Goal: Task Accomplishment & Management: Use online tool/utility

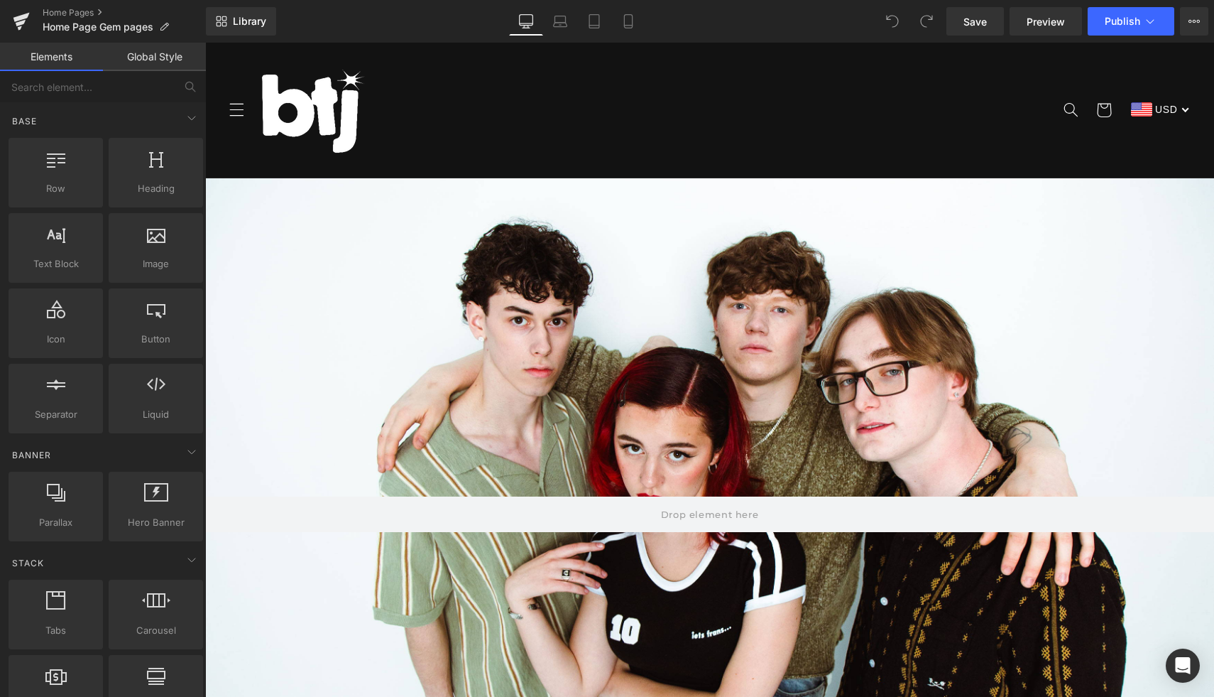
click at [322, 116] on img at bounding box center [314, 110] width 107 height 107
click at [812, 63] on header "Merch Tour EPK Contact Facebook Instagram TikTok YouTube Search" at bounding box center [709, 110] width 1009 height 135
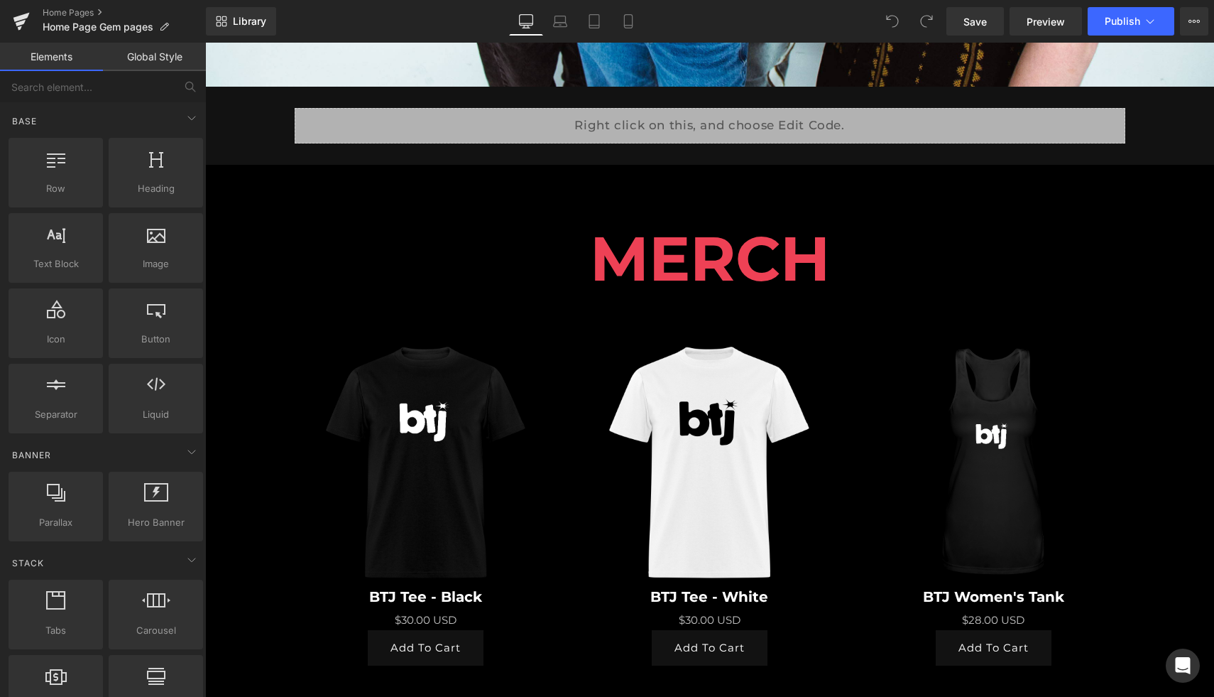
scroll to position [771, 0]
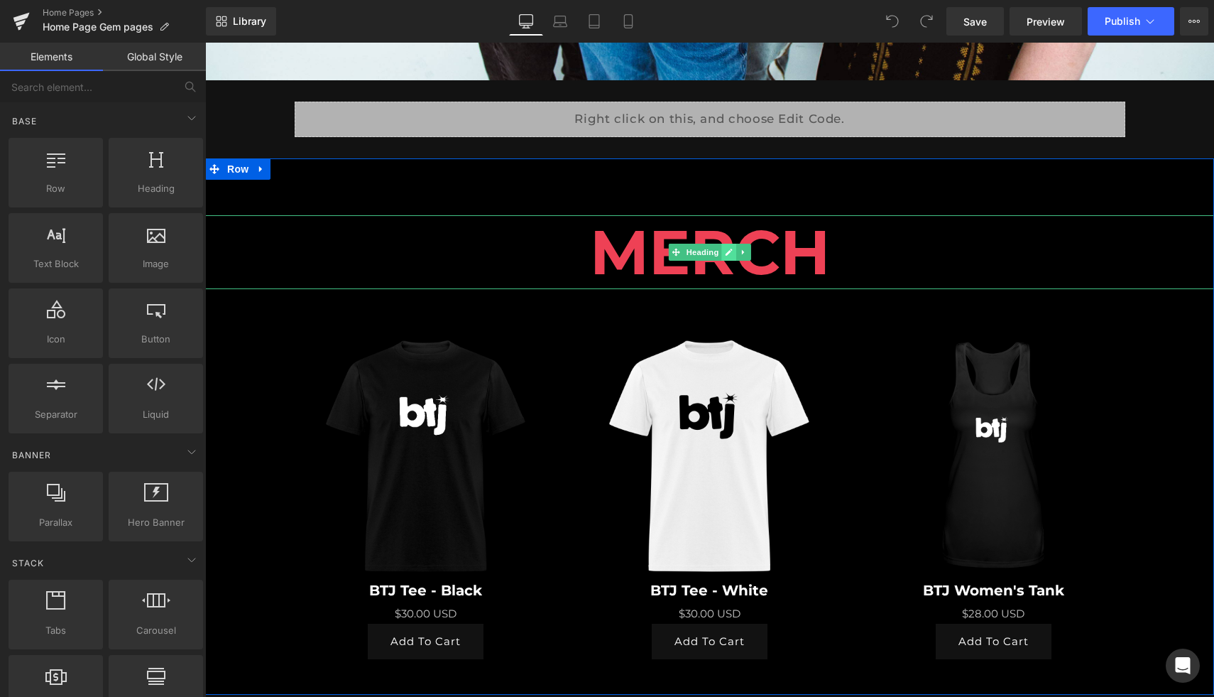
click at [730, 250] on icon at bounding box center [729, 252] width 7 height 7
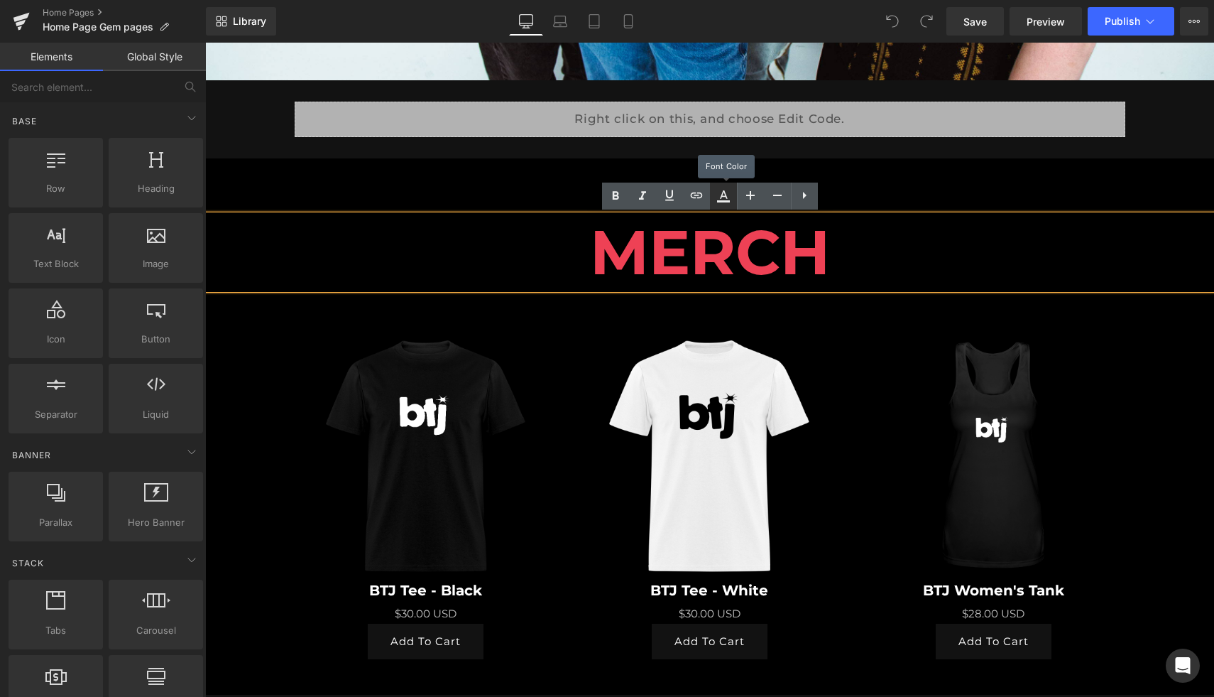
click at [724, 203] on icon at bounding box center [723, 195] width 17 height 17
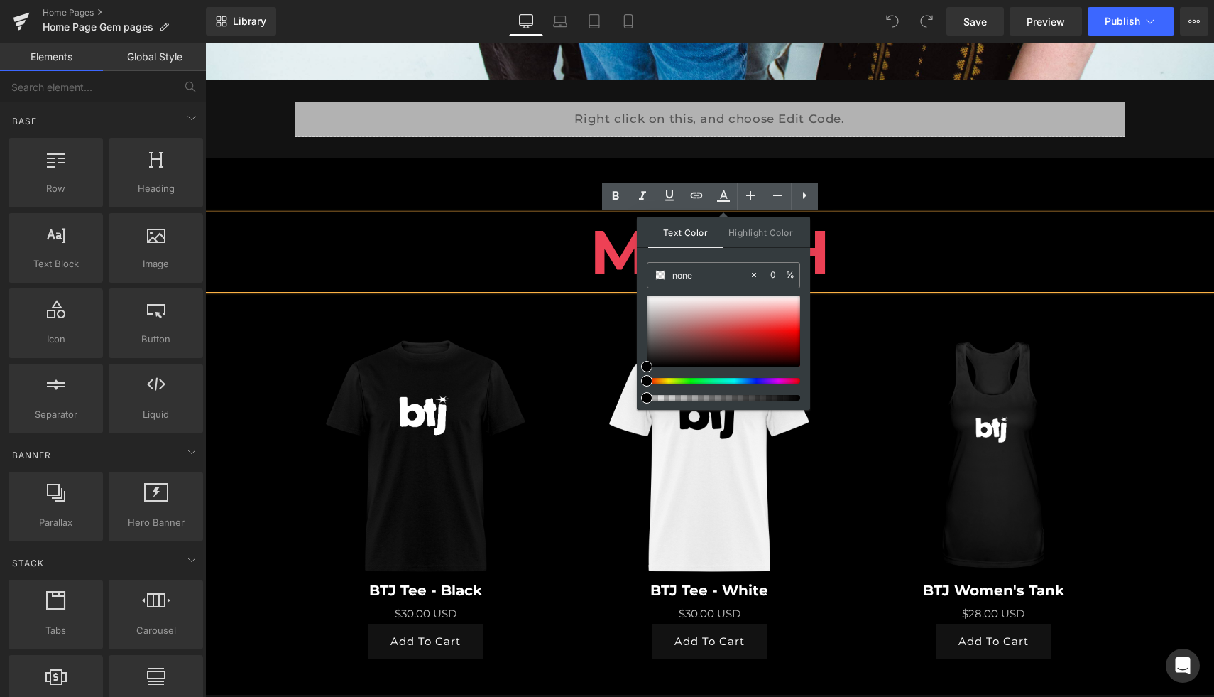
drag, startPoint x: 706, startPoint y: 277, endPoint x: 665, endPoint y: 278, distance: 41.2
click at [665, 278] on div "none" at bounding box center [699, 275] width 102 height 25
paste input "#FCF765"
type input "#FCF765"
type input "100"
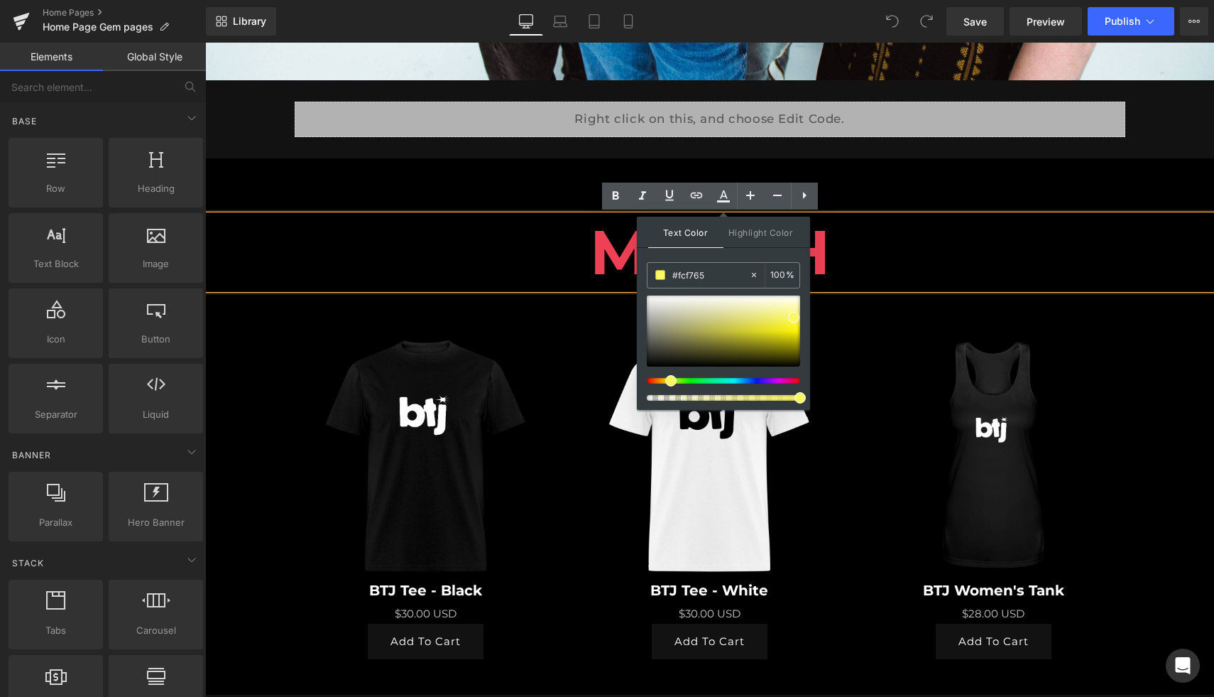
click at [755, 257] on div "Text Color Highlight Color rgba(252, 247, 101, 1) #fcf765 100 % transparent tra…" at bounding box center [723, 313] width 173 height 193
click at [867, 244] on h1 "MERCH" at bounding box center [709, 252] width 1009 height 74
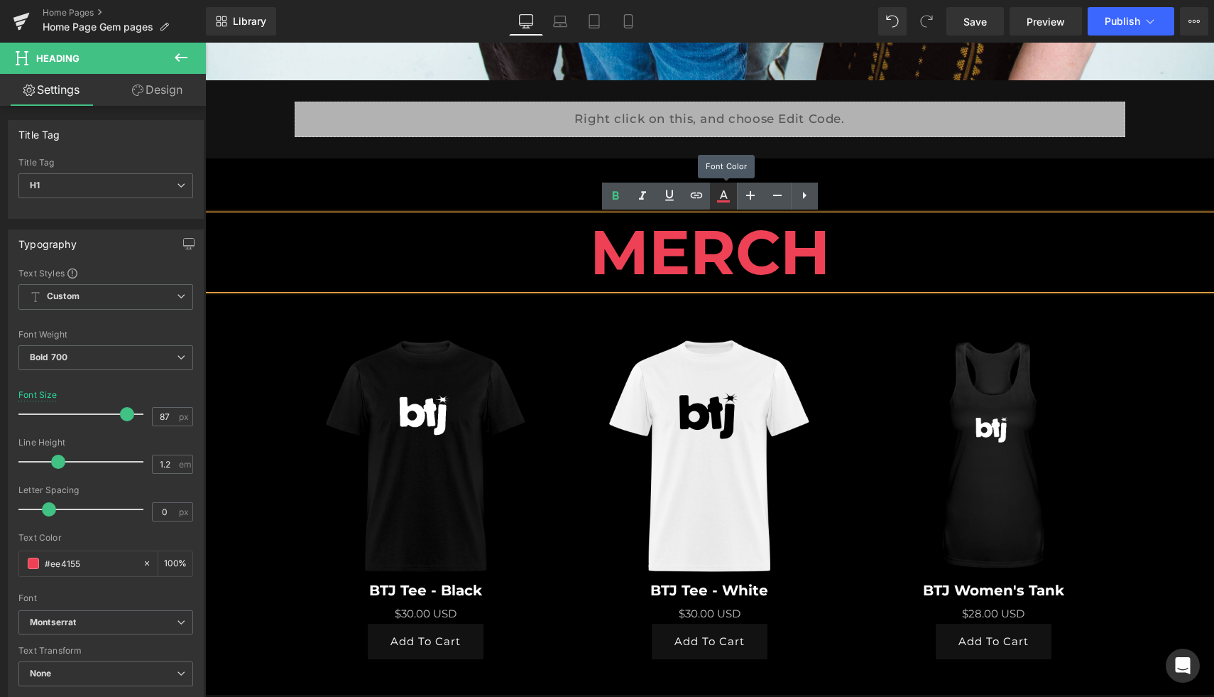
click at [724, 198] on icon at bounding box center [723, 195] width 17 height 17
type input "#ee4155"
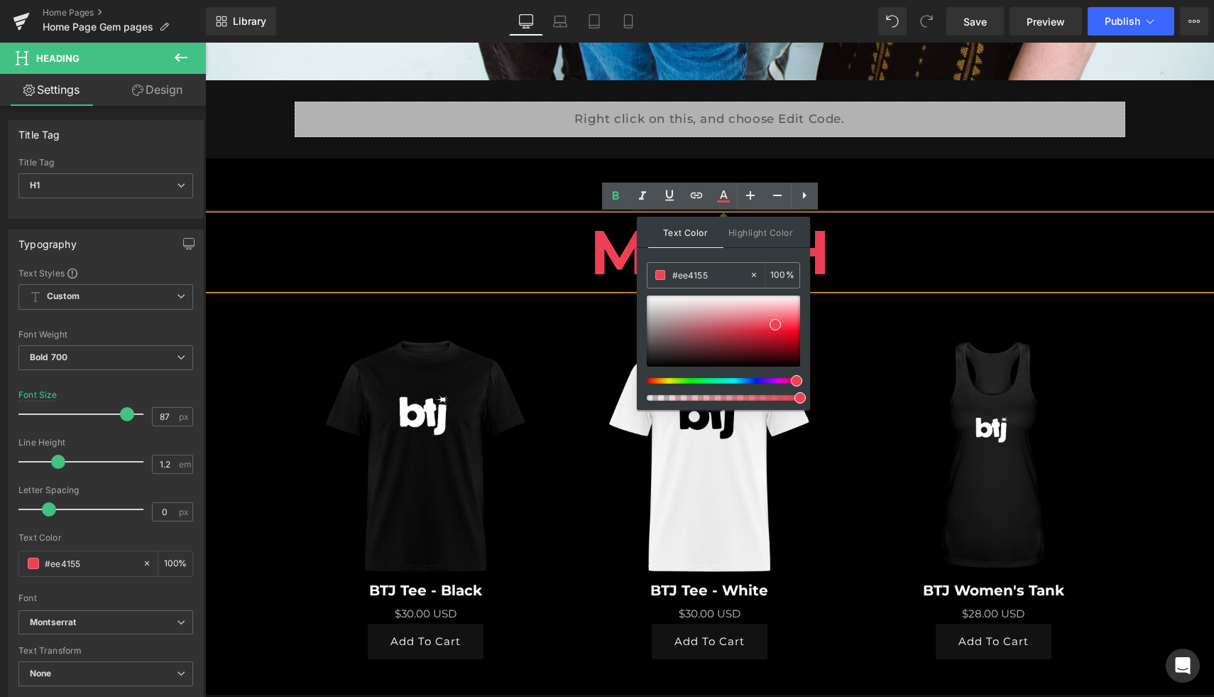
click at [869, 264] on h1 "MERCH" at bounding box center [709, 252] width 1009 height 74
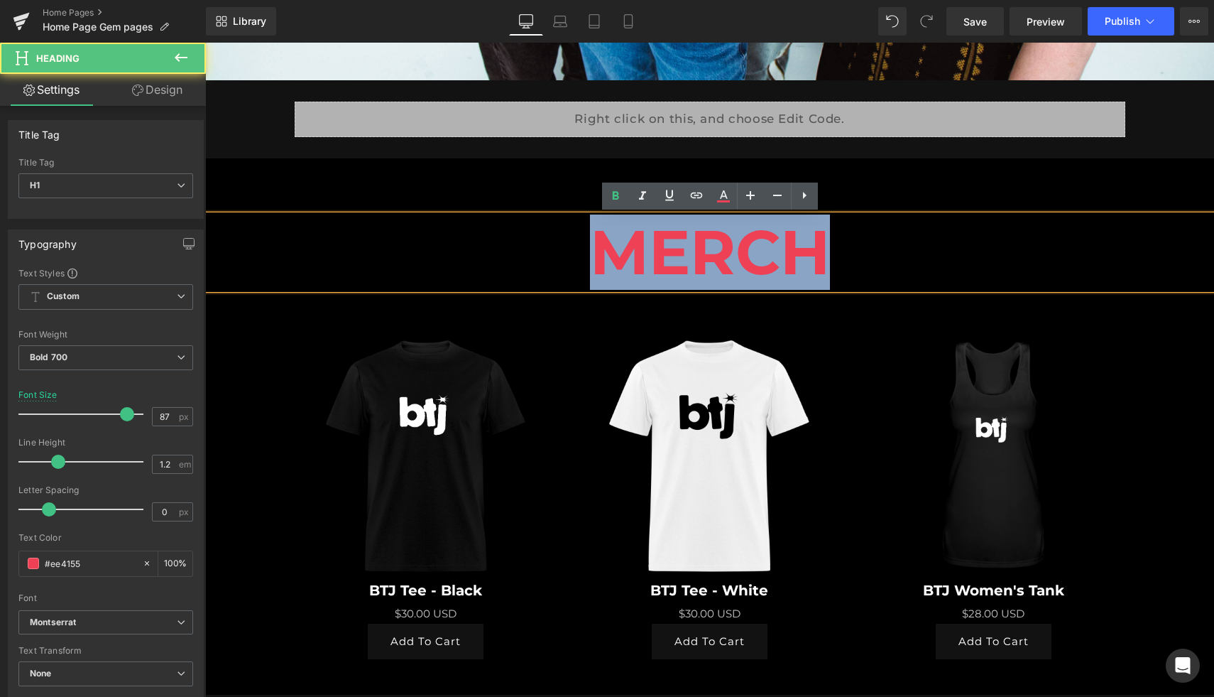
drag, startPoint x: 855, startPoint y: 256, endPoint x: 611, endPoint y: 254, distance: 243.6
click at [611, 254] on h1 "MERCH" at bounding box center [709, 252] width 1009 height 74
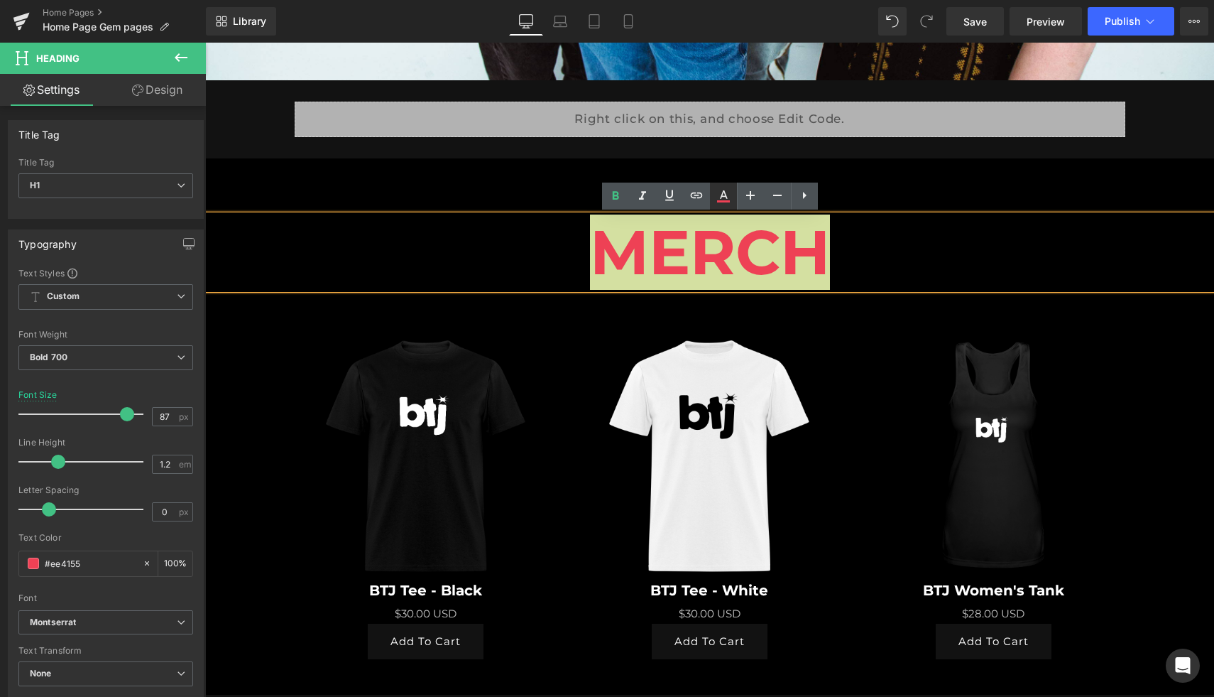
click at [719, 202] on icon at bounding box center [723, 195] width 17 height 17
type input "100"
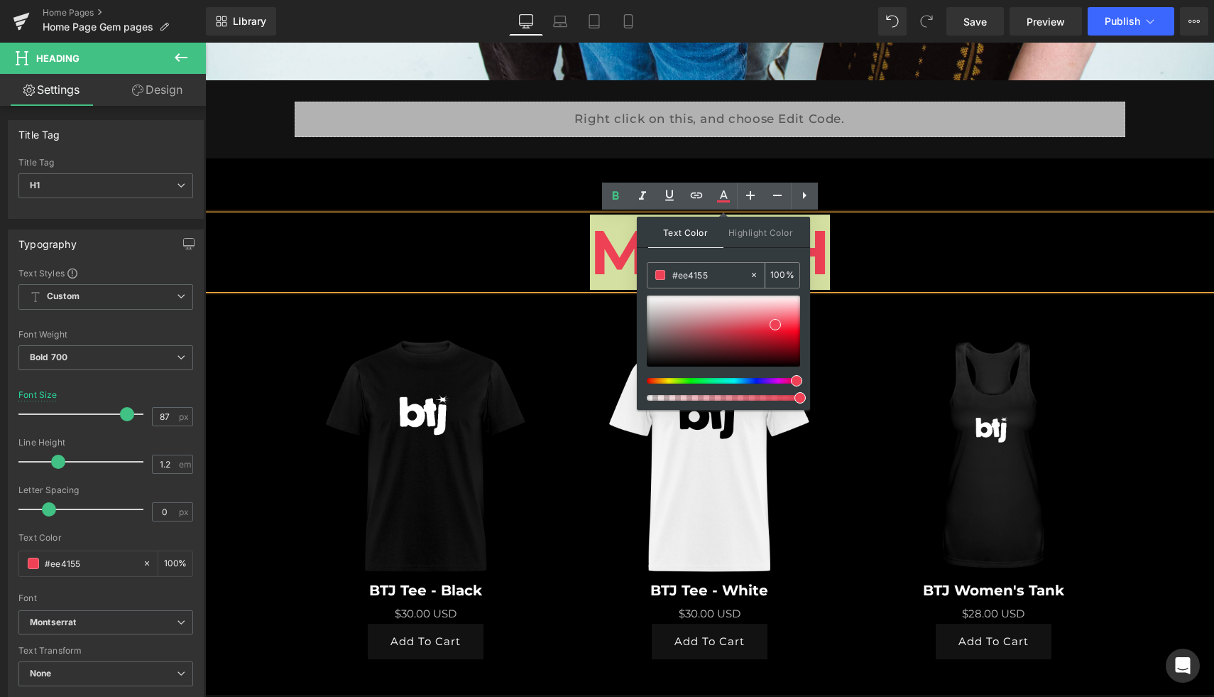
click at [714, 271] on input "#ee4155" at bounding box center [711, 275] width 77 height 16
type input "#"
type input "0"
paste input "#FCF765"
type input "#FCF765"
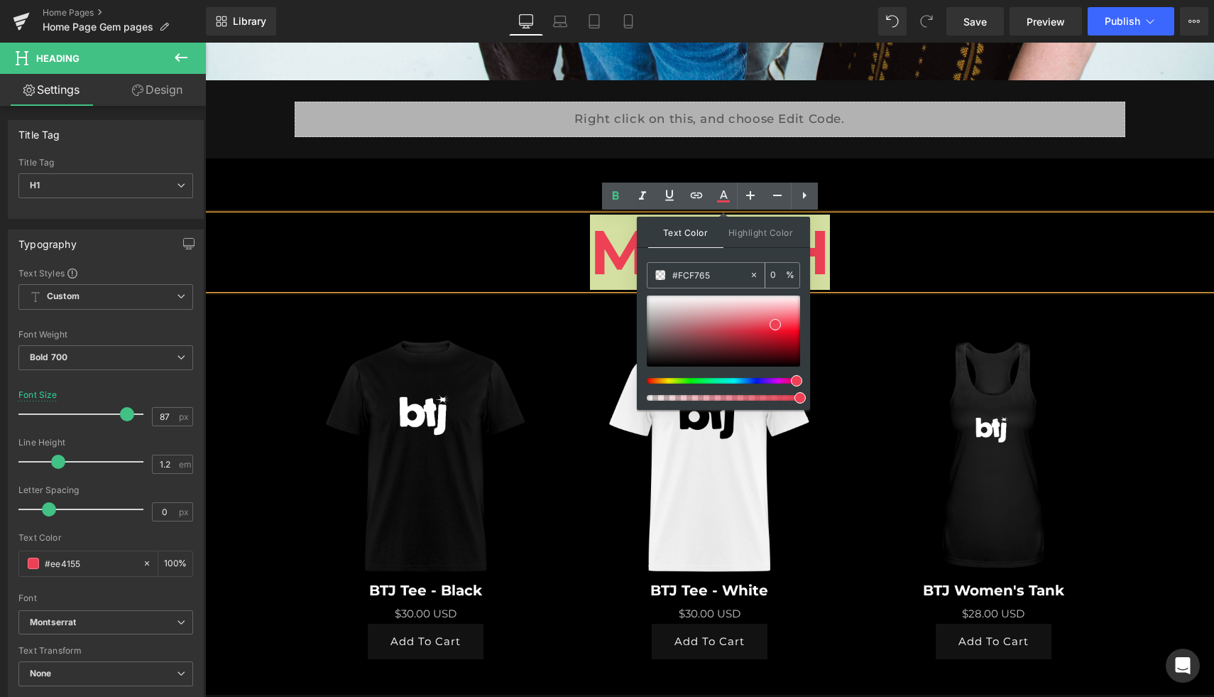
type input "100"
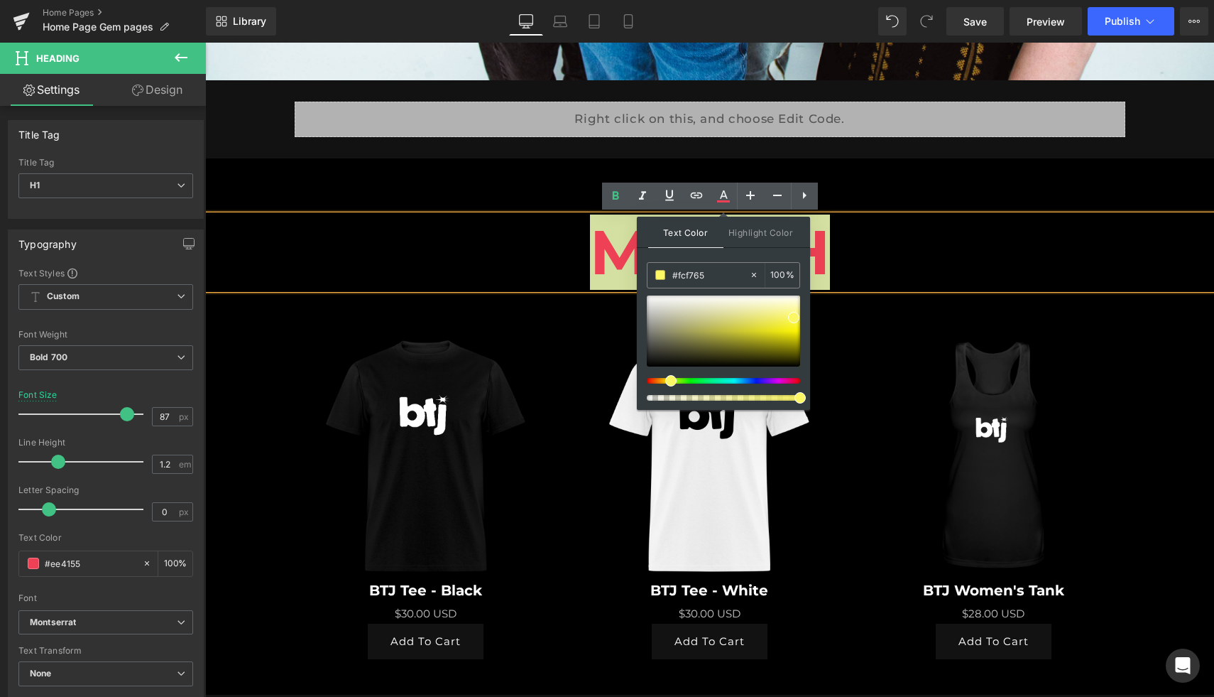
click at [793, 255] on div "Text Color Highlight Color rgba(252, 247, 101, 1) #fcf765 100 % transparent tra…" at bounding box center [723, 313] width 173 height 193
click at [940, 268] on h1 "MERCH" at bounding box center [709, 252] width 1009 height 74
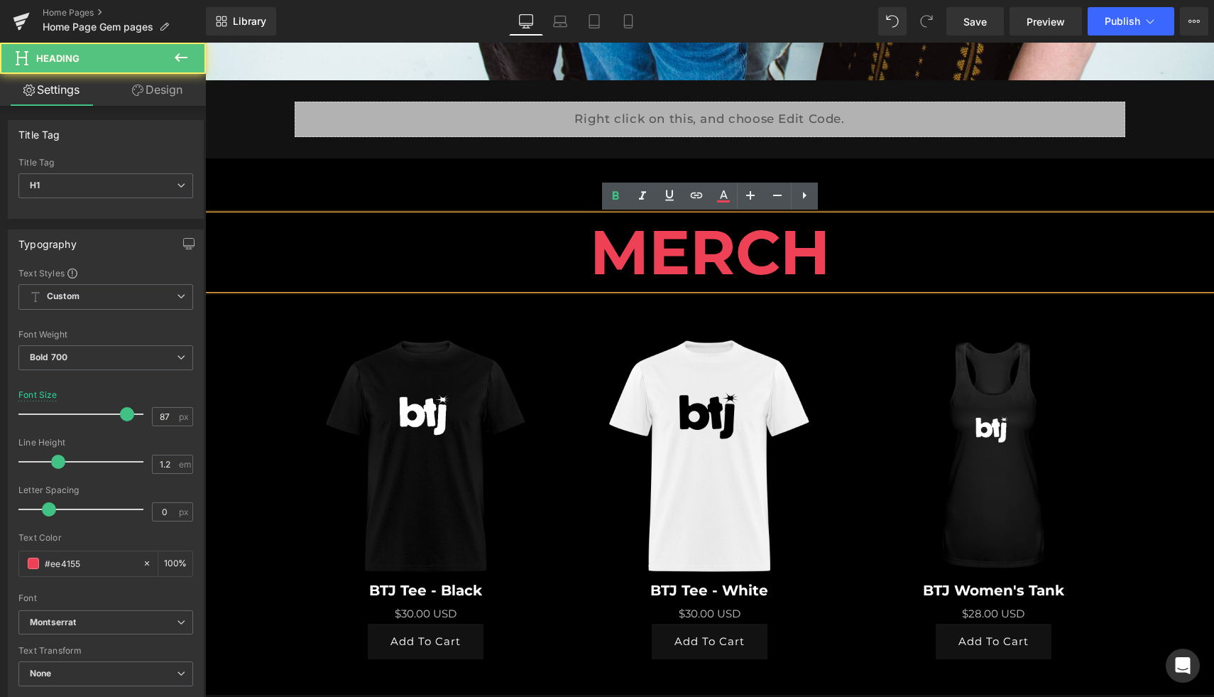
click at [720, 255] on h1 "MERCH" at bounding box center [709, 252] width 1009 height 74
click at [723, 202] on icon at bounding box center [723, 195] width 17 height 17
type input "#ee4155"
type input "100"
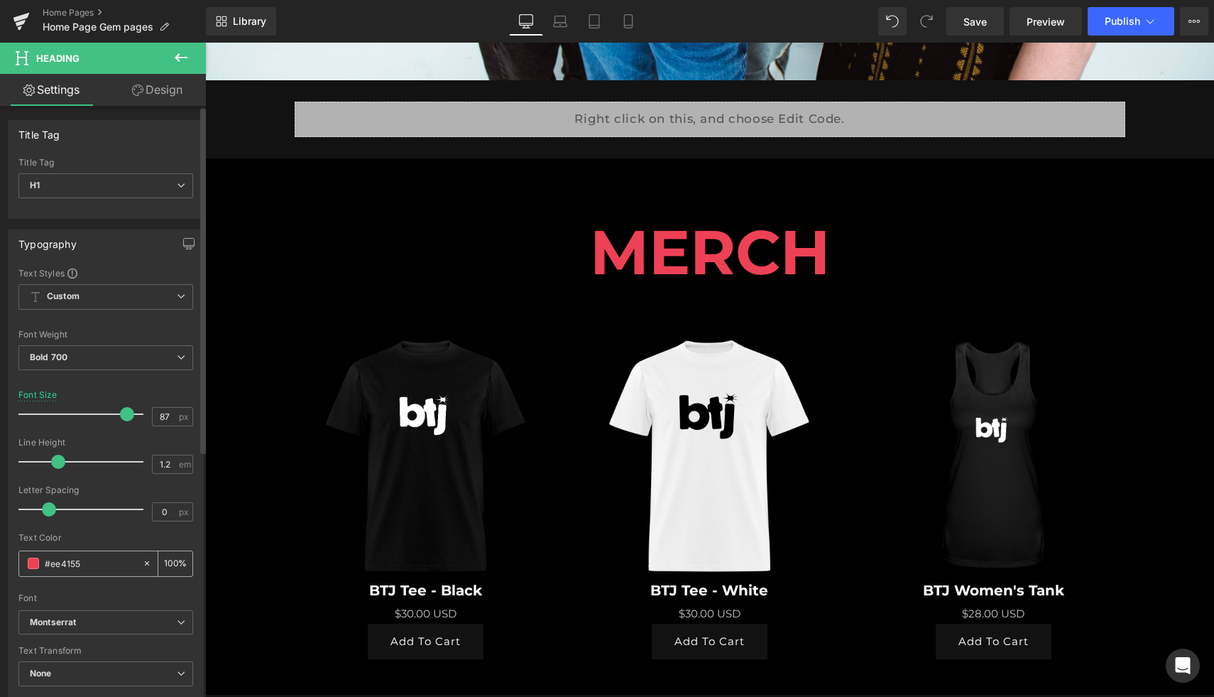
click at [101, 562] on input "#ee4155" at bounding box center [90, 563] width 91 height 16
type input "#ee415"
type input "0"
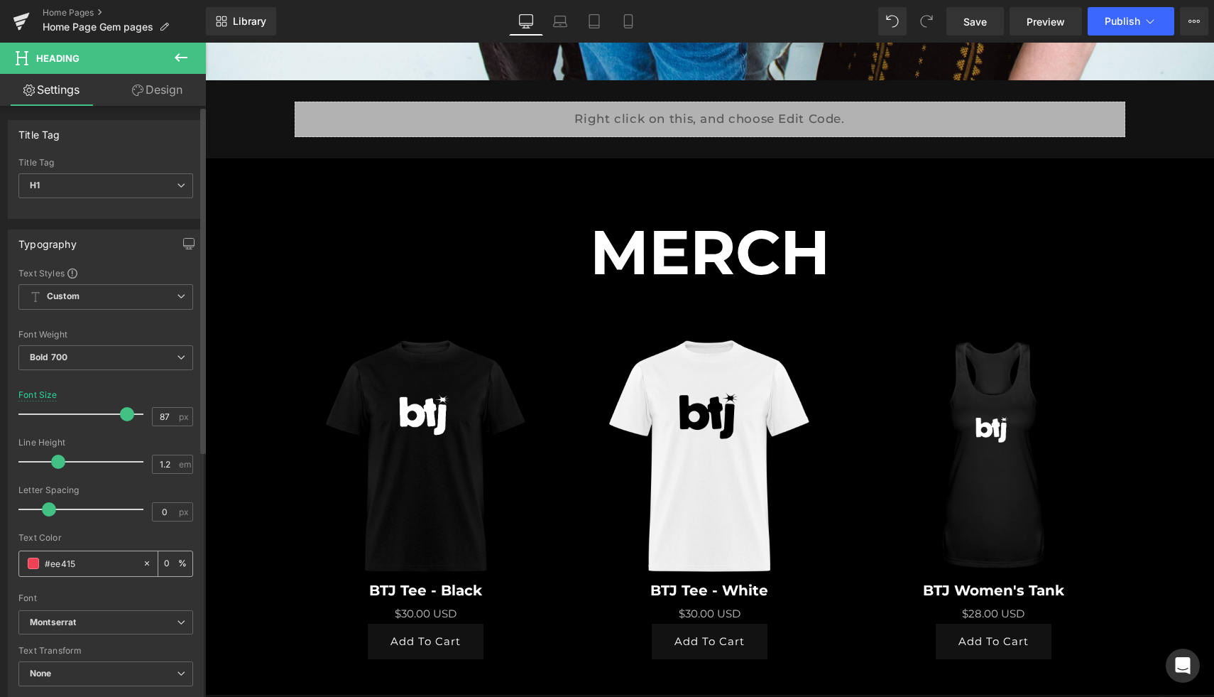
type input "#ee41"
type input "7"
type input "#ee4"
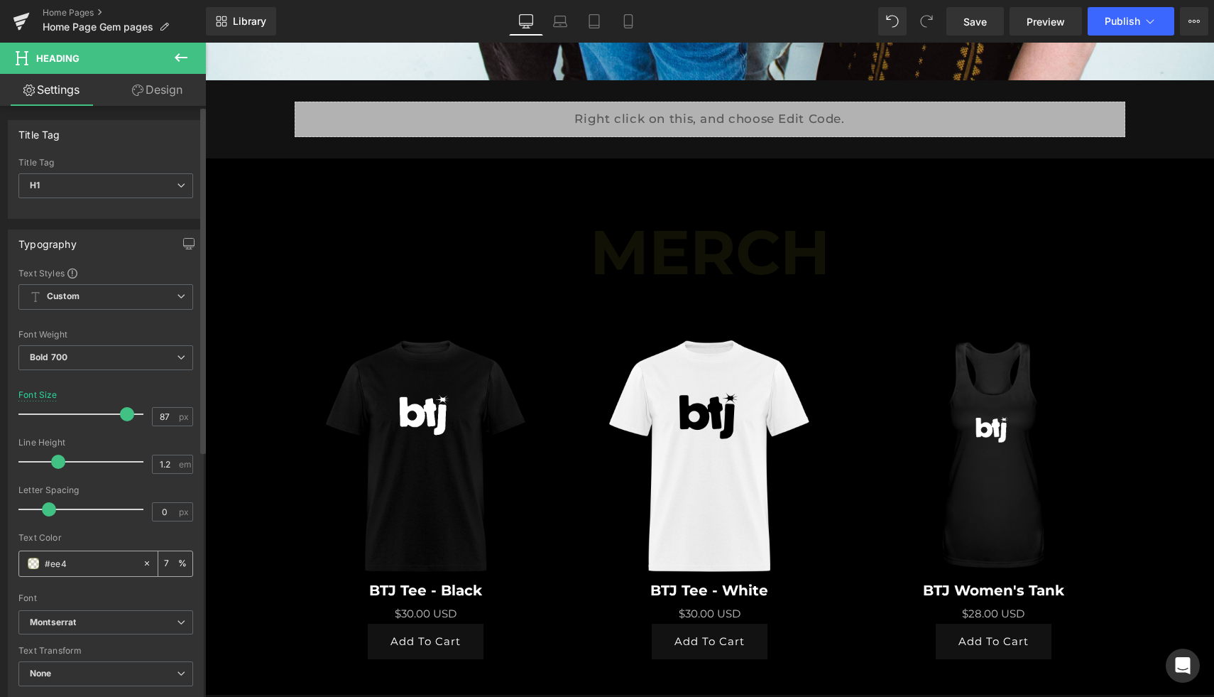
type input "100"
type input "#ee"
type input "0"
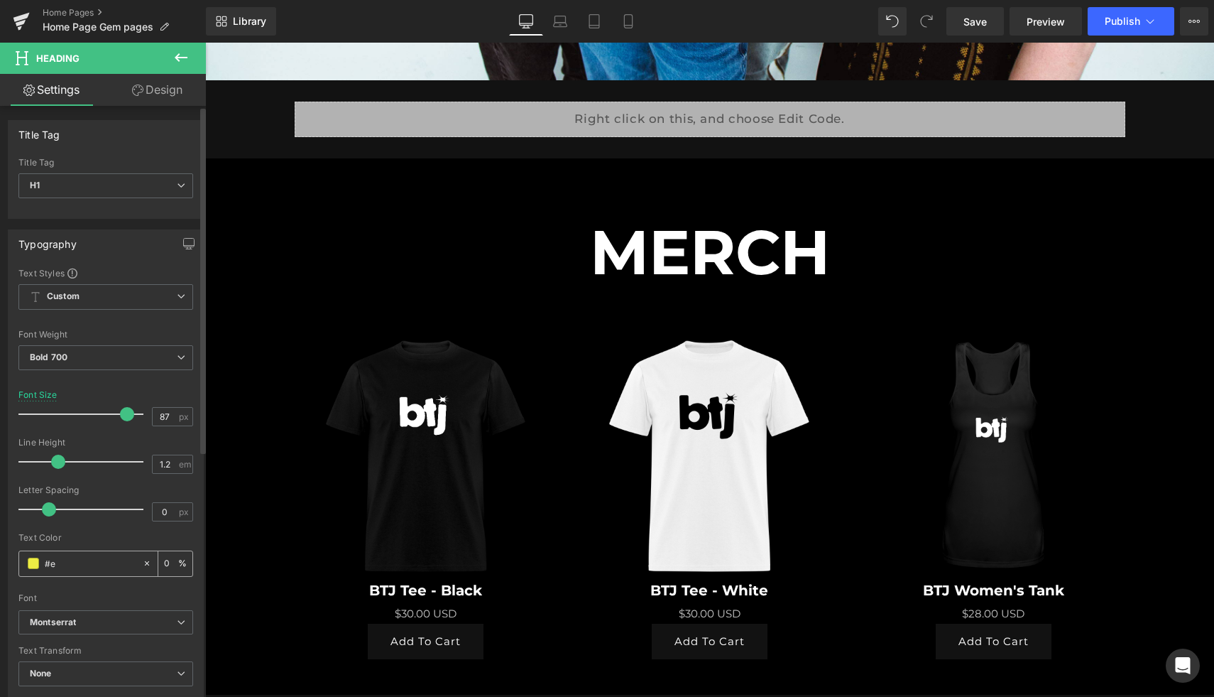
type input "#"
paste input "#FCF765"
type input "#FCF765"
type input "100"
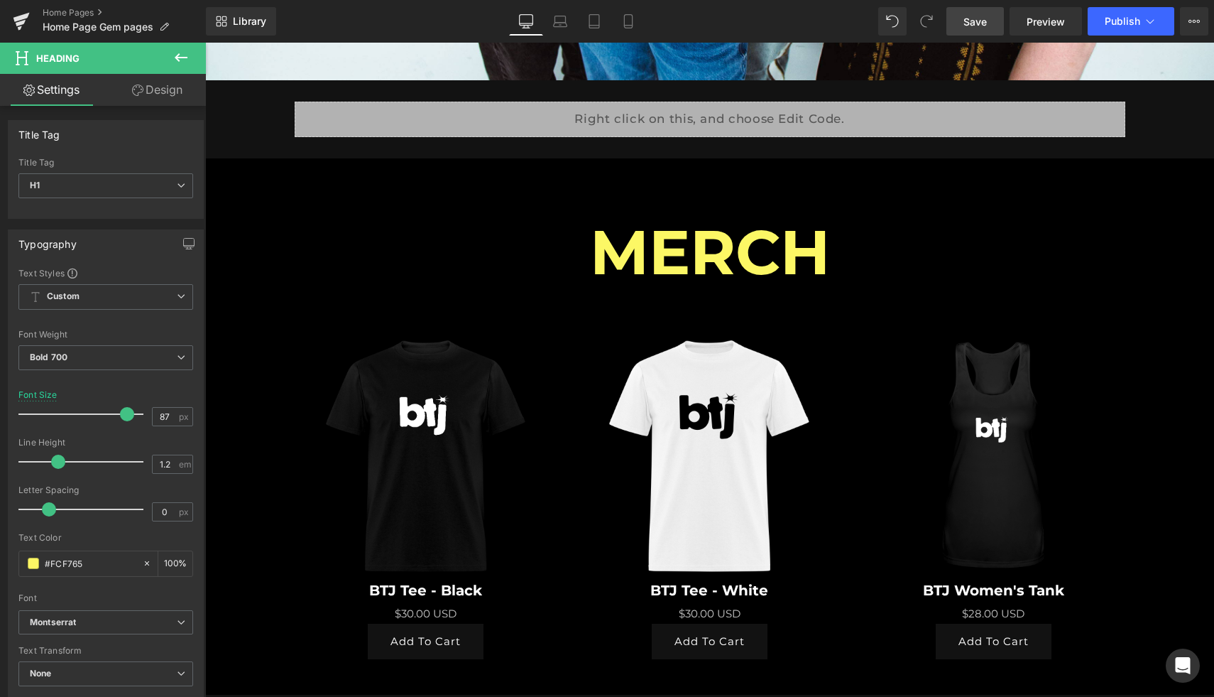
type input "#fcf765"
click at [962, 19] on link "Save" at bounding box center [976, 21] width 58 height 28
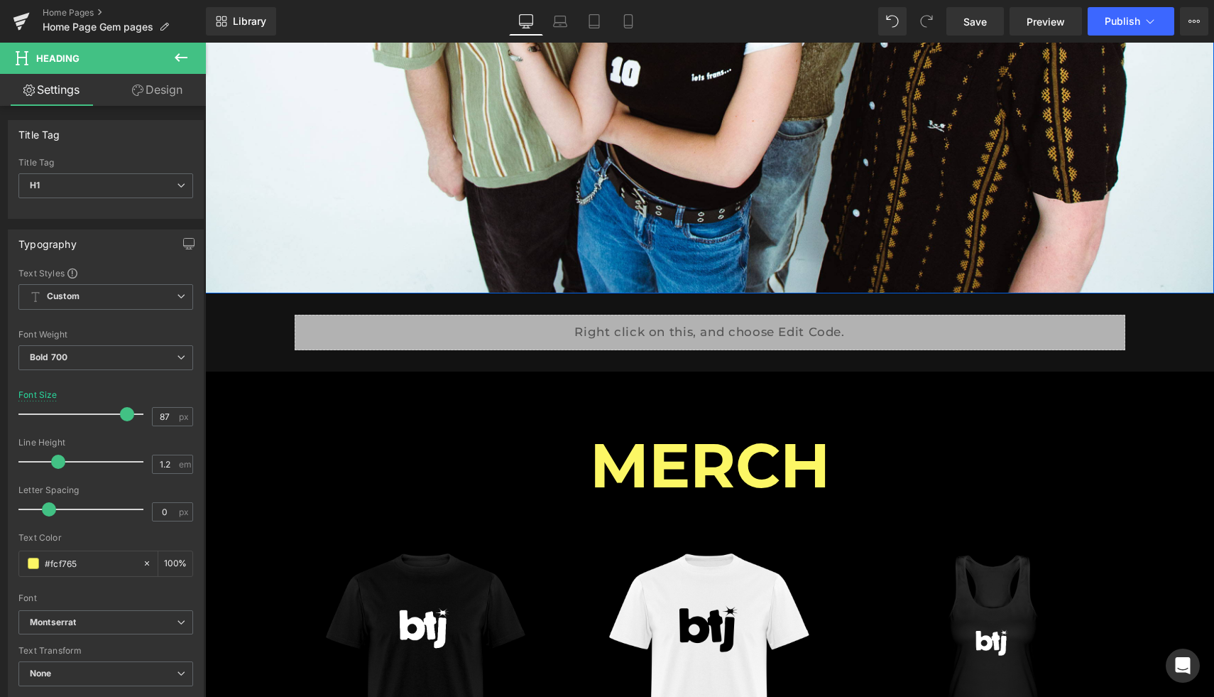
scroll to position [563, 0]
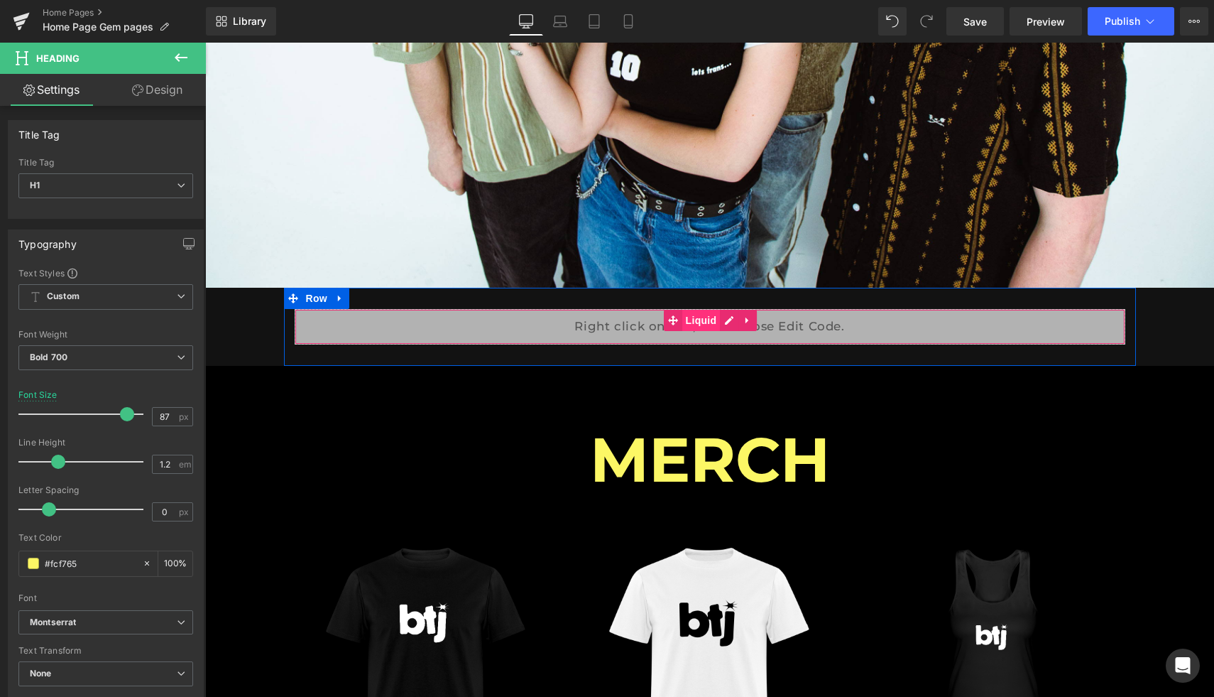
click at [696, 318] on span "Liquid" at bounding box center [701, 320] width 38 height 21
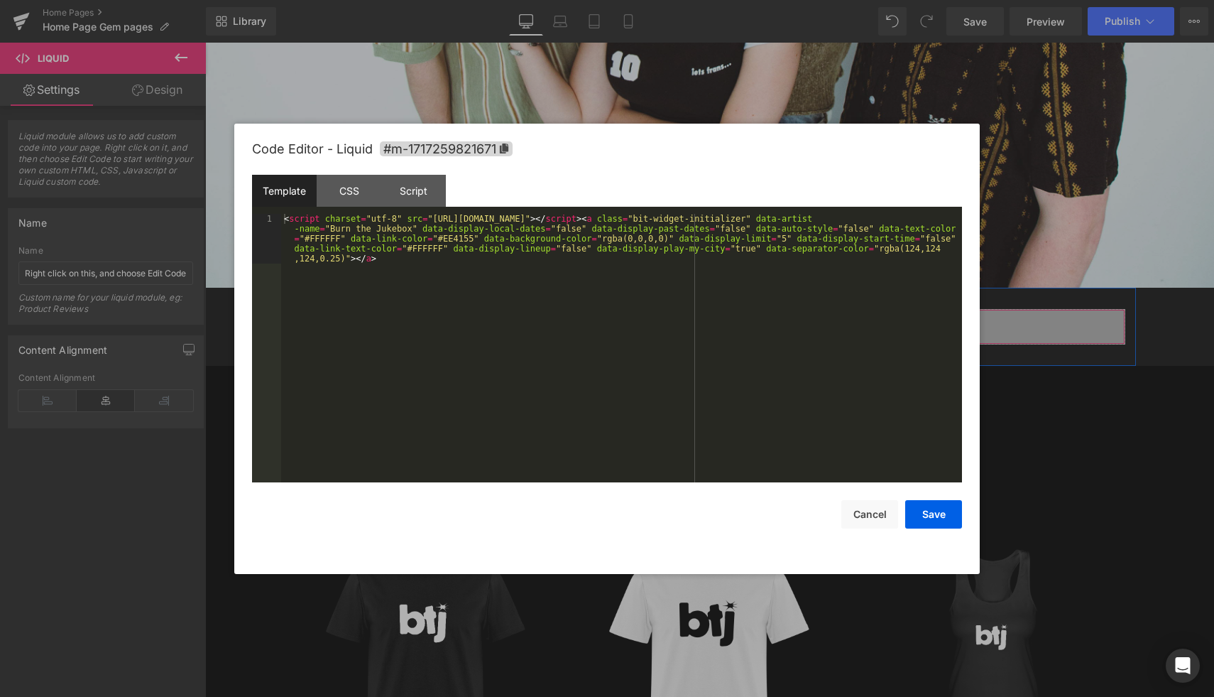
click at [727, 318] on div "Liquid" at bounding box center [710, 327] width 831 height 36
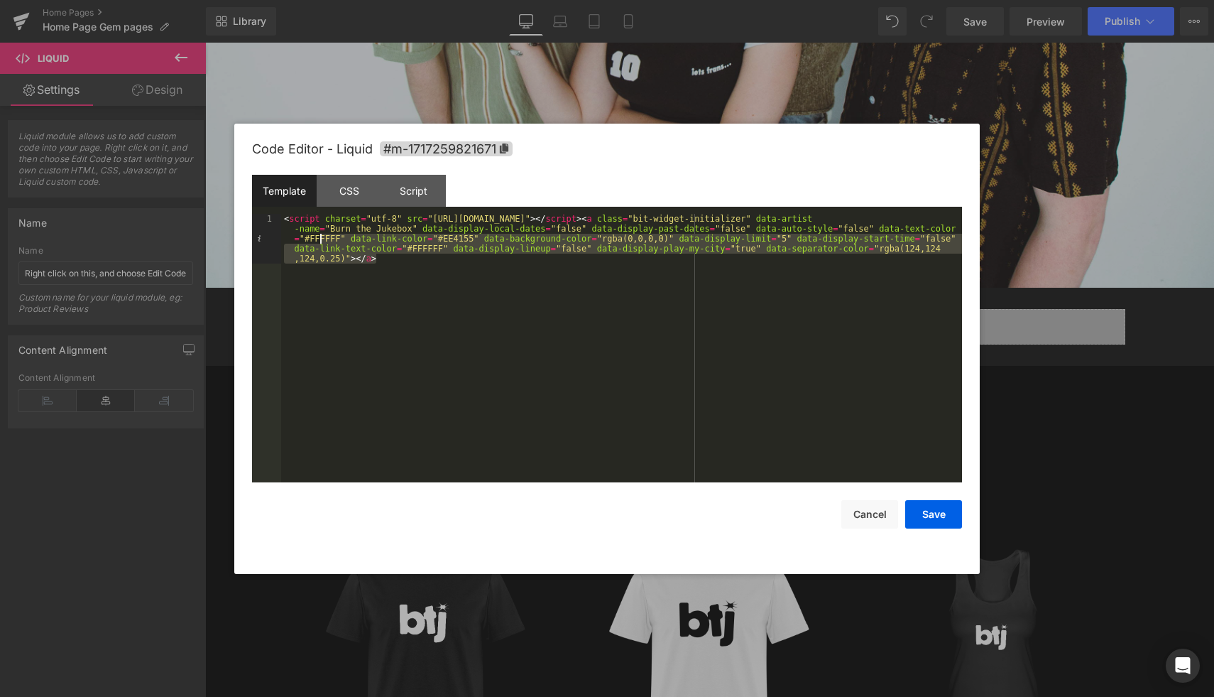
drag, startPoint x: 383, startPoint y: 259, endPoint x: 325, endPoint y: 234, distance: 64.0
click at [325, 234] on div "< script charset = "utf-8" src = "https://widget.bandsintown.com/main.min.js" >…" at bounding box center [621, 398] width 681 height 368
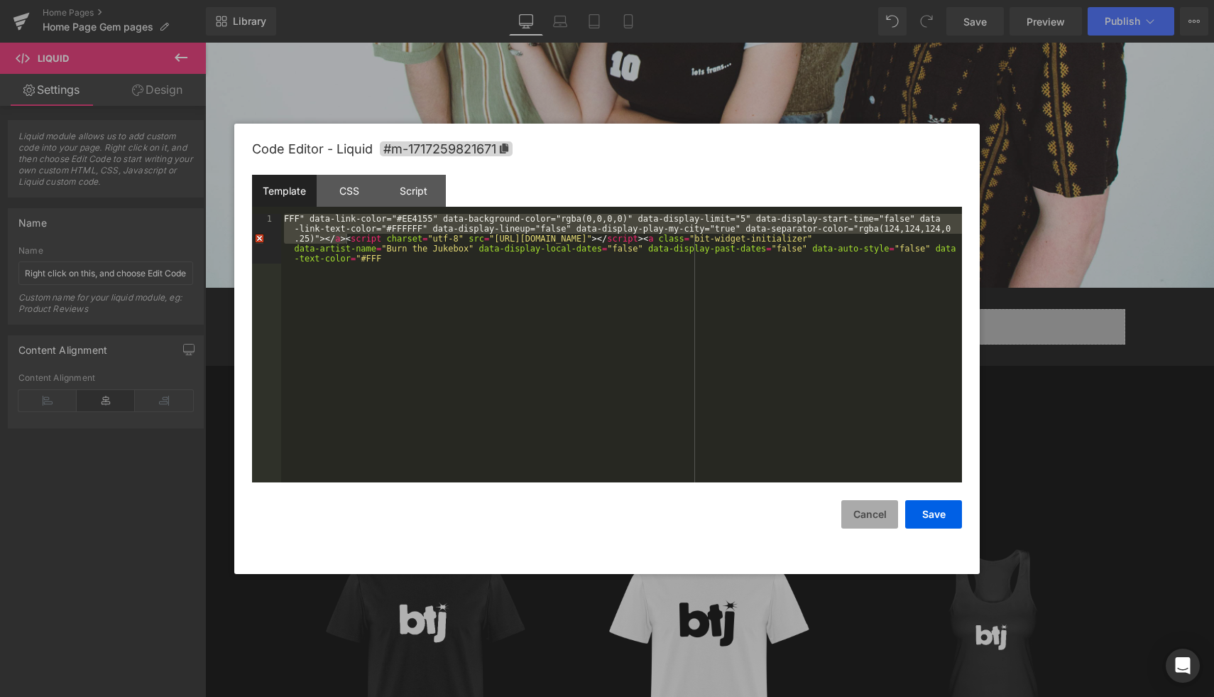
click at [856, 513] on button "Cancel" at bounding box center [870, 514] width 57 height 28
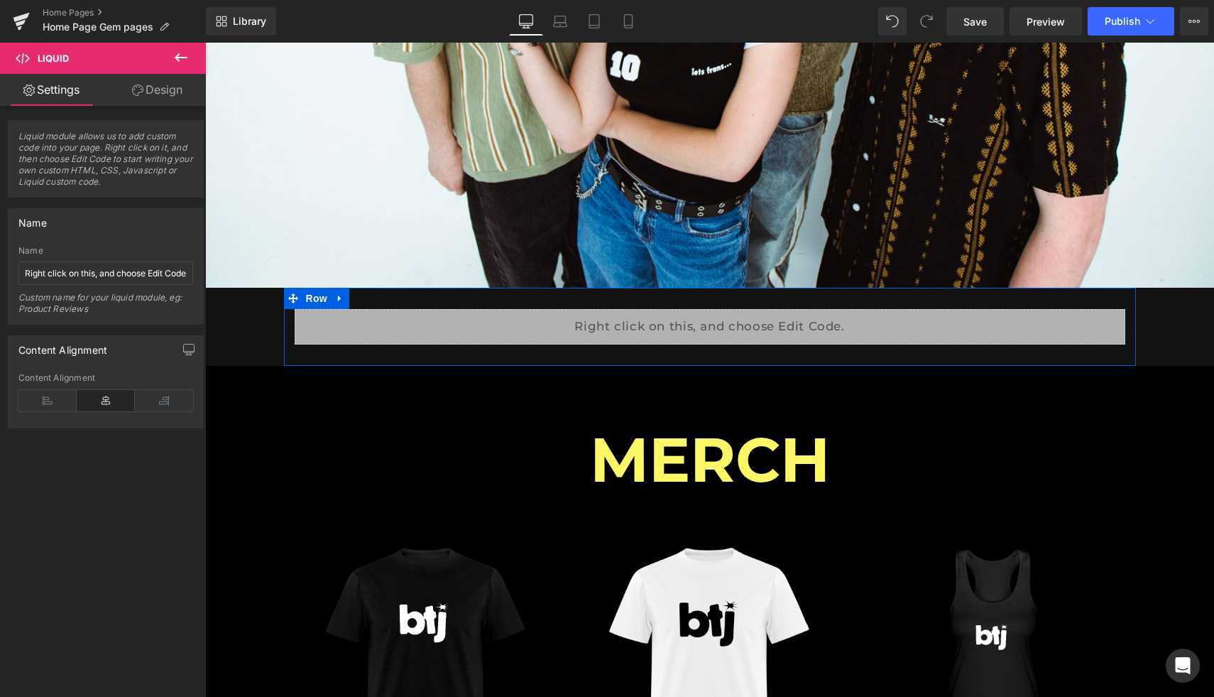
click at [722, 321] on div "Liquid" at bounding box center [710, 327] width 831 height 36
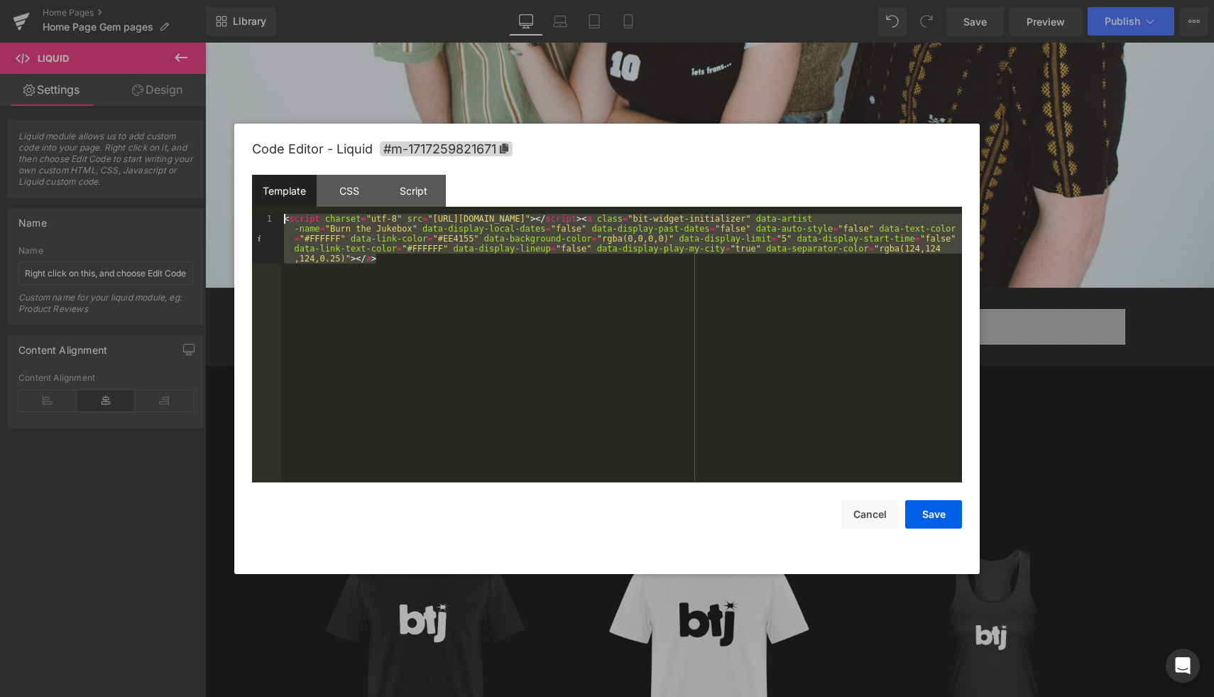
drag, startPoint x: 392, startPoint y: 260, endPoint x: 283, endPoint y: 222, distance: 115.0
click at [283, 222] on div "< script charset = "utf-8" src = "https://widget.bandsintown.com/main.min.js" >…" at bounding box center [621, 398] width 681 height 368
drag, startPoint x: 386, startPoint y: 263, endPoint x: 323, endPoint y: 232, distance: 70.5
drag, startPoint x: 386, startPoint y: 256, endPoint x: 283, endPoint y: 218, distance: 109.9
click at [283, 218] on div "< script charset = "utf-8" src = "https://widget.bandsintown.com/main.min.js" >…" at bounding box center [621, 398] width 681 height 368
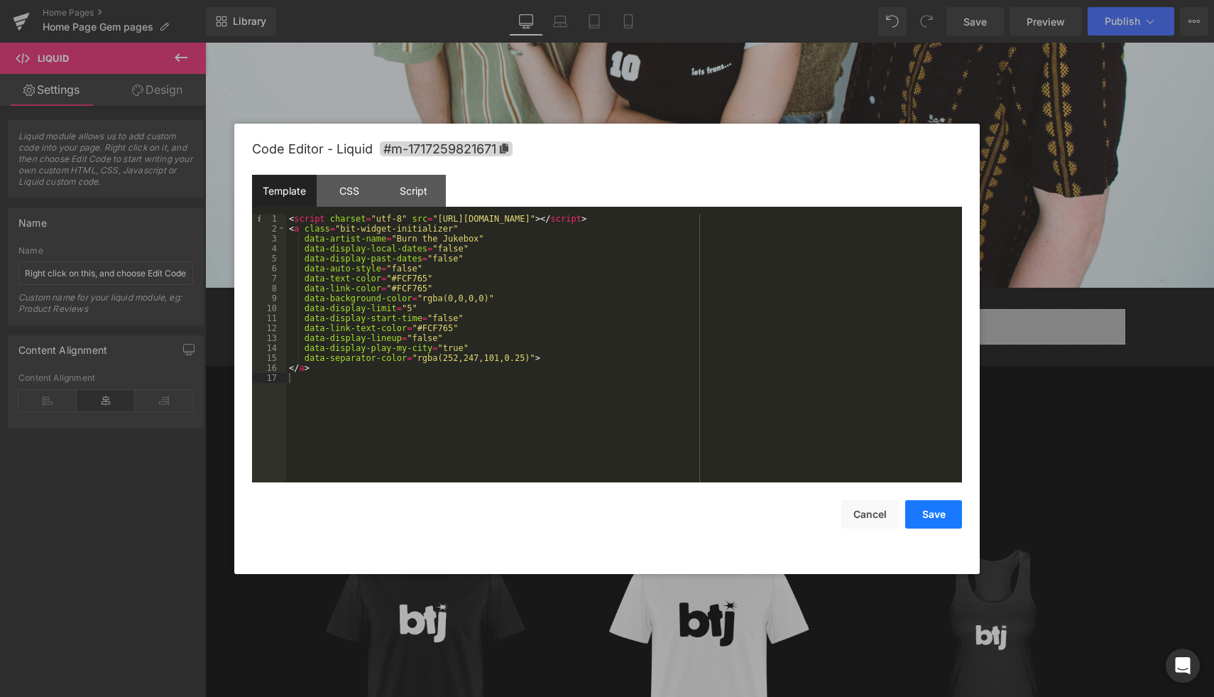
click at [932, 508] on button "Save" at bounding box center [933, 514] width 57 height 28
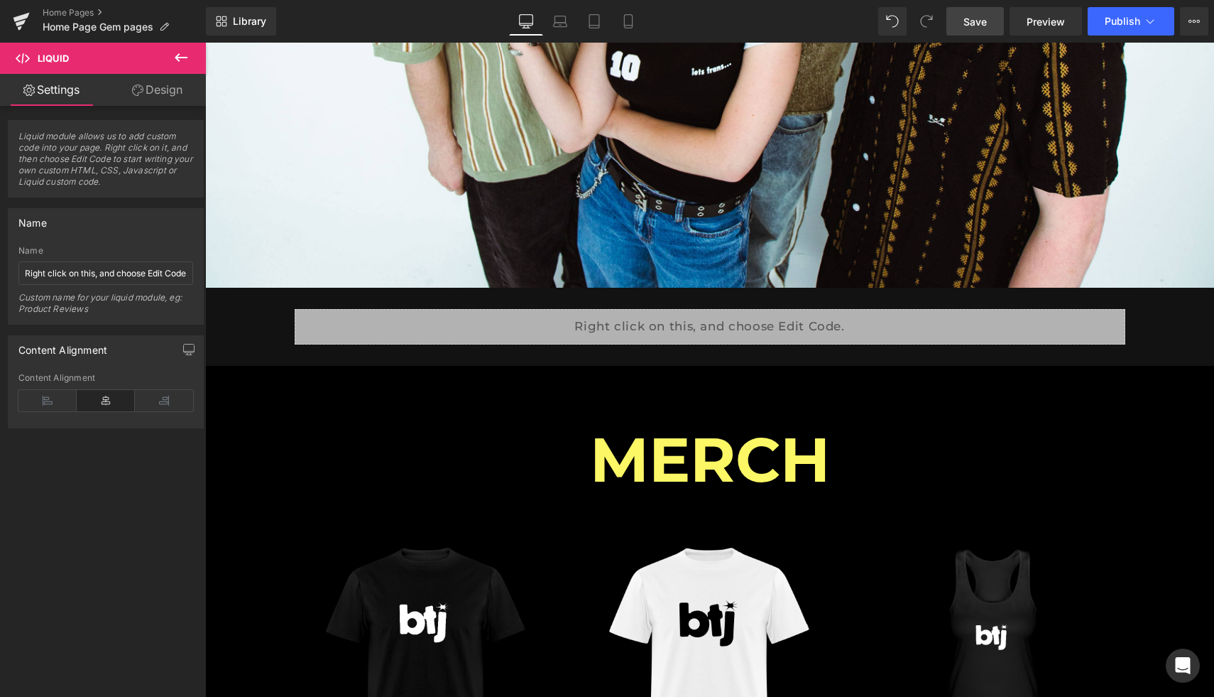
click at [971, 26] on span "Save" at bounding box center [975, 21] width 23 height 15
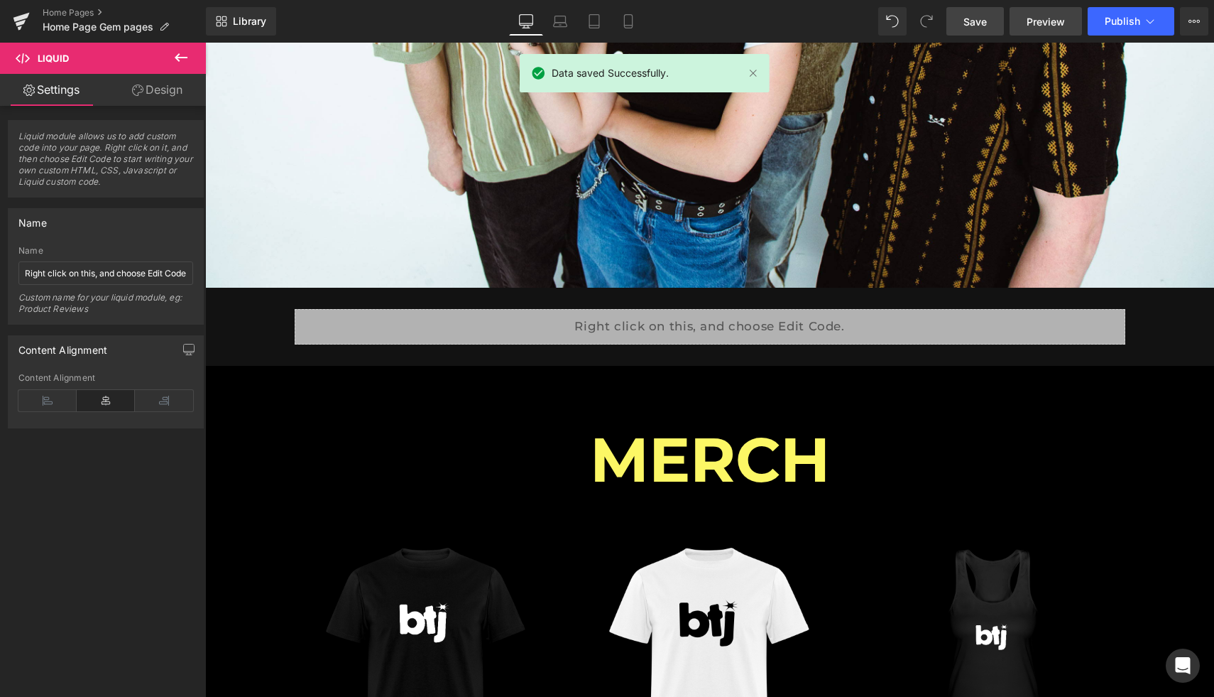
click at [1041, 16] on span "Preview" at bounding box center [1046, 21] width 38 height 15
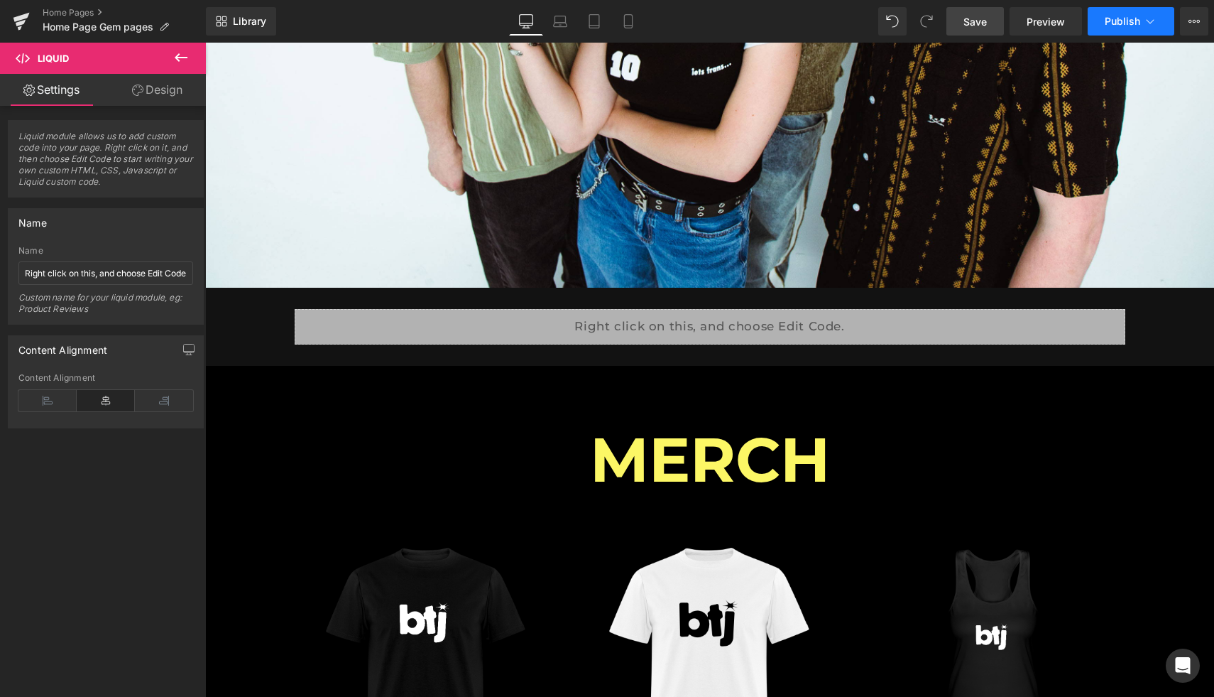
click at [1125, 22] on span "Publish" at bounding box center [1123, 21] width 36 height 11
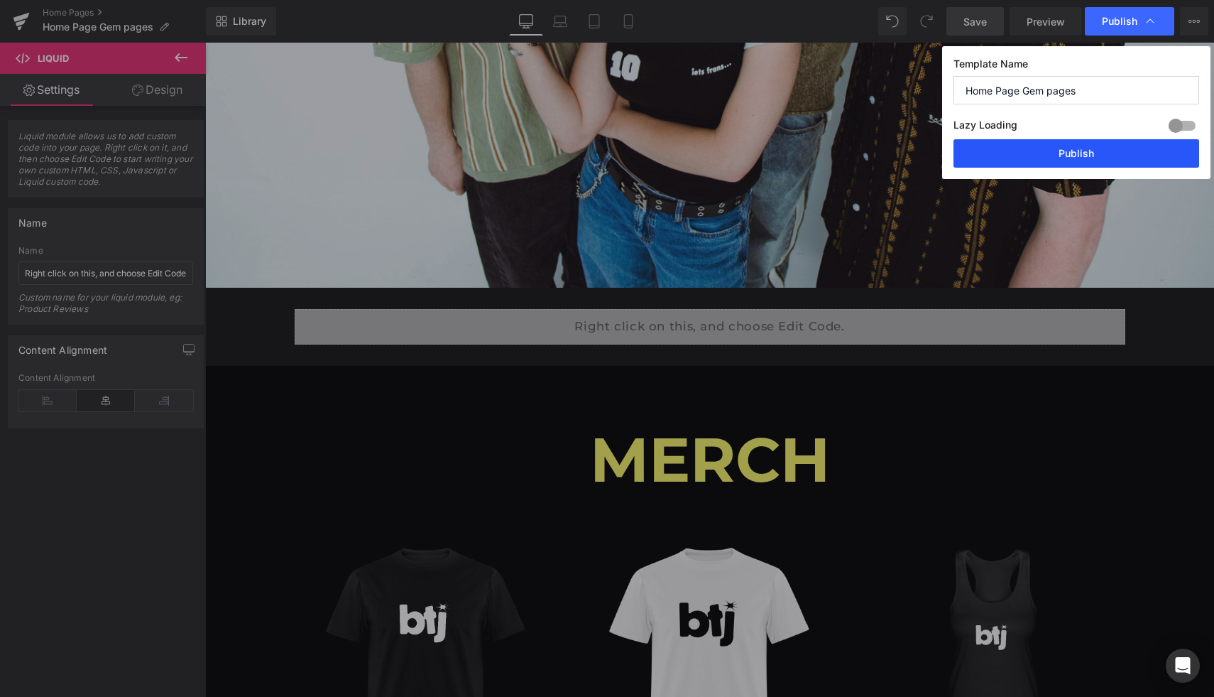
click at [1078, 153] on button "Publish" at bounding box center [1077, 153] width 246 height 28
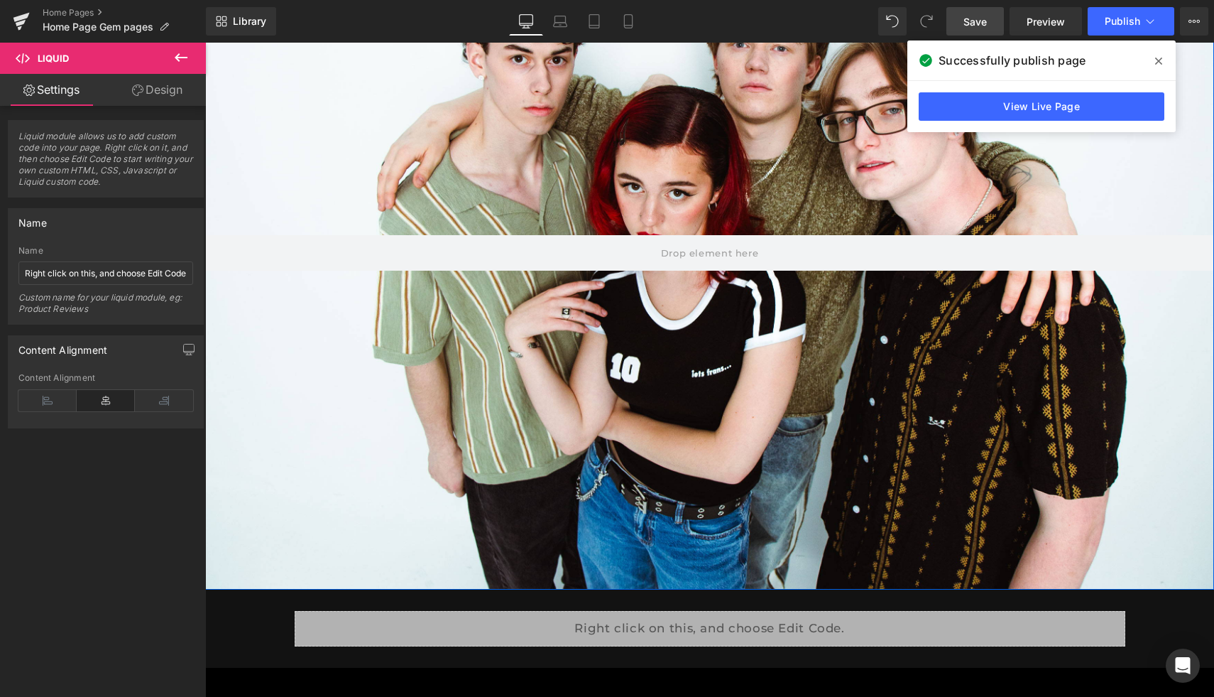
scroll to position [0, 0]
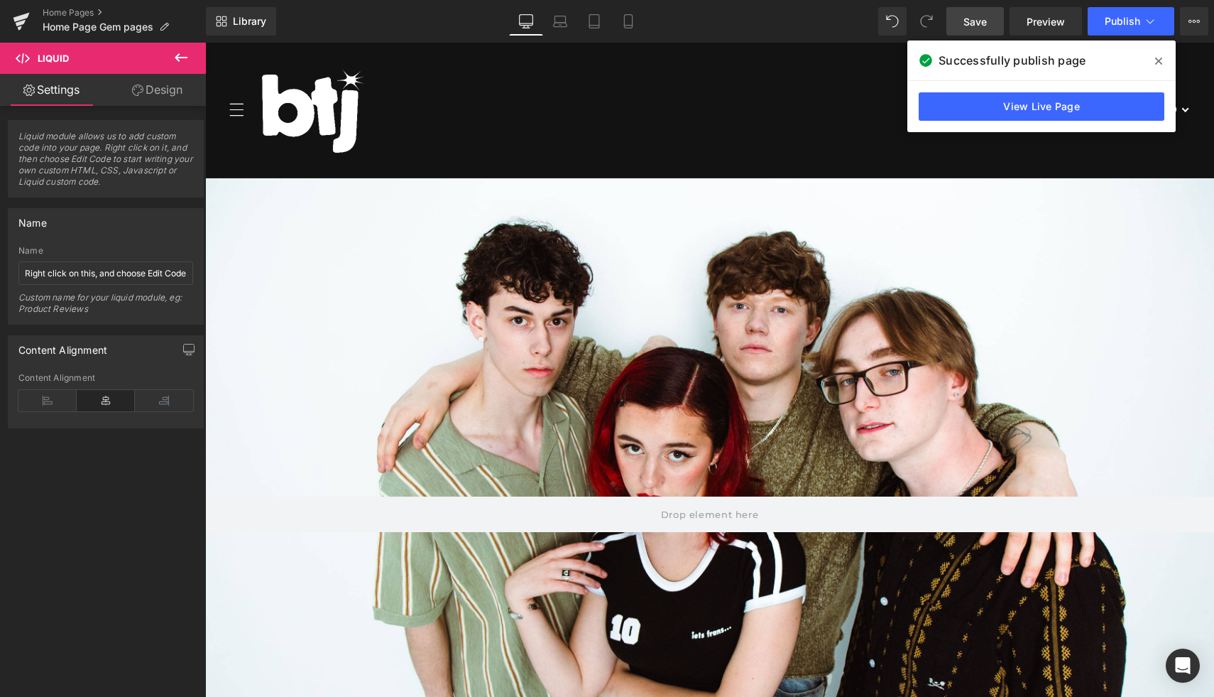
click at [974, 20] on span "Save" at bounding box center [975, 21] width 23 height 15
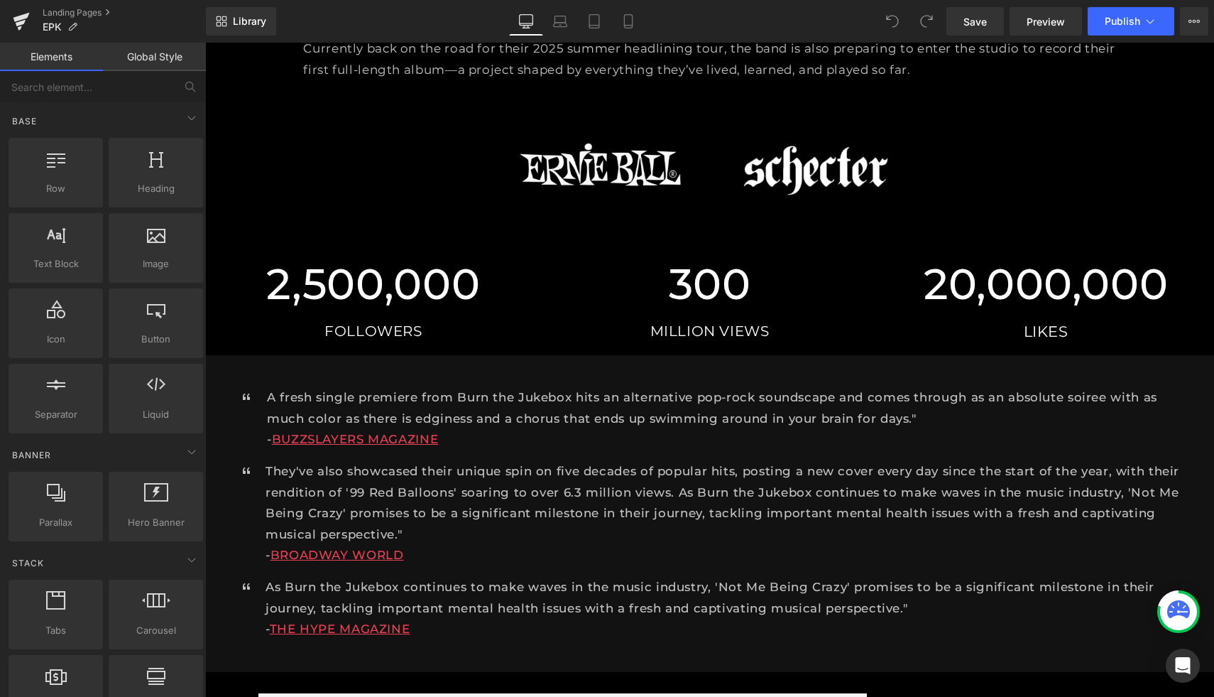
scroll to position [808, 0]
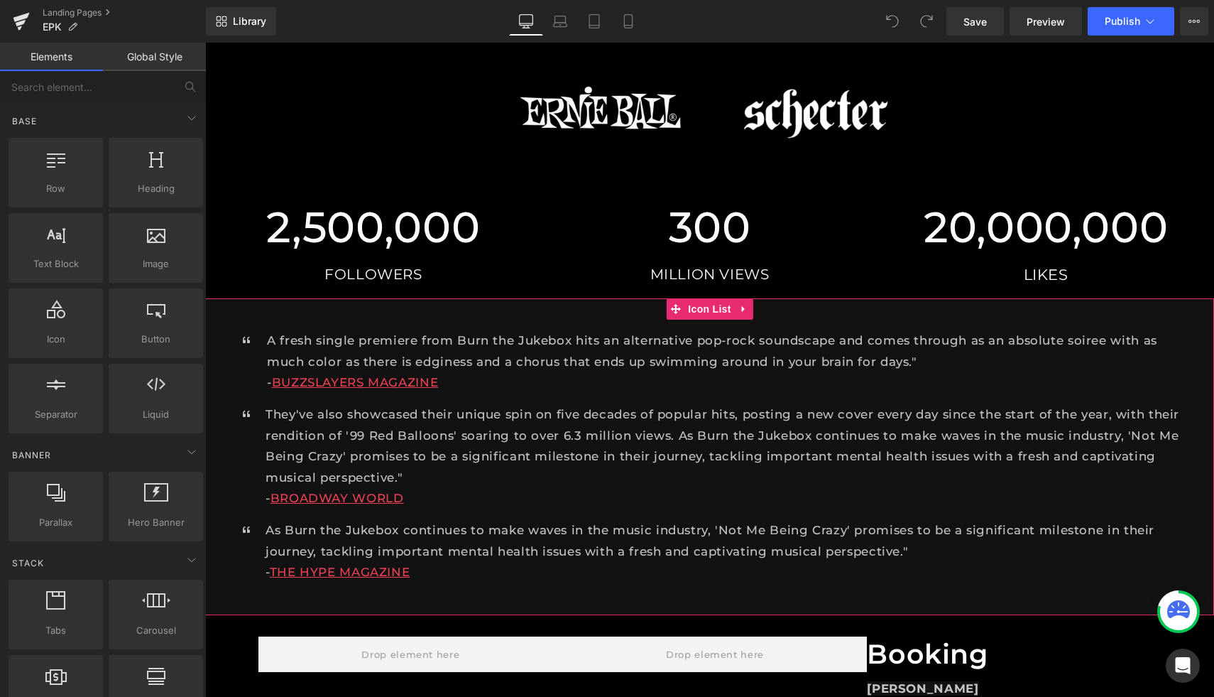
click at [741, 375] on ul "Icon A fresh single premiere from Burn the Jukebox hits an alternative pop-rock…" at bounding box center [708, 461] width 956 height 263
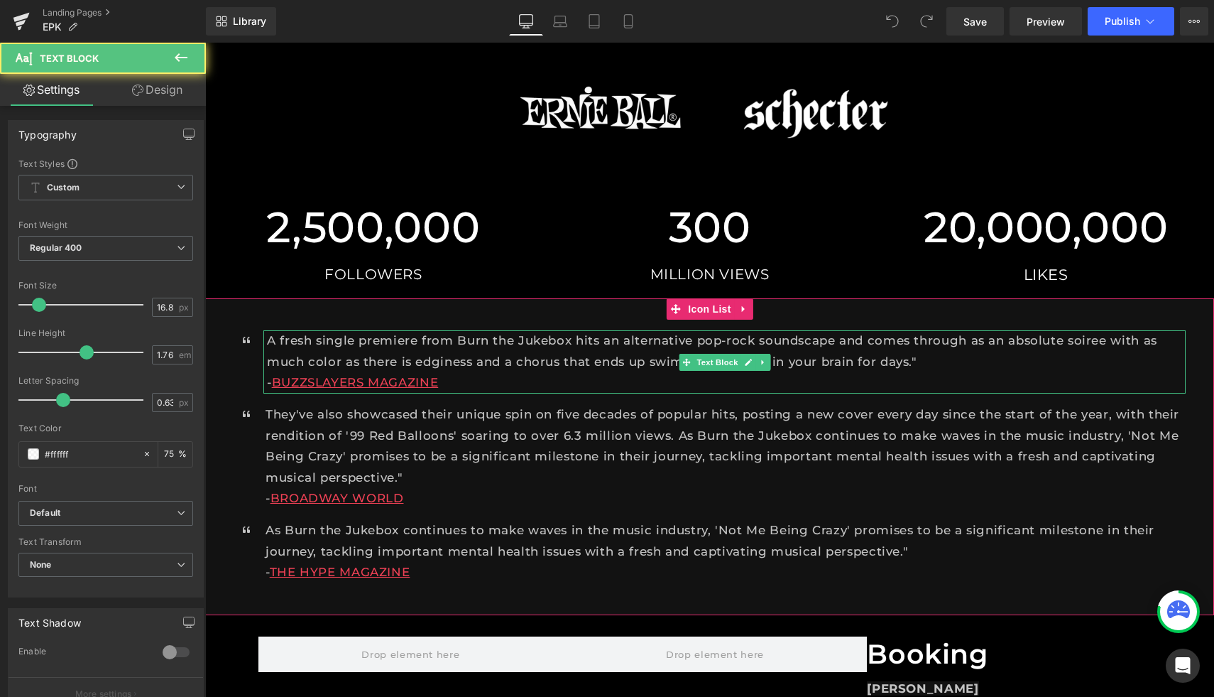
click at [459, 372] on p "- BUZZSLAYERS MAGAZINE" at bounding box center [726, 382] width 919 height 21
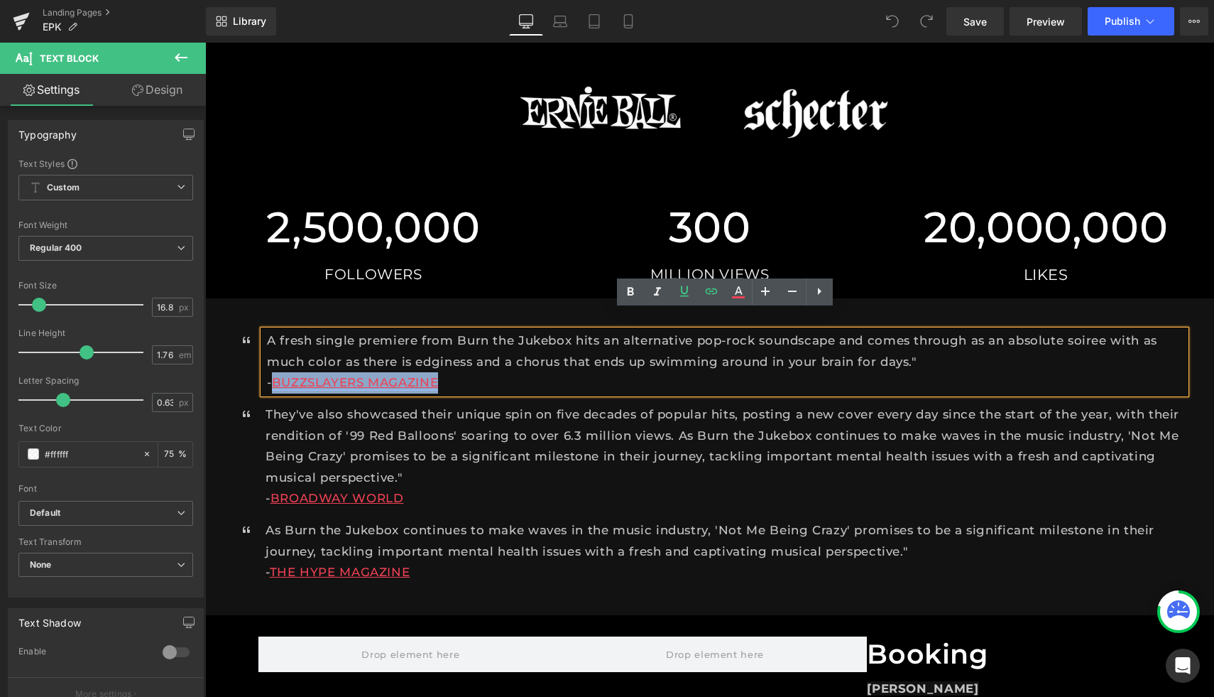
drag, startPoint x: 447, startPoint y: 366, endPoint x: 276, endPoint y: 359, distance: 172.0
click at [276, 372] on p "- BUZZSLAYERS MAGAZINE" at bounding box center [726, 382] width 919 height 21
click at [739, 290] on icon at bounding box center [738, 291] width 17 height 17
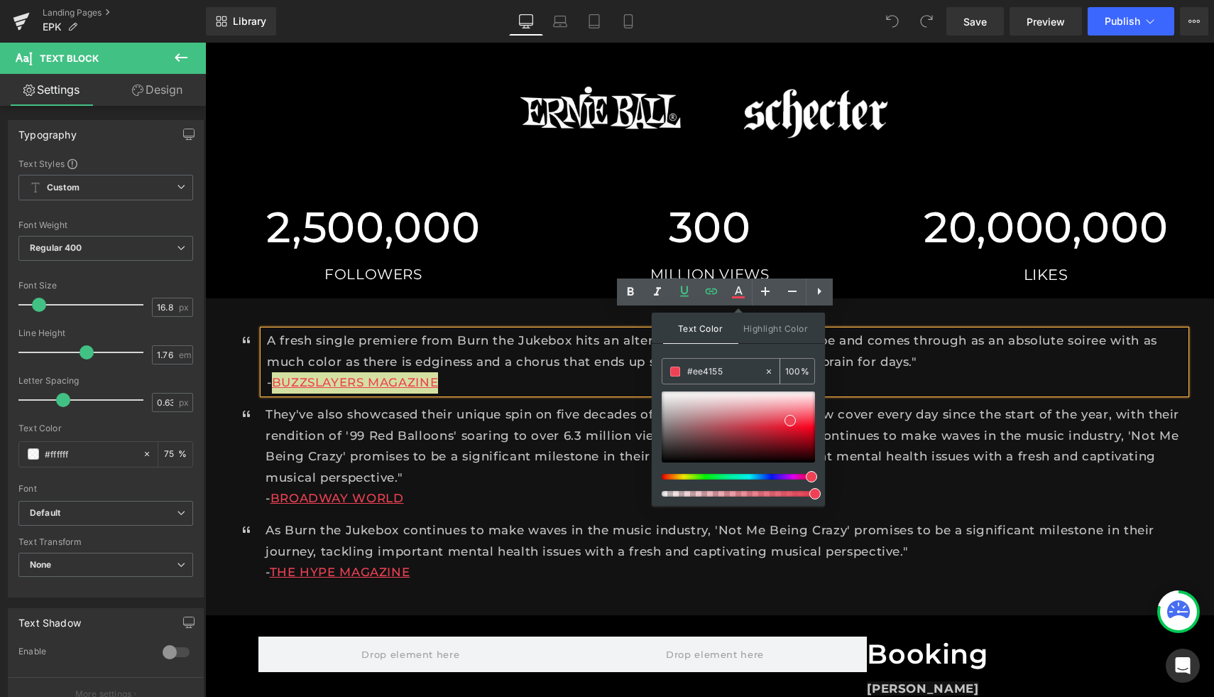
click at [768, 366] on icon at bounding box center [769, 371] width 10 height 10
type input "none"
type input "0"
click at [690, 371] on input "none" at bounding box center [725, 372] width 77 height 16
paste input "<script charset="utf-8" src="[URL][DOMAIN_NAME]"></script> <a class="bit-widget…"
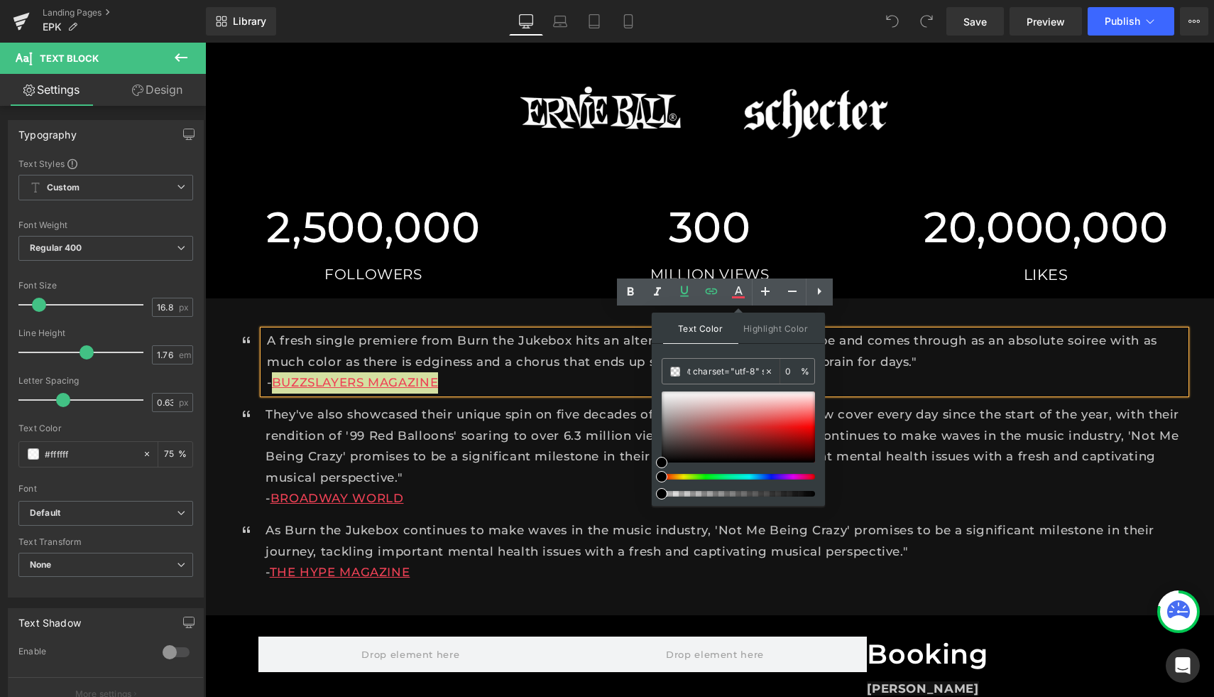
scroll to position [0, 0]
drag, startPoint x: 762, startPoint y: 368, endPoint x: 655, endPoint y: 366, distance: 107.2
click at [655, 366] on div "Text Color Highlight Color rgba(0, 0, 0, 0) n<script charset="utf-8" src="[URL]…" at bounding box center [738, 408] width 173 height 193
type input "one"
drag, startPoint x: 721, startPoint y: 369, endPoint x: 675, endPoint y: 369, distance: 46.2
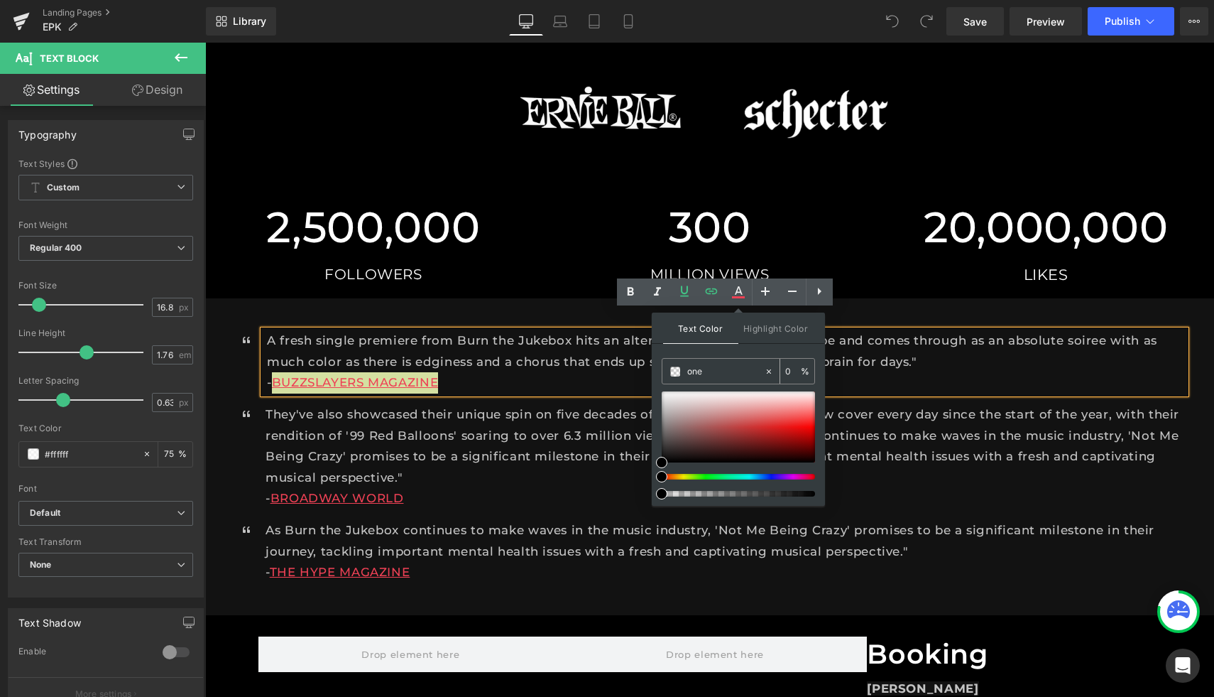
click at [675, 369] on div "one" at bounding box center [714, 371] width 102 height 25
paste input "#FCF765"
type input "#FCF765"
type input "100"
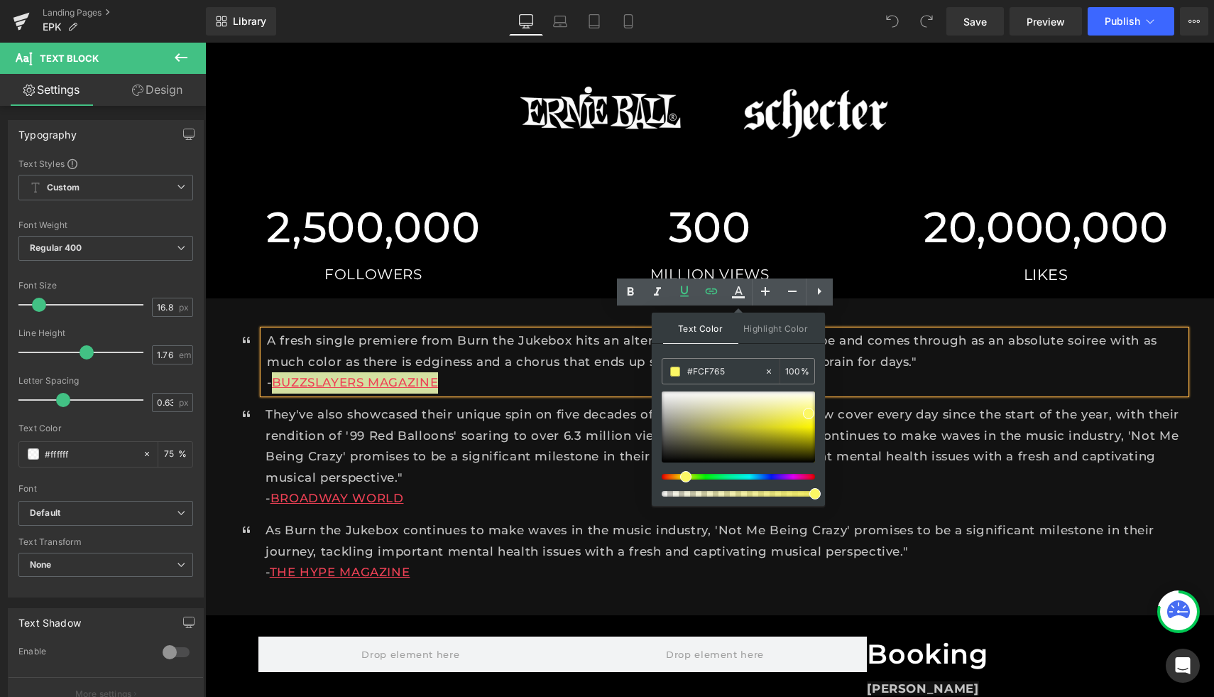
type input "#fcf765"
click at [766, 348] on div "Text Color Highlight Color rgba(252, 247, 101, 1) #fcf765 100 % none 0 %" at bounding box center [738, 408] width 173 height 193
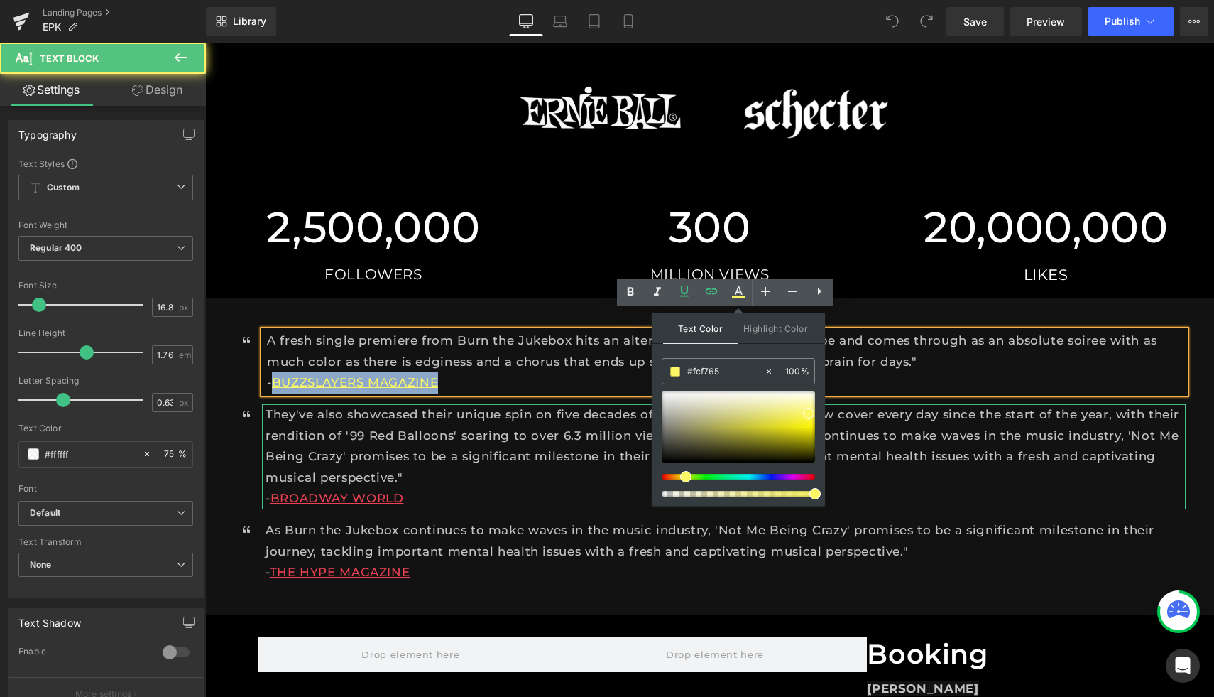
click at [609, 447] on p "They've also showcased their unique spin on five decades of popular hits, posti…" at bounding box center [726, 446] width 920 height 84
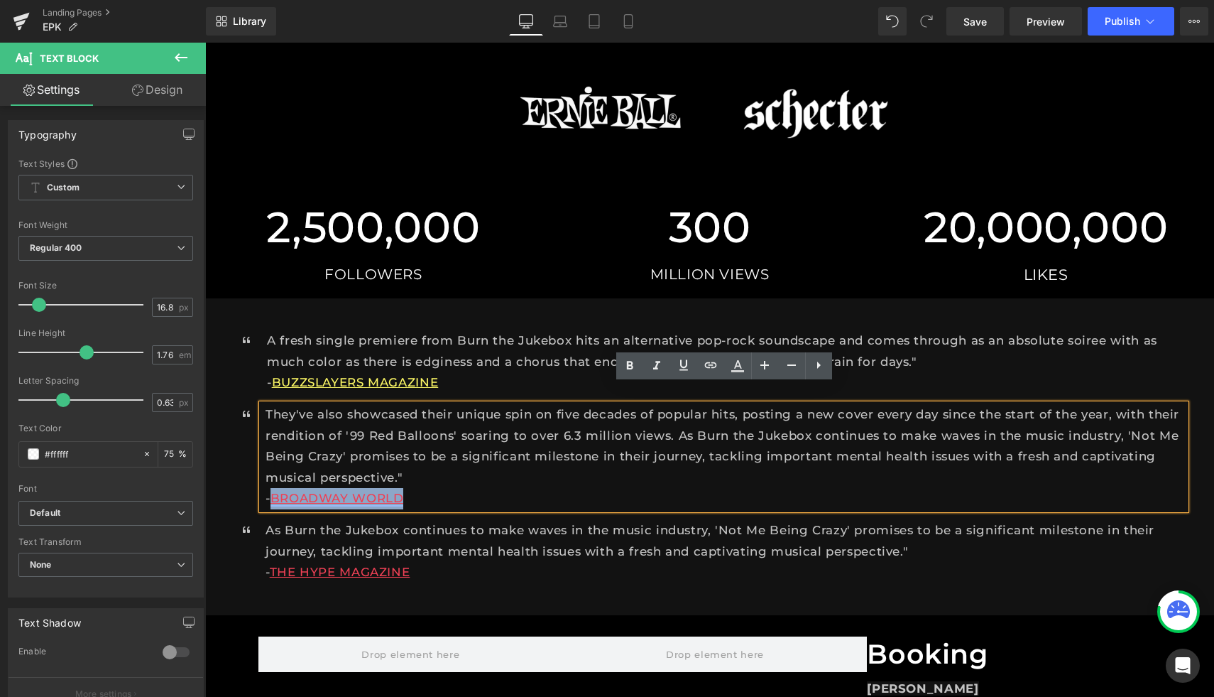
drag, startPoint x: 415, startPoint y: 481, endPoint x: 276, endPoint y: 482, distance: 139.2
click at [276, 488] on p "- BROADWAY WORLD" at bounding box center [726, 498] width 920 height 21
click at [733, 368] on icon at bounding box center [737, 365] width 17 height 17
type input "#ee4155"
type input "100"
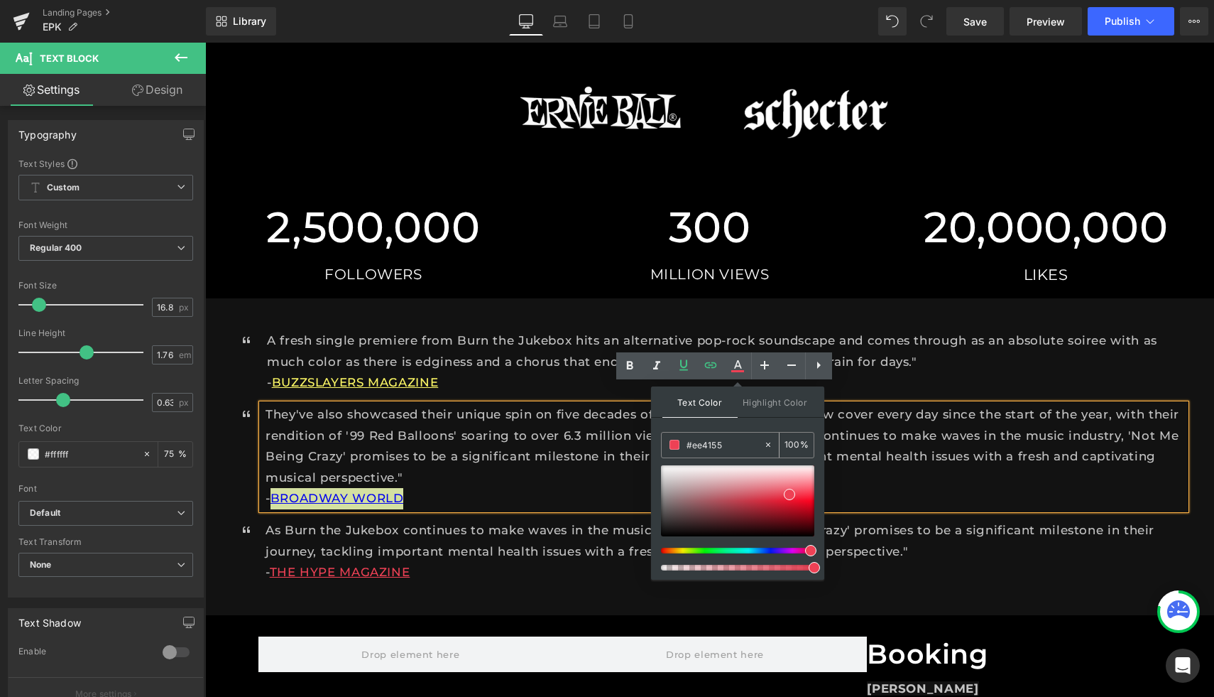
click at [768, 447] on icon at bounding box center [768, 445] width 10 height 10
type input "none"
type input "0"
click at [729, 444] on input "none" at bounding box center [725, 445] width 77 height 16
type input "n"
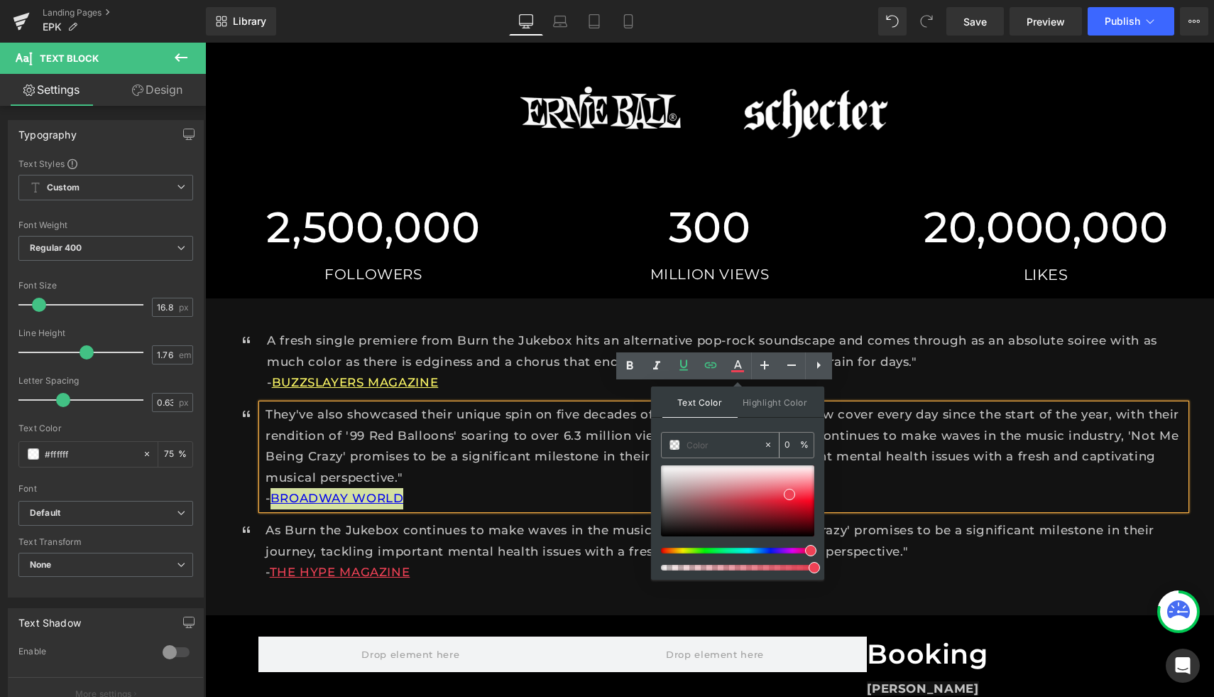
paste input "#FCF765"
type input "#FCF765"
type input "100"
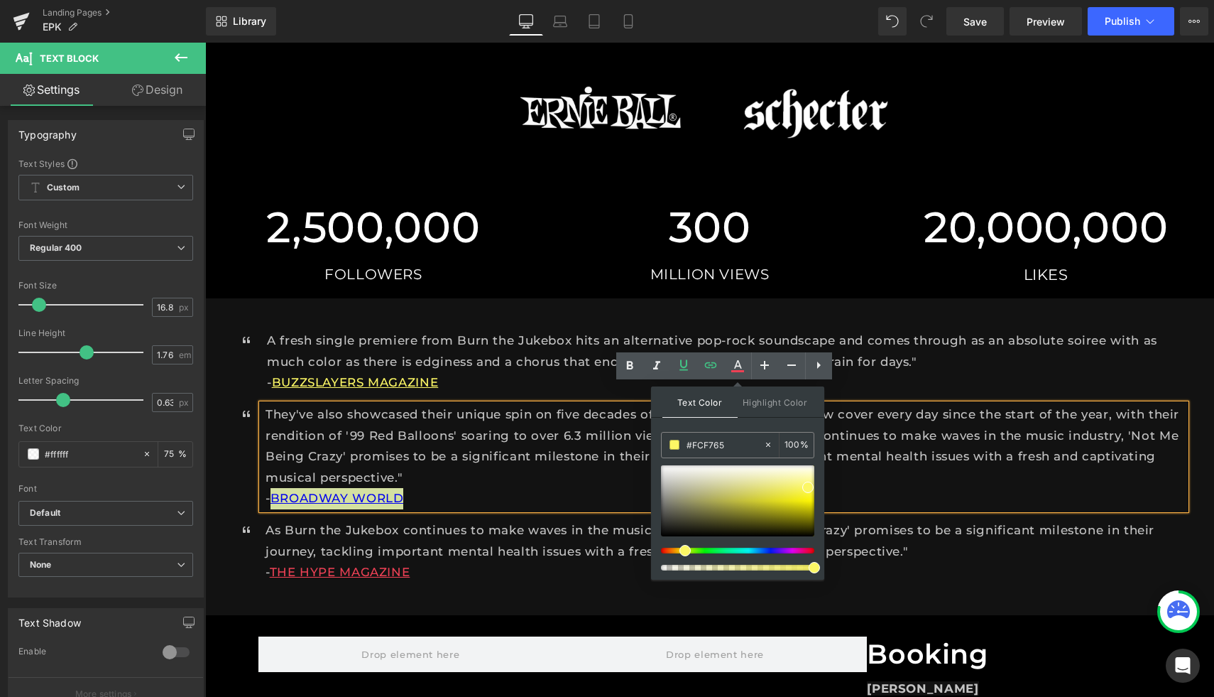
type input "#fcf765"
click at [763, 425] on div "Text Color Highlight Color rgba(252, 247, 101, 1) #fcf765 100 % none 0 %" at bounding box center [737, 482] width 173 height 193
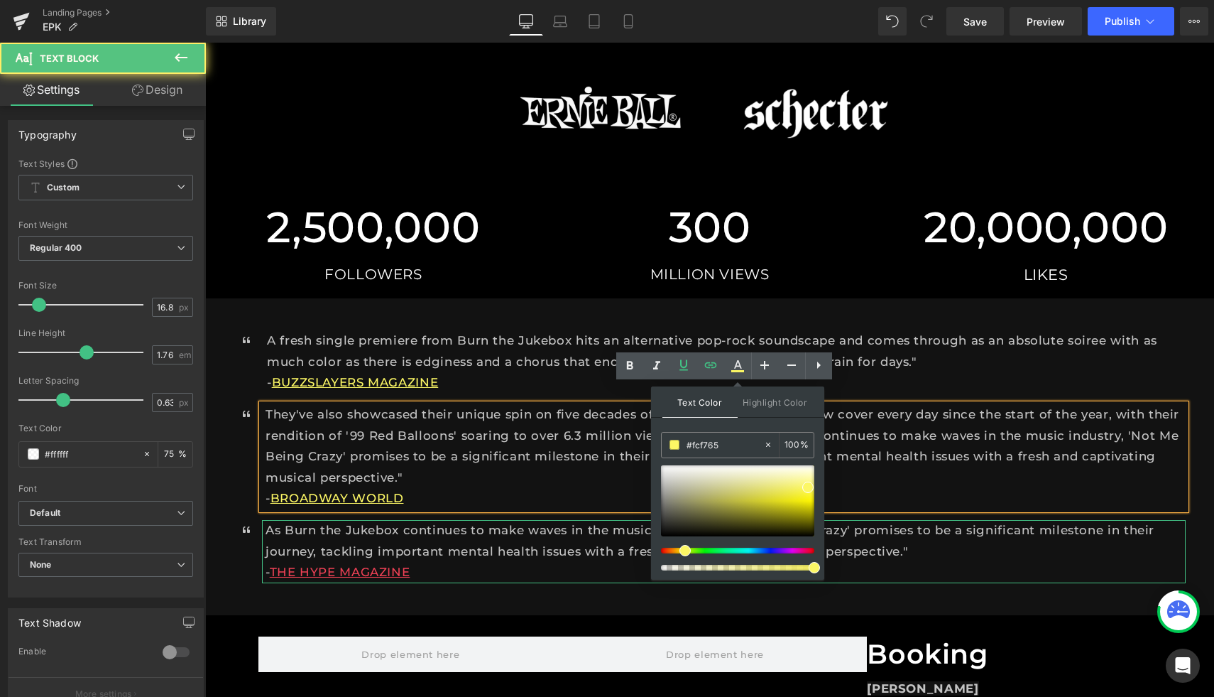
click at [520, 520] on p "As Burn the Jukebox continues to make waves in the music industry, 'Not Me Bein…" at bounding box center [726, 541] width 920 height 42
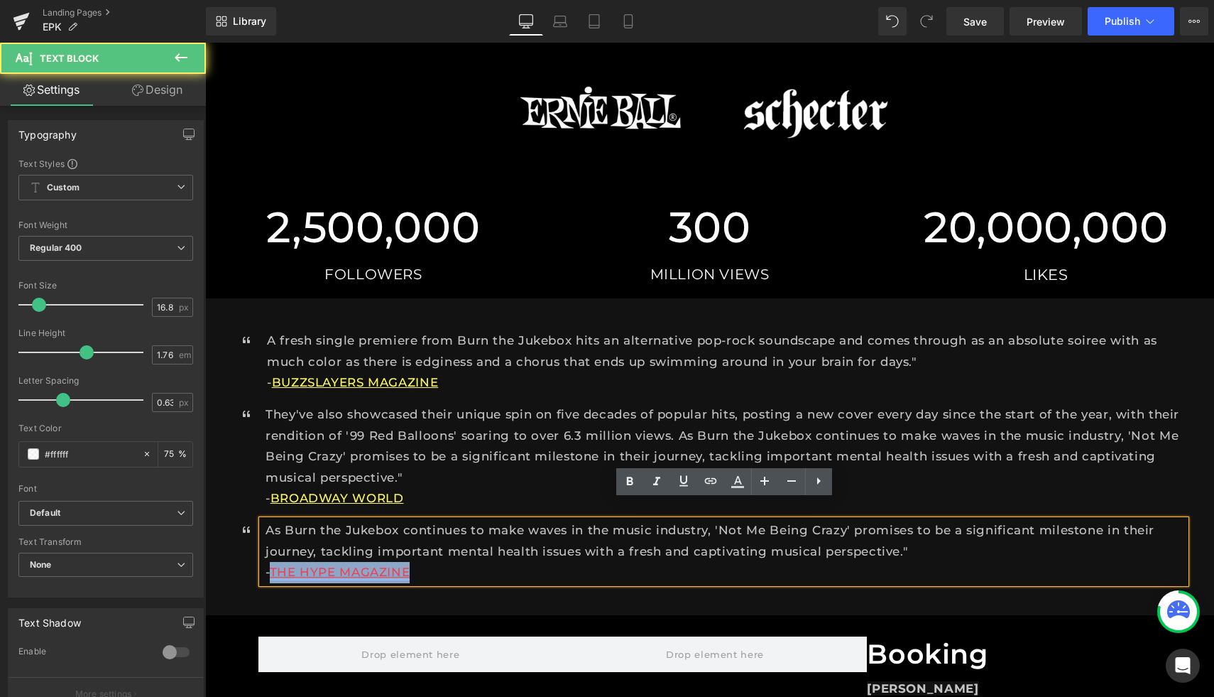
drag, startPoint x: 415, startPoint y: 555, endPoint x: 274, endPoint y: 560, distance: 140.7
click at [274, 562] on p "- THE HYPE MAGAZINE" at bounding box center [726, 572] width 920 height 21
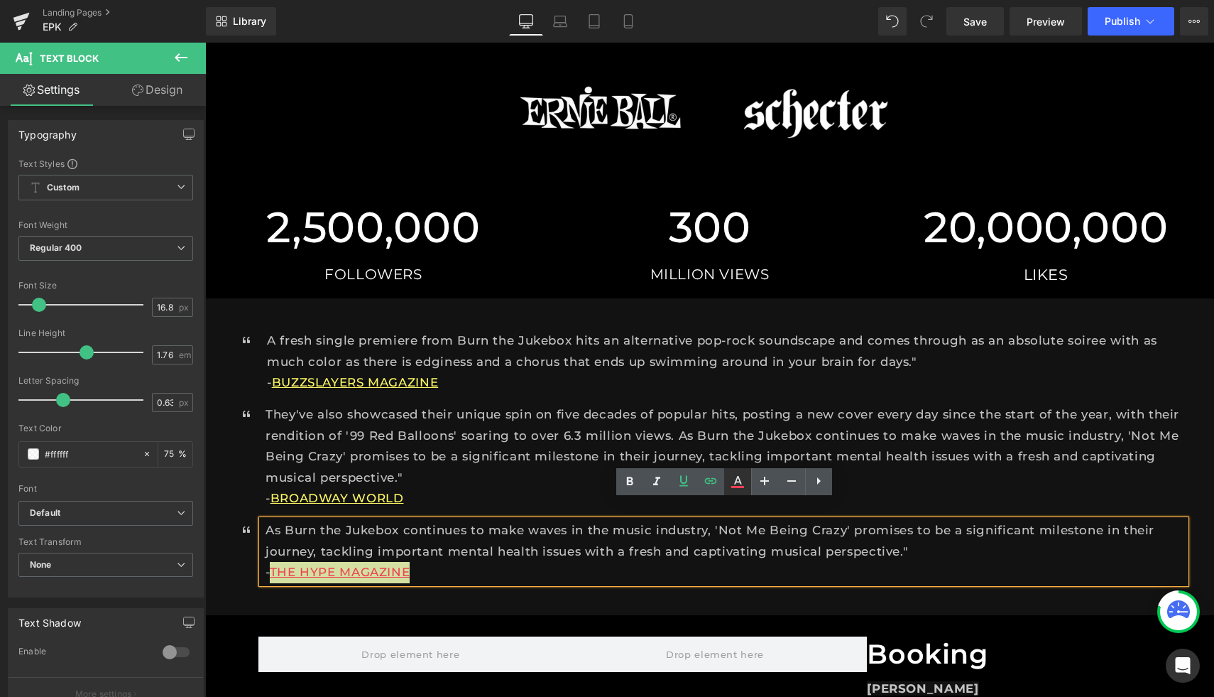
click at [734, 482] on icon at bounding box center [738, 480] width 8 height 9
type input "#ee4155"
type input "100"
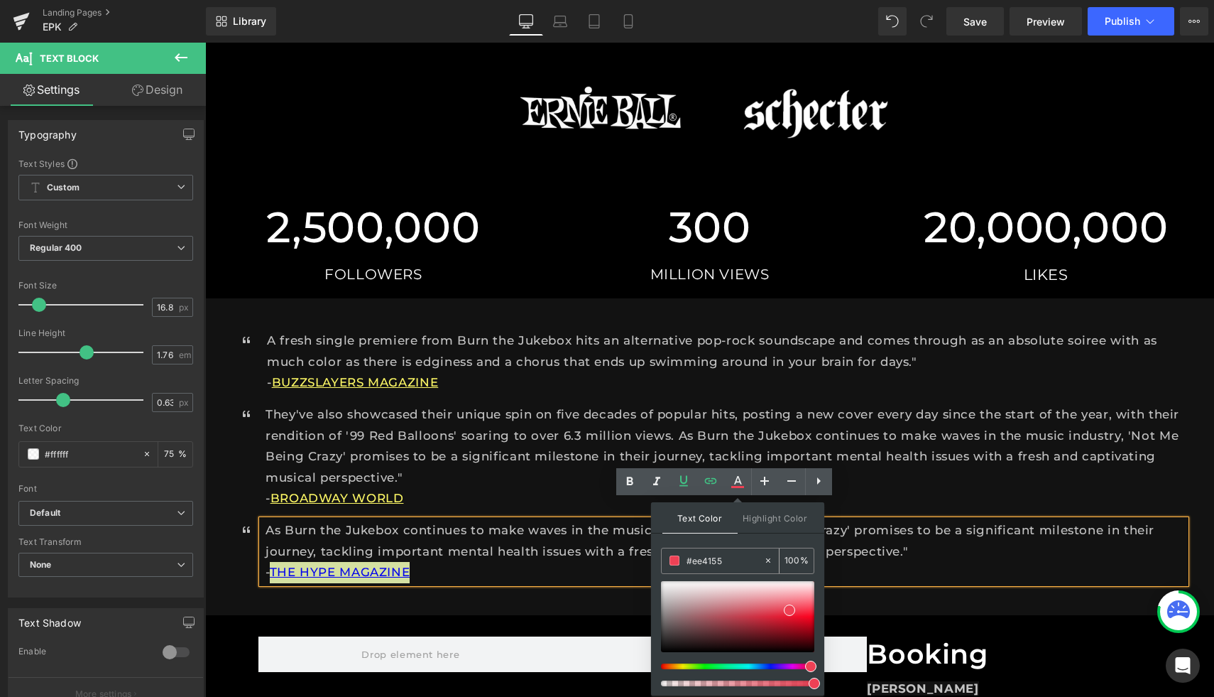
click at [768, 562] on icon at bounding box center [768, 560] width 10 height 10
type input "none"
type input "0"
click at [733, 560] on input "none" at bounding box center [725, 560] width 77 height 16
type input "n"
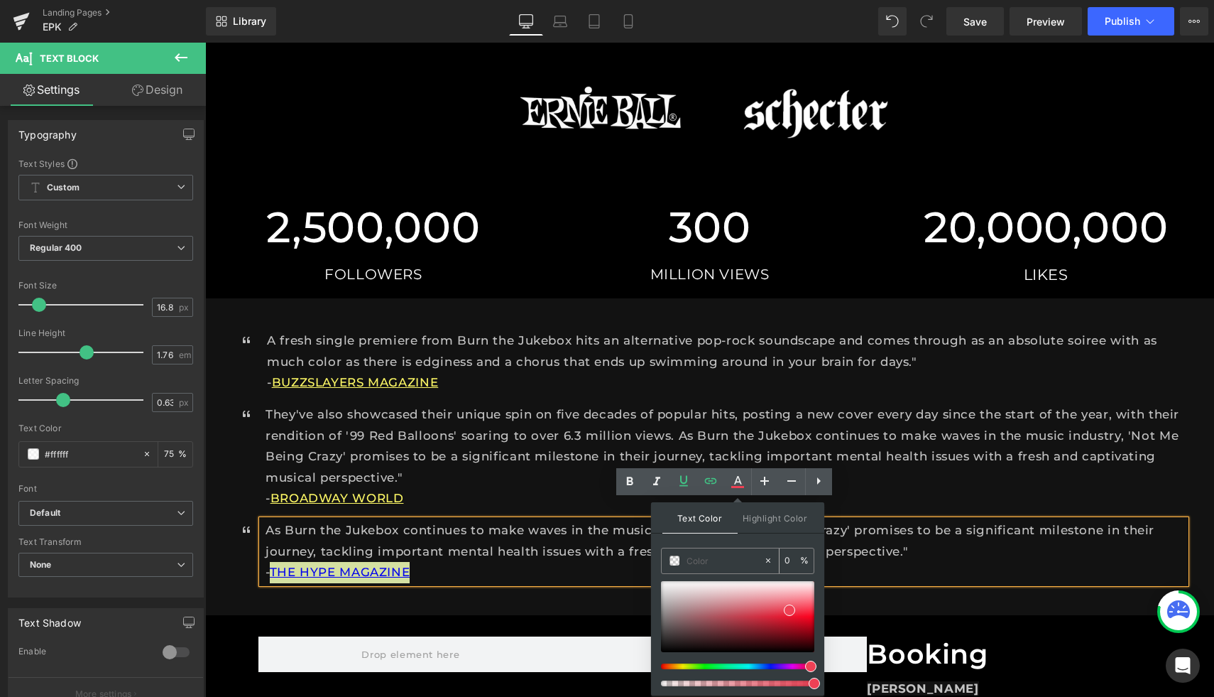
paste input "#FCF765"
type input "#FCF765"
type input "100"
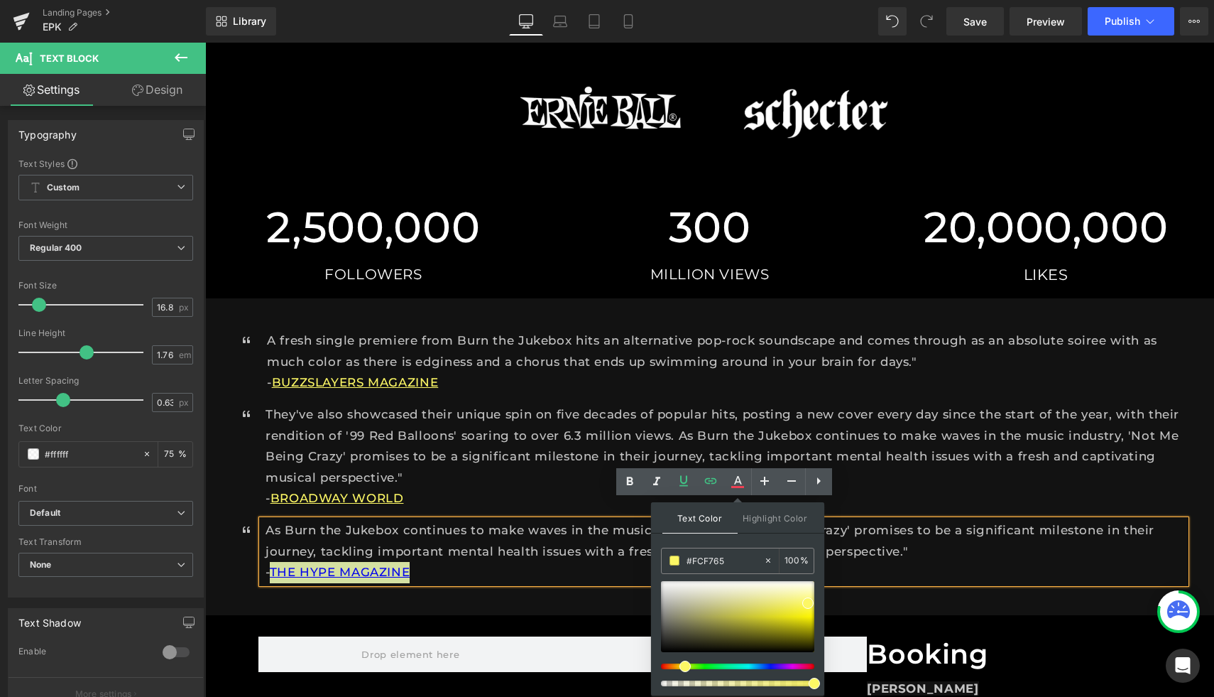
type input "#fcf765"
click at [808, 538] on div "Text Color Highlight Color rgba(252, 247, 101, 1) #fcf765 100 % none 0 %" at bounding box center [737, 598] width 173 height 193
click at [917, 533] on p "As Burn the Jukebox continues to make waves in the music industry, 'Not Me Bein…" at bounding box center [726, 541] width 920 height 42
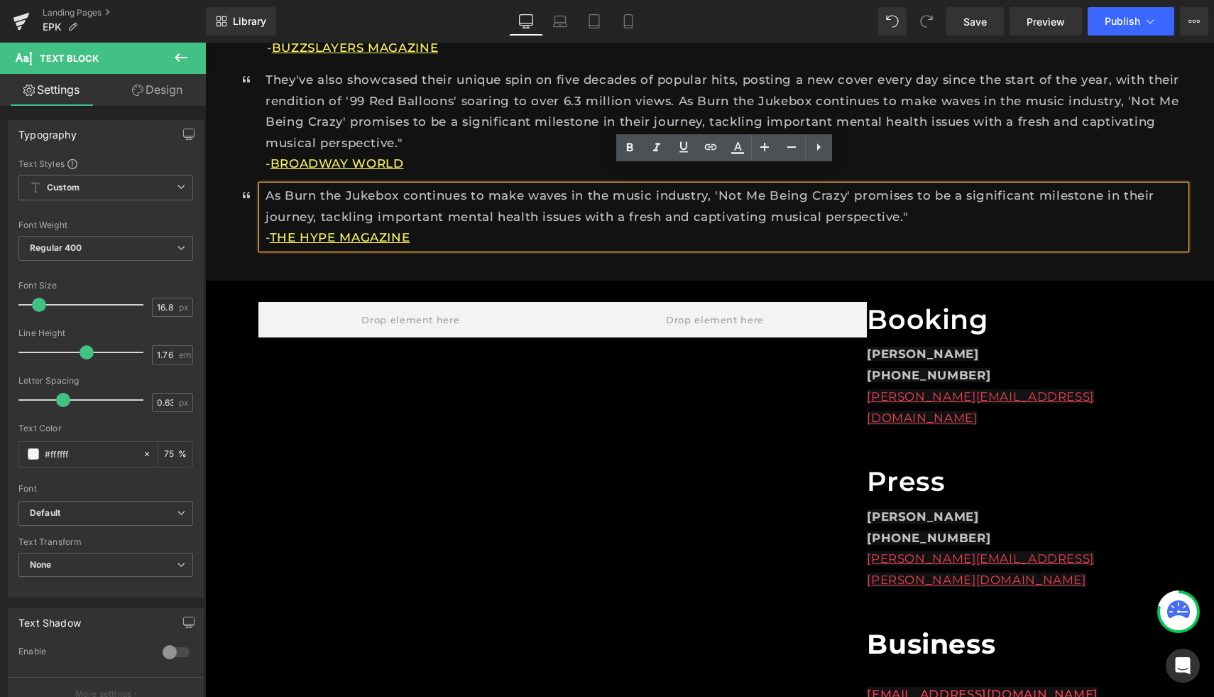
scroll to position [1143, 0]
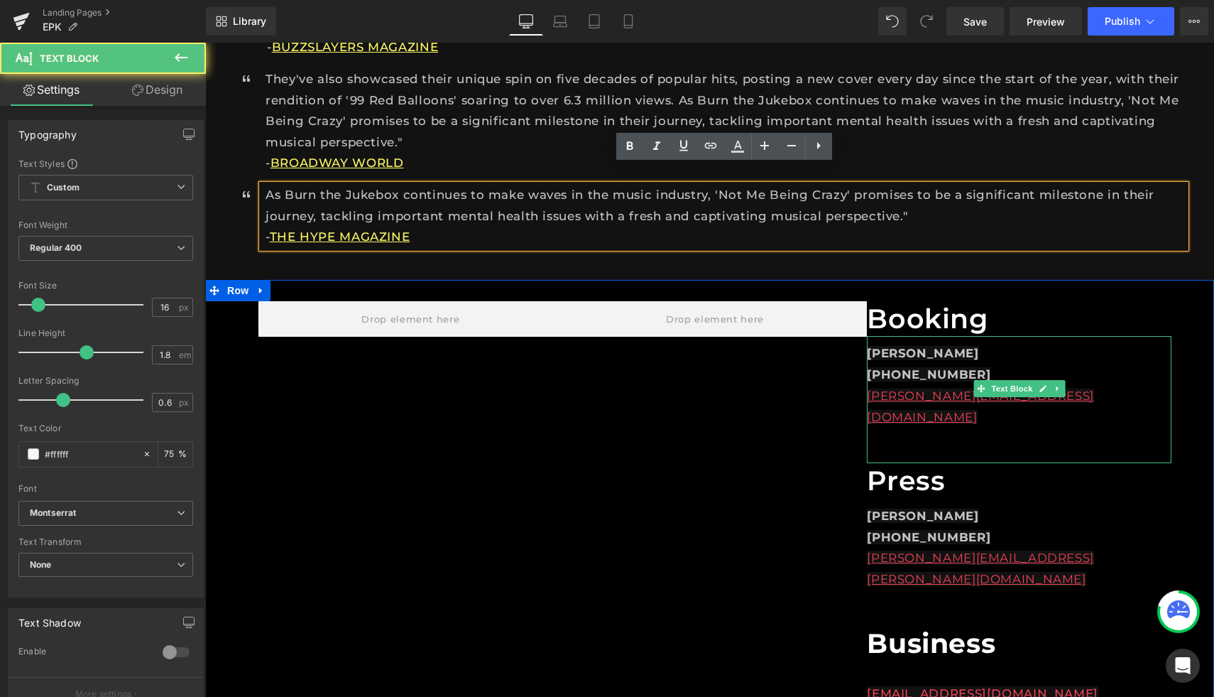
click at [967, 402] on div "[PERSON_NAME] [PHONE_NUMBER] [PERSON_NAME][EMAIL_ADDRESS][DOMAIN_NAME]" at bounding box center [1019, 399] width 305 height 127
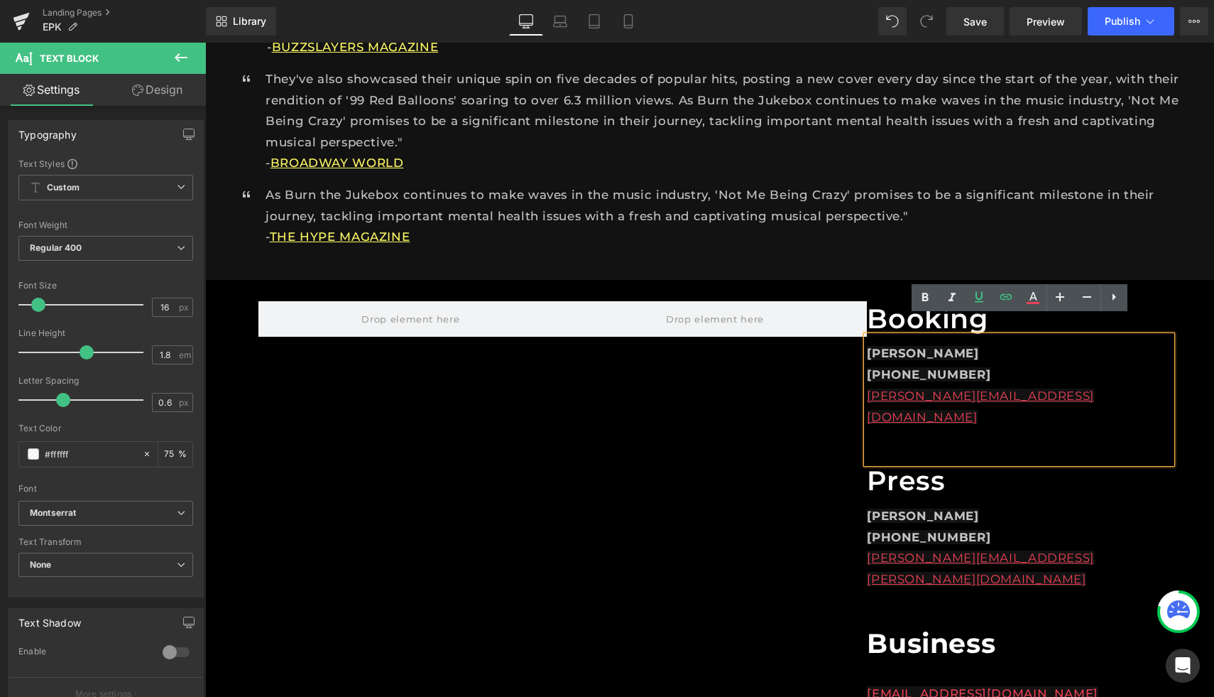
drag, startPoint x: 1069, startPoint y: 379, endPoint x: 866, endPoint y: 372, distance: 203.2
click at [867, 372] on div "[PERSON_NAME] [PHONE_NUMBER] [PERSON_NAME][EMAIL_ADDRESS][DOMAIN_NAME]" at bounding box center [1019, 399] width 305 height 127
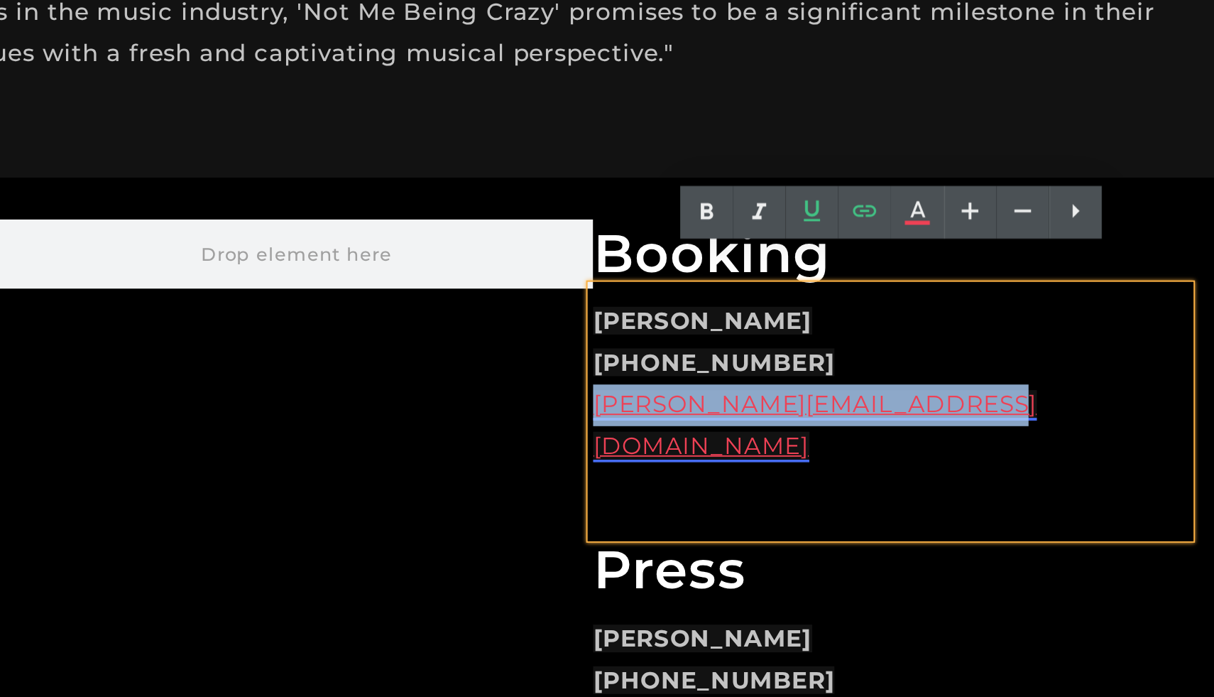
drag, startPoint x: 169, startPoint y: 50, endPoint x: -37, endPoint y: 50, distance: 205.9
click at [0, 58] on p "[PERSON_NAME][EMAIL_ADDRESS][DOMAIN_NAME]" at bounding box center [114, 79] width 305 height 43
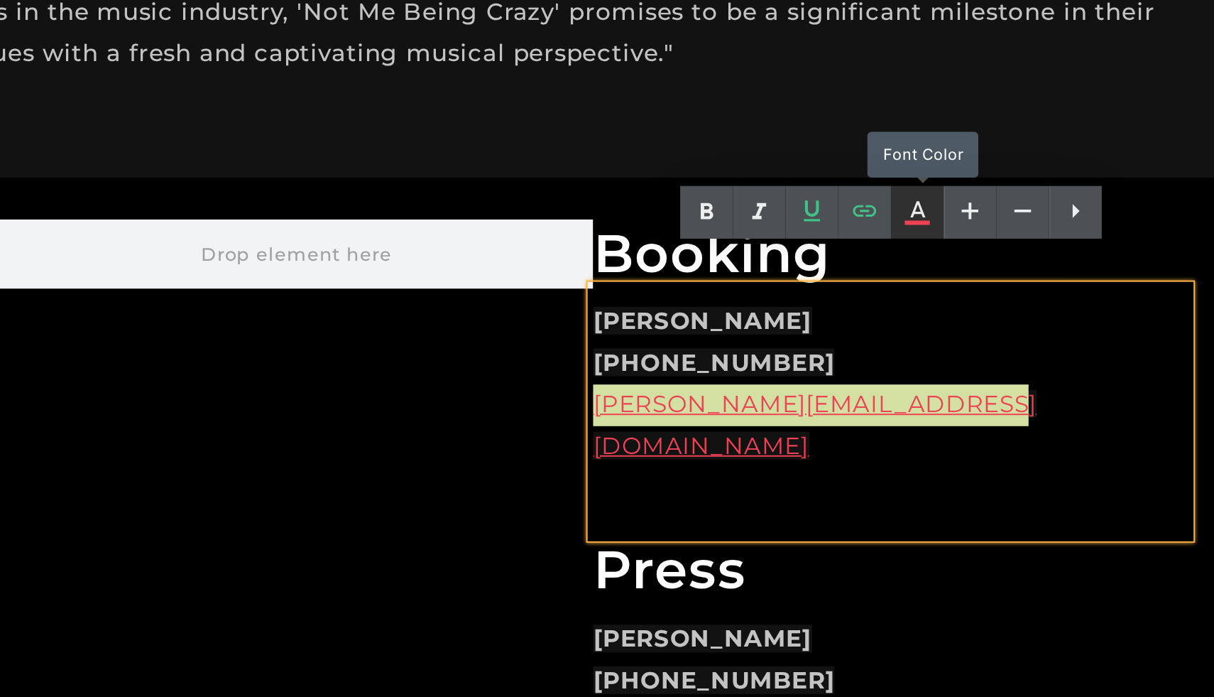
click at [1027, 297] on icon at bounding box center [1033, 297] width 17 height 17
type input "#ee4155"
type input "100"
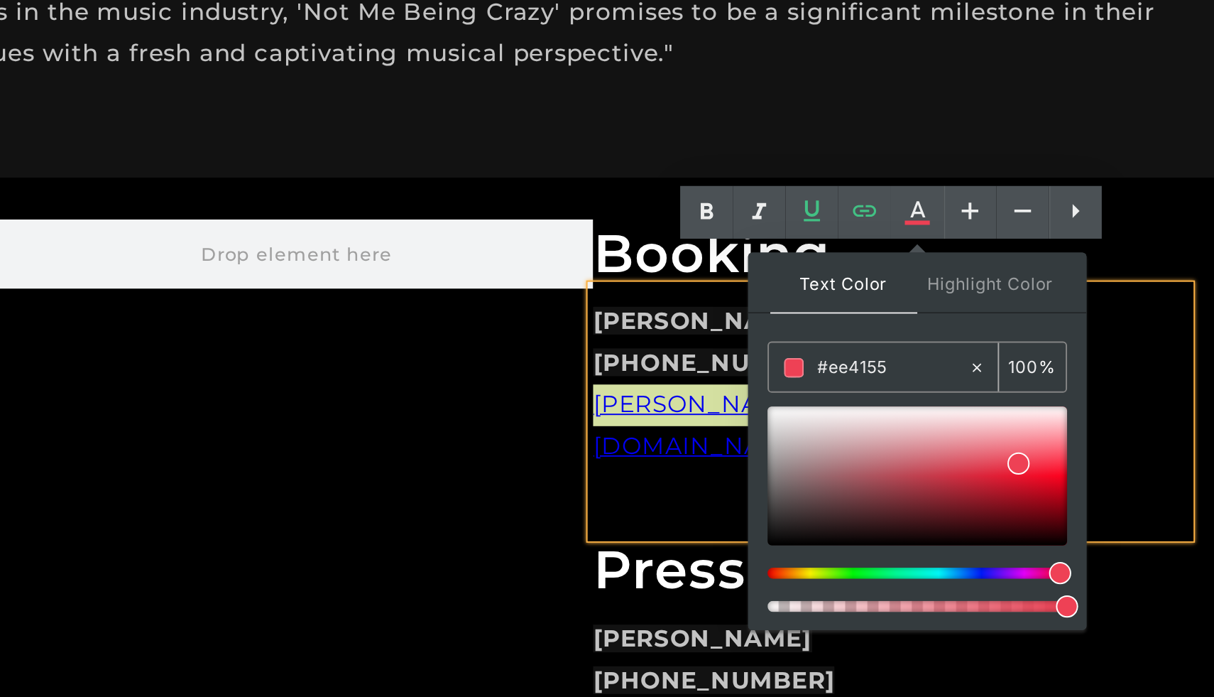
click at [1063, 378] on icon at bounding box center [1064, 377] width 10 height 10
type input "none"
type input "0"
click at [1011, 382] on input "none" at bounding box center [1020, 377] width 77 height 16
type input "n"
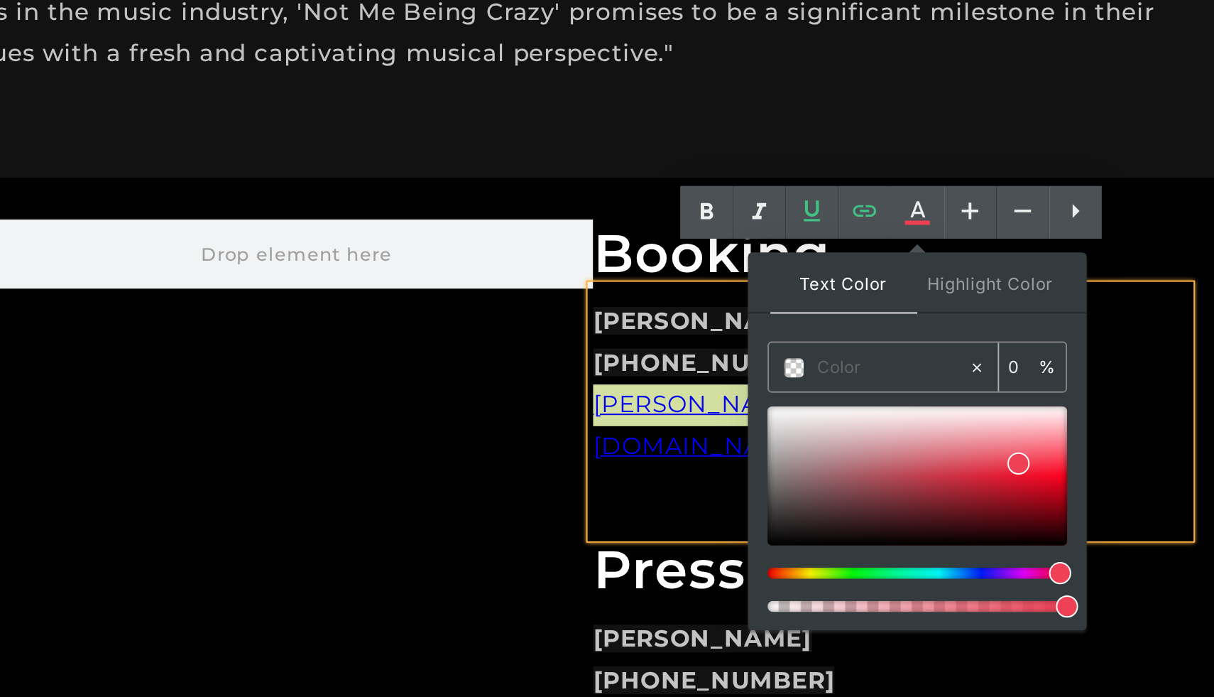
paste input "#FCF765"
type input "#FCF765"
type input "100"
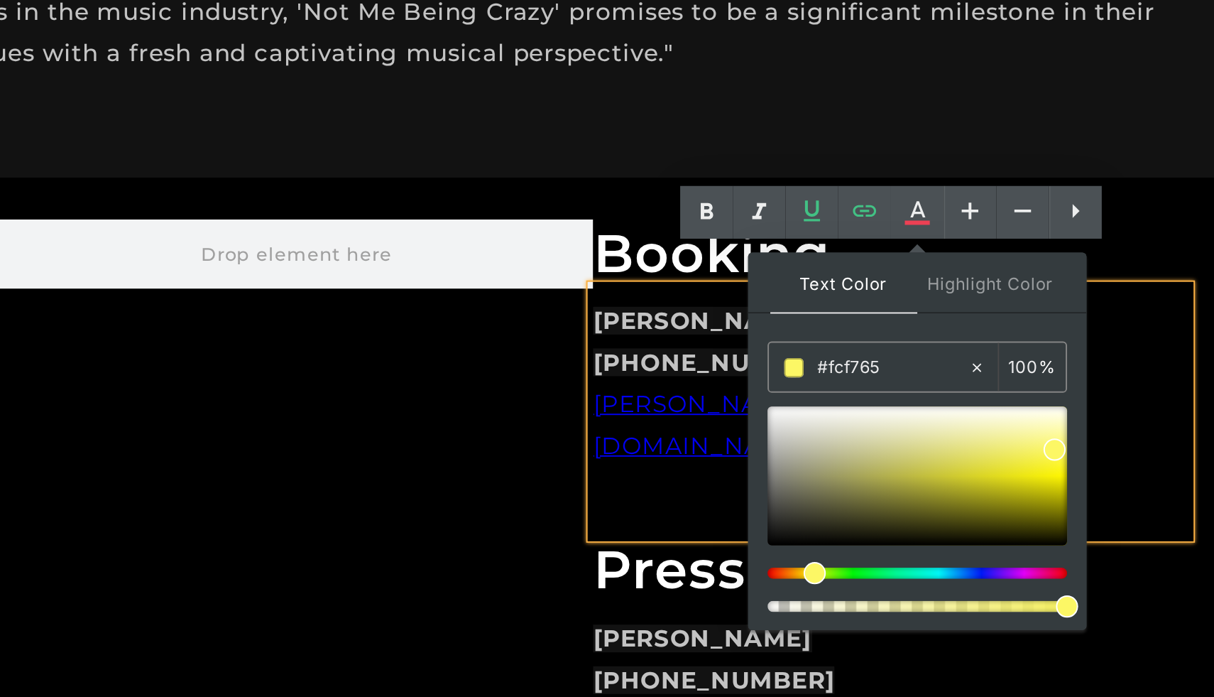
click at [233, 26] on p "[PERSON_NAME] [PHONE_NUMBER]" at bounding box center [114, 36] width 305 height 43
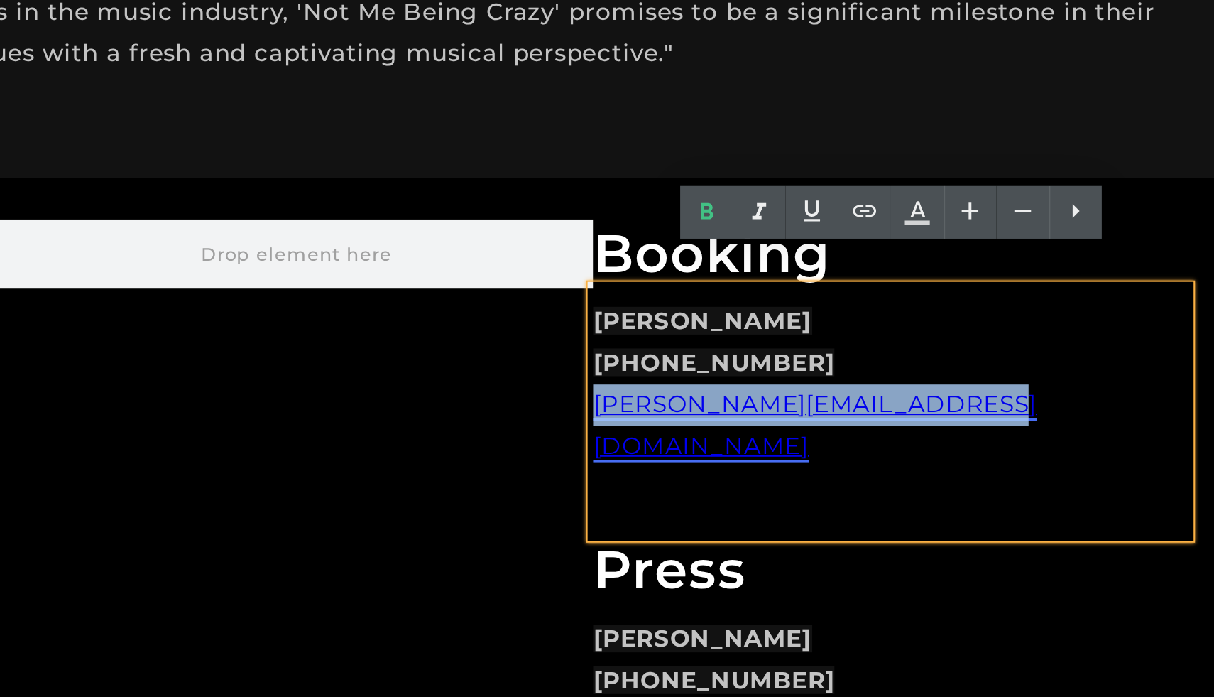
drag, startPoint x: 163, startPoint y: 48, endPoint x: -38, endPoint y: 53, distance: 200.3
click at [0, 58] on p "[PERSON_NAME][EMAIL_ADDRESS][DOMAIN_NAME]" at bounding box center [114, 79] width 305 height 43
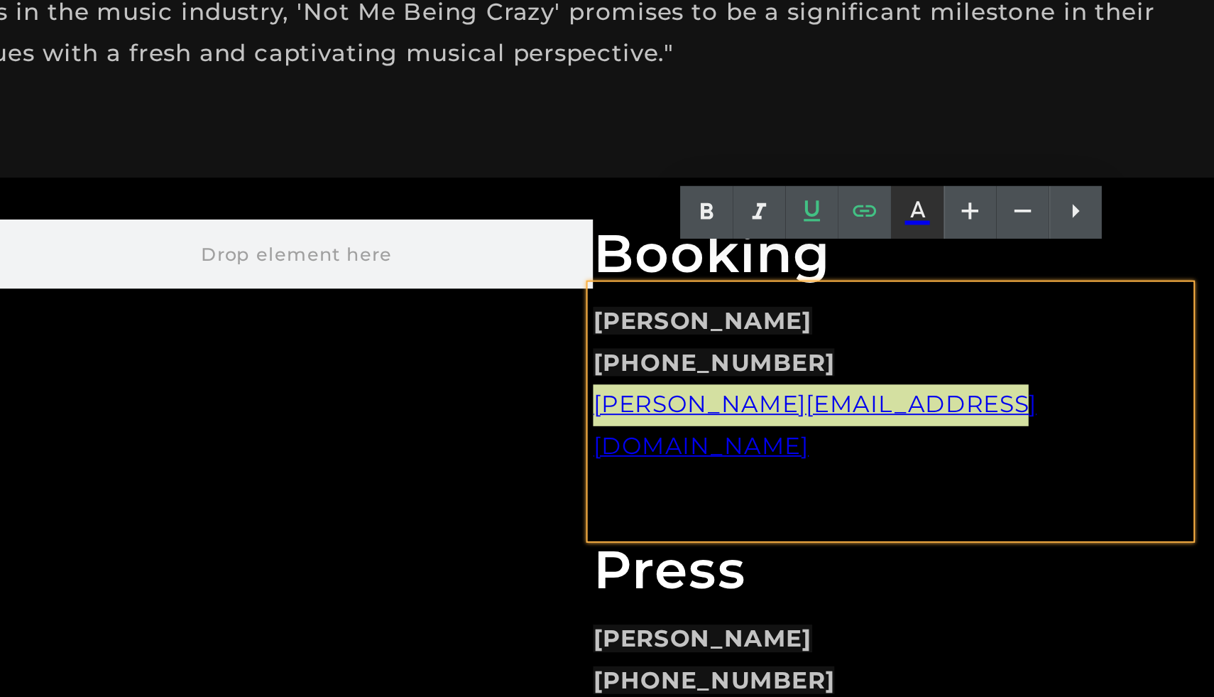
click at [1033, 294] on icon at bounding box center [1033, 297] width 17 height 17
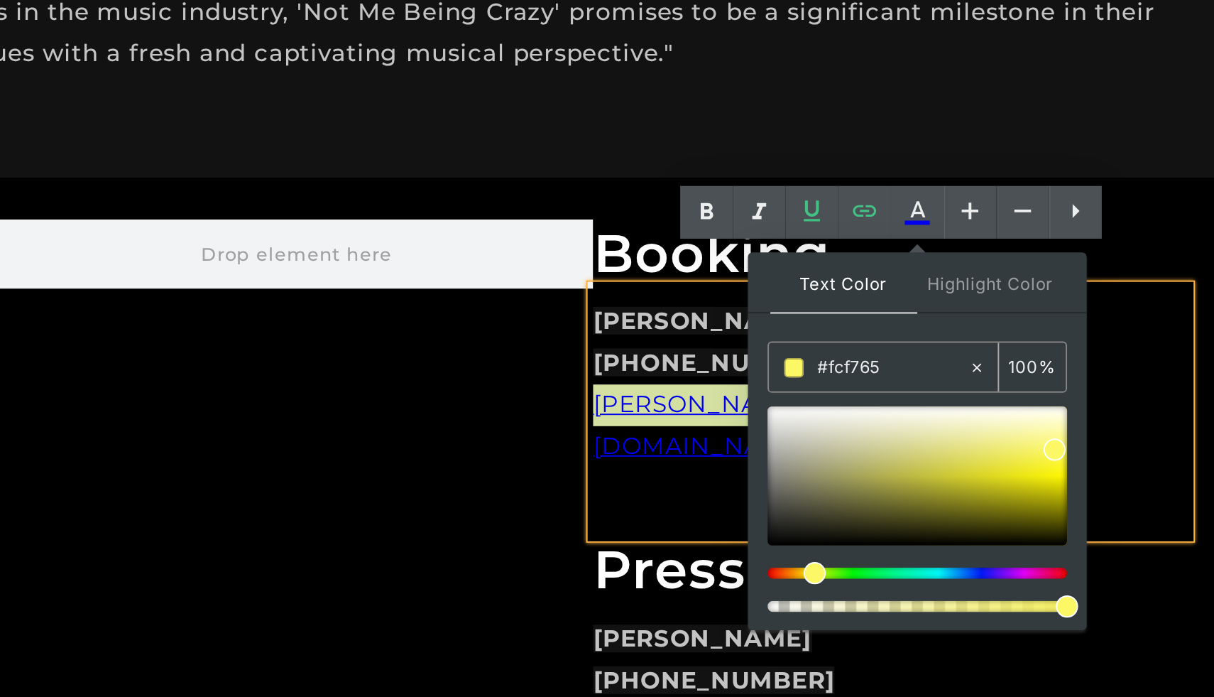
click at [1065, 375] on icon at bounding box center [1064, 377] width 10 height 10
type input "none"
type input "0"
click at [1003, 374] on input "none" at bounding box center [1020, 377] width 77 height 16
type input "n"
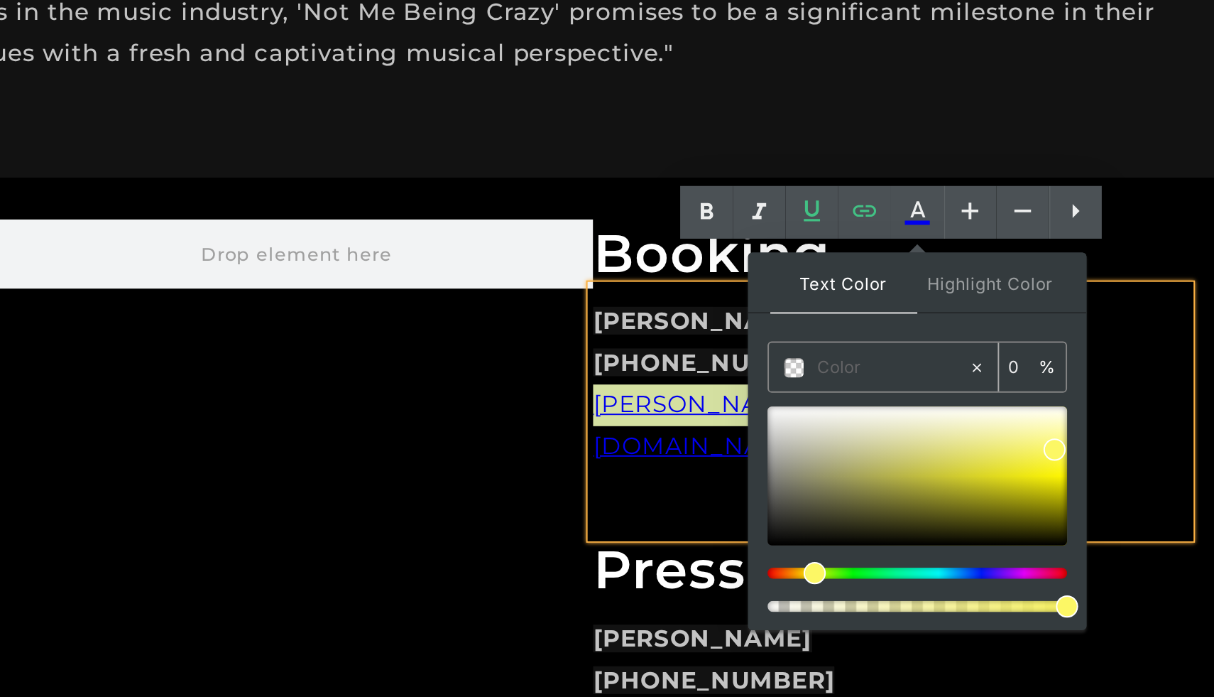
paste input "#FCF765"
type input "#FCF765"
type input "100"
click at [1037, 374] on input "#FCF765" at bounding box center [1020, 377] width 77 height 16
click at [1062, 358] on div "Text Color Highlight Color rgb(252, 247, 101) #FCF765 100 % rgba(18, 18, 18, 1)…" at bounding box center [1033, 414] width 173 height 193
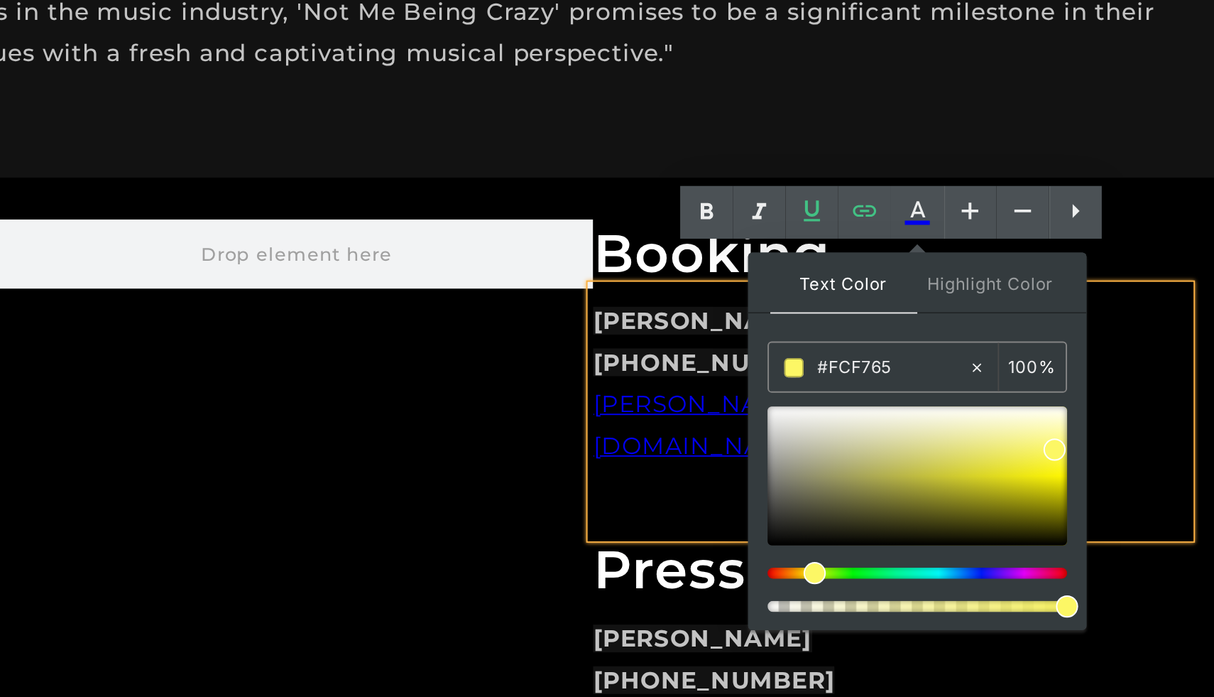
click at [223, 24] on p "[PERSON_NAME] [PHONE_NUMBER]" at bounding box center [114, 36] width 305 height 43
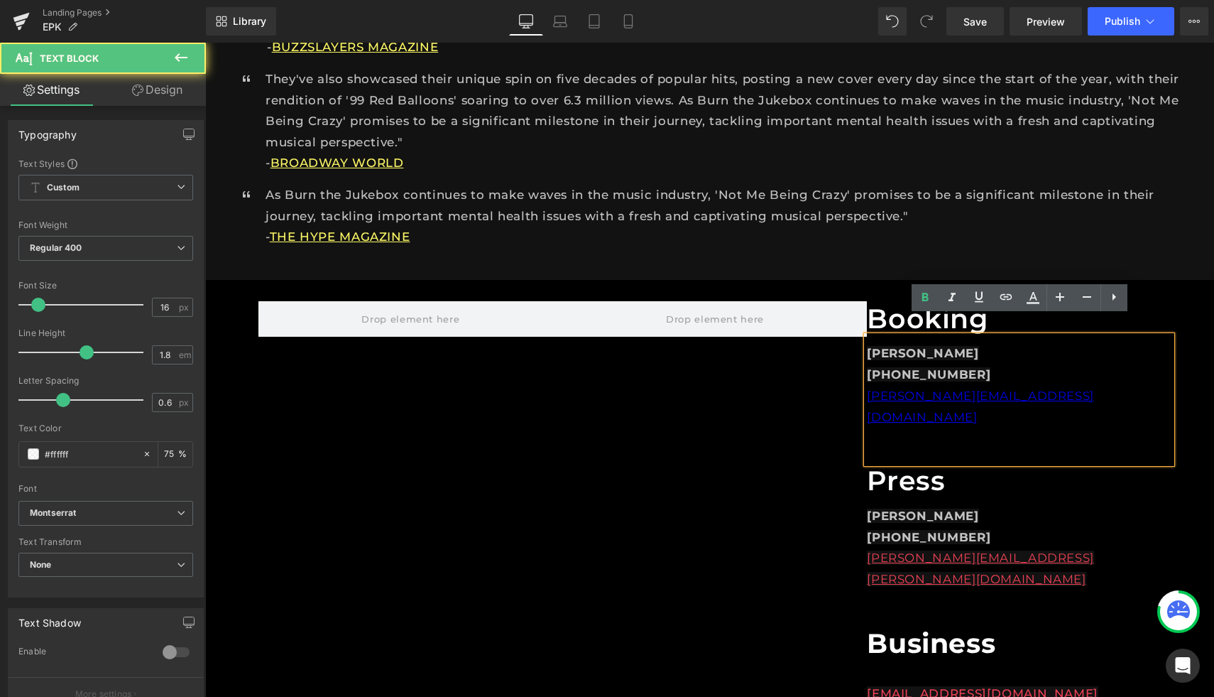
click at [1075, 386] on p "[PERSON_NAME][EMAIL_ADDRESS][DOMAIN_NAME]" at bounding box center [1019, 407] width 305 height 43
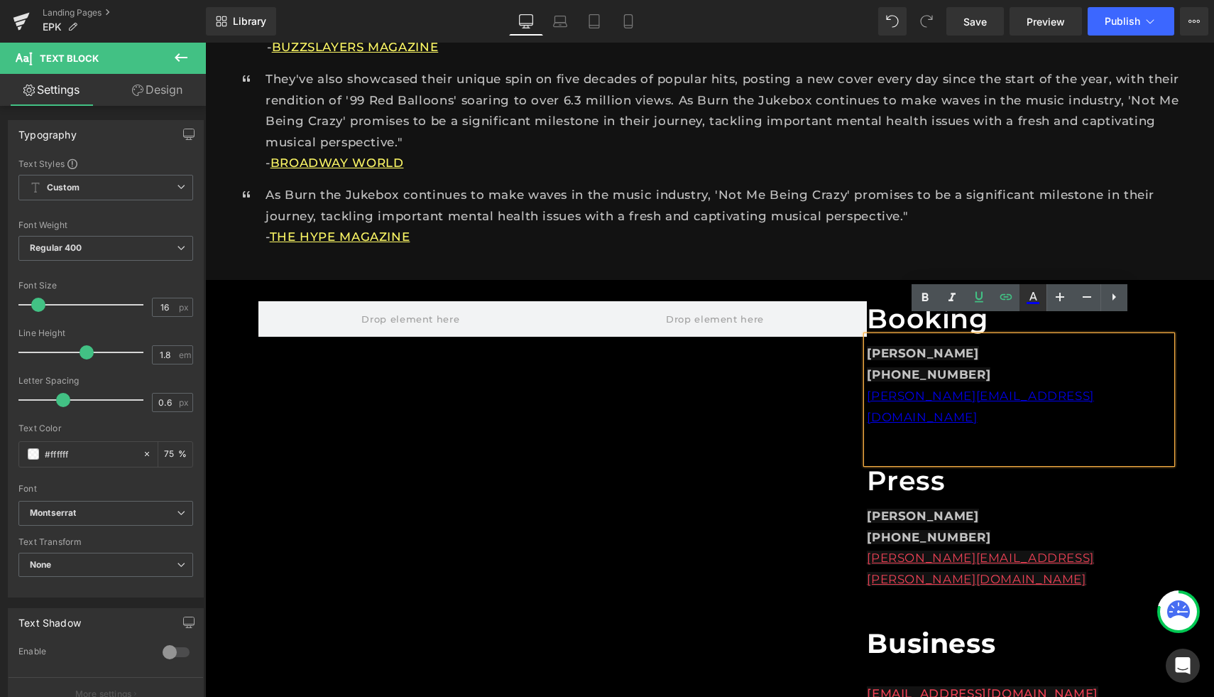
click at [1037, 296] on icon at bounding box center [1033, 297] width 17 height 17
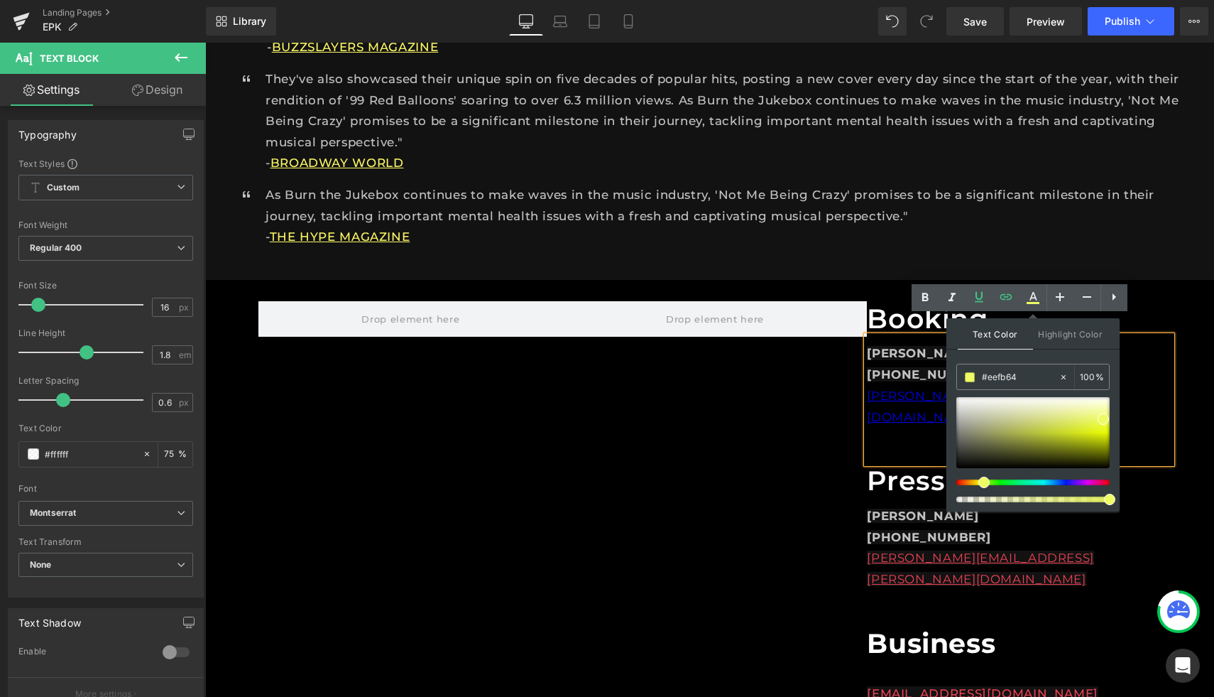
click at [981, 486] on span at bounding box center [984, 482] width 11 height 11
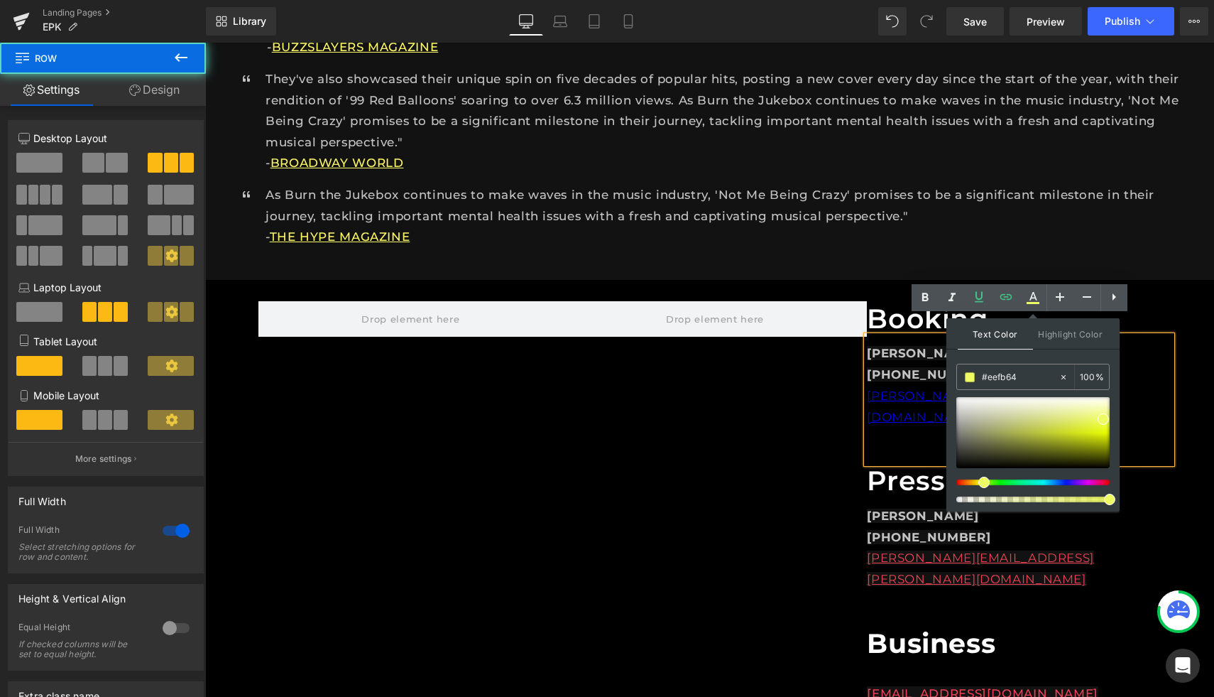
click at [1173, 526] on div "Booking Heading [PERSON_NAME] [PHONE_NUMBER] [PERSON_NAME][EMAIL_ADDRESS][DOMAI…" at bounding box center [709, 559] width 1009 height 559
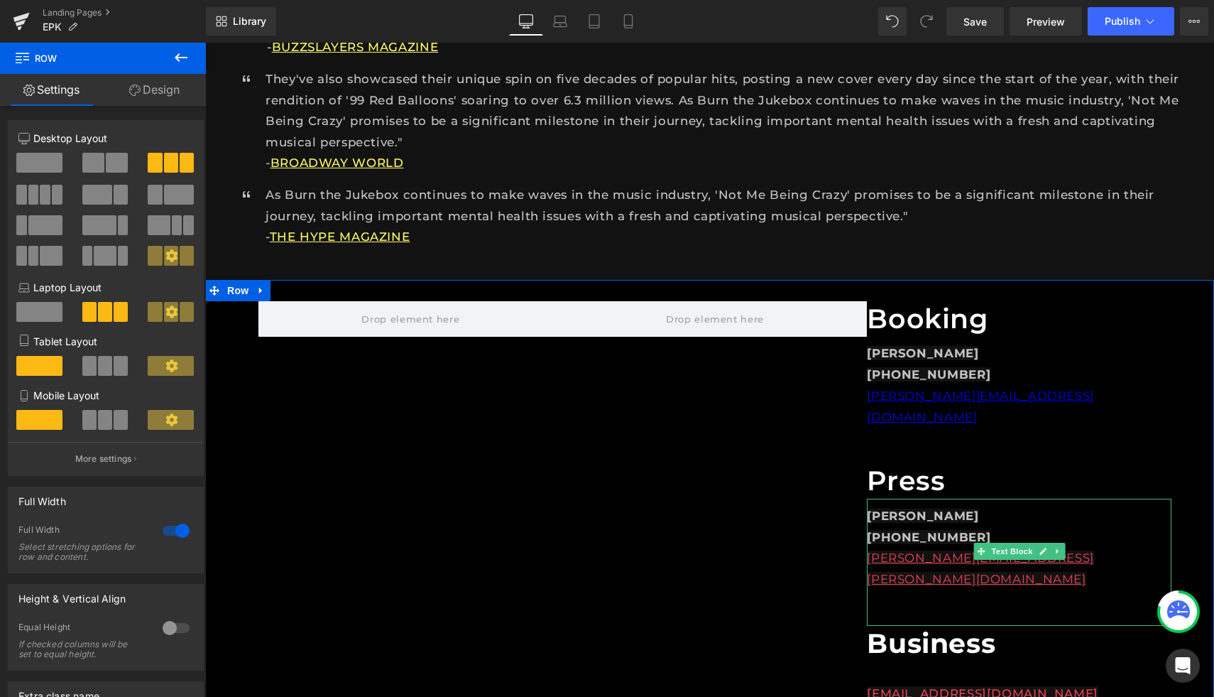
click at [1115, 499] on div "[PERSON_NAME] [PHONE_NUMBER] [PERSON_NAME][EMAIL_ADDRESS][PERSON_NAME][DOMAIN_N…" at bounding box center [1019, 562] width 305 height 127
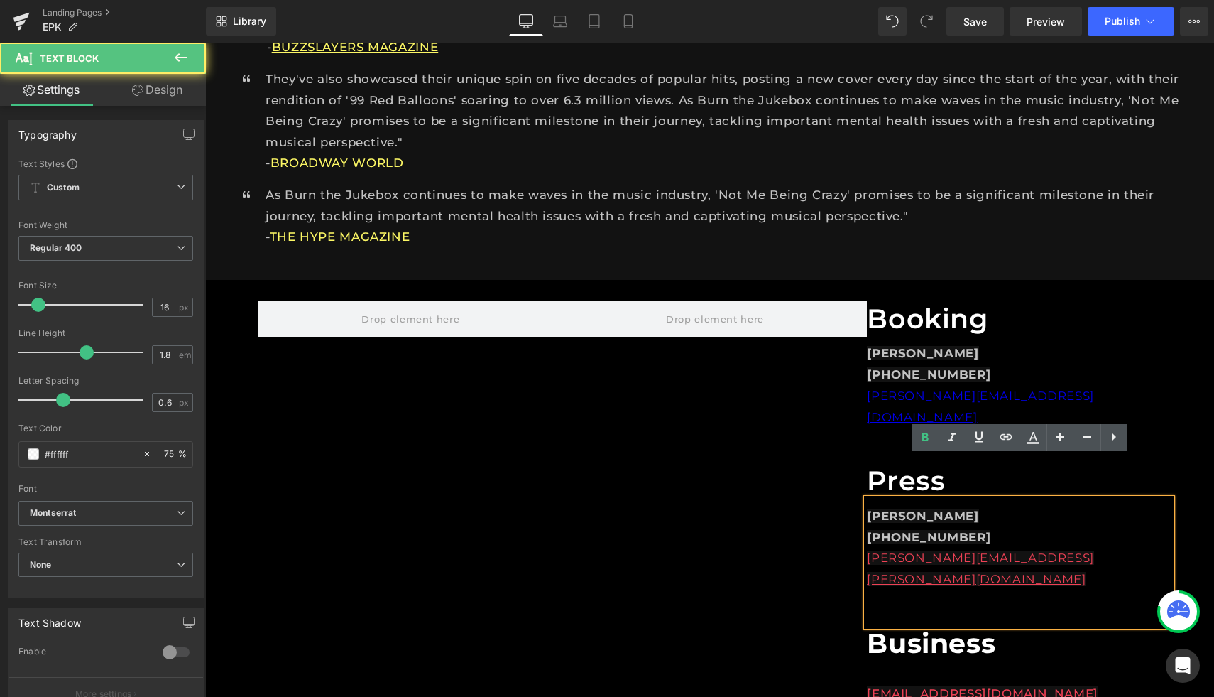
click at [1102, 548] on div "[PERSON_NAME][EMAIL_ADDRESS][PERSON_NAME][DOMAIN_NAME]" at bounding box center [1019, 569] width 305 height 43
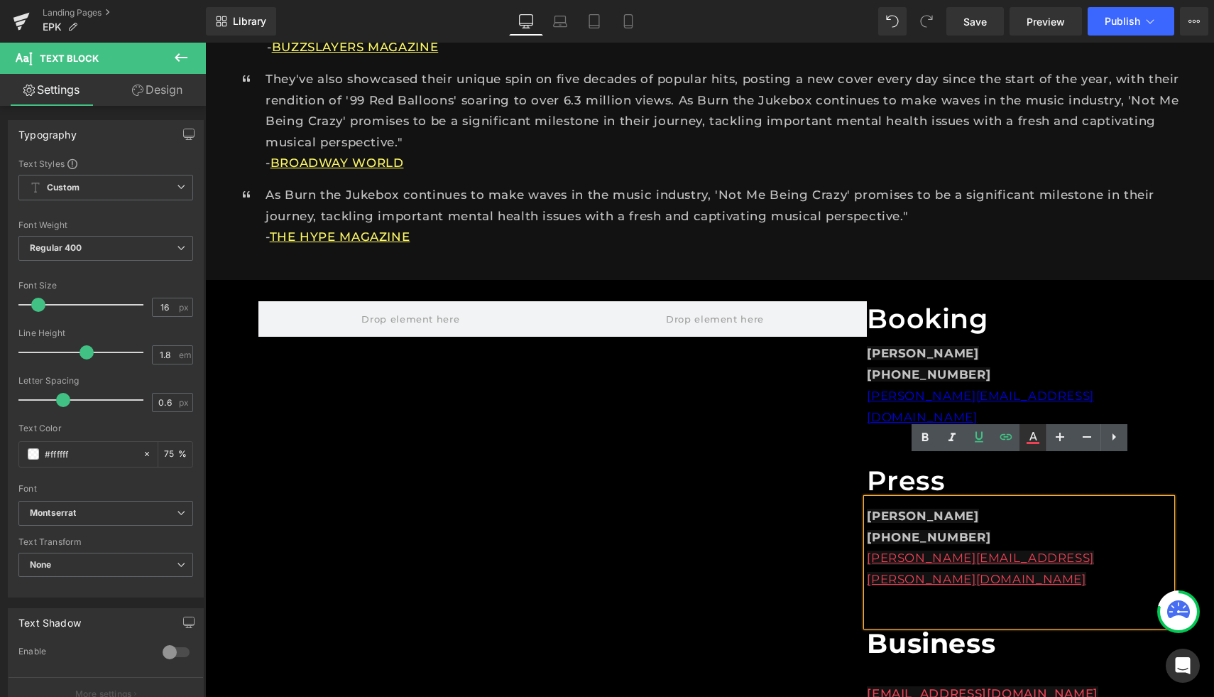
click at [1033, 437] on icon at bounding box center [1034, 436] width 8 height 9
type input "#ee4155"
type input "100"
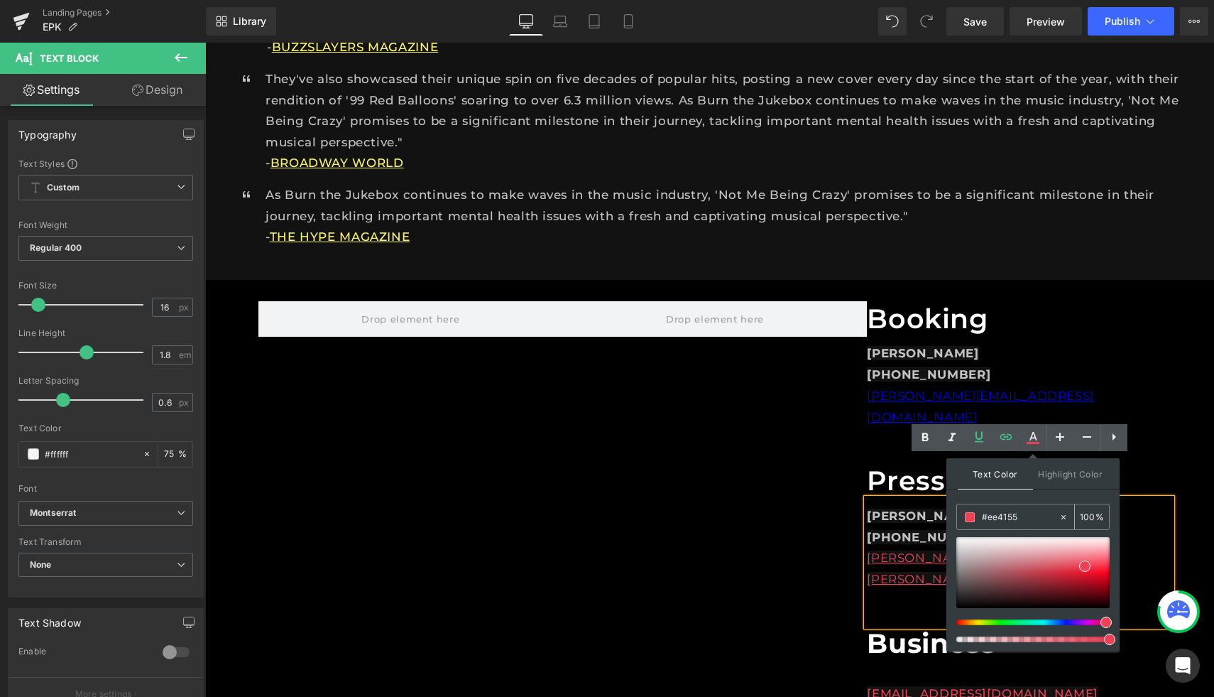
click at [1066, 516] on icon at bounding box center [1064, 517] width 10 height 10
type input "none"
type input "0"
click at [1006, 516] on input "none" at bounding box center [1020, 517] width 77 height 16
type input "n"
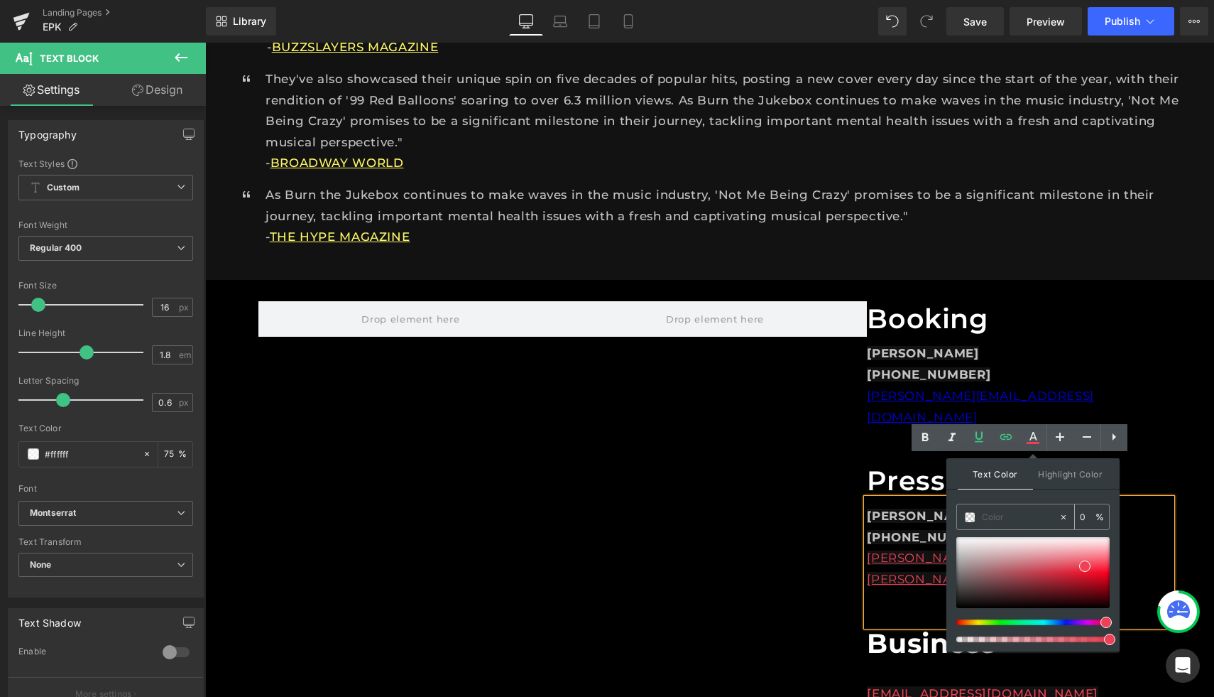
paste input "#FCF765"
type input "#FCF765"
type input "100"
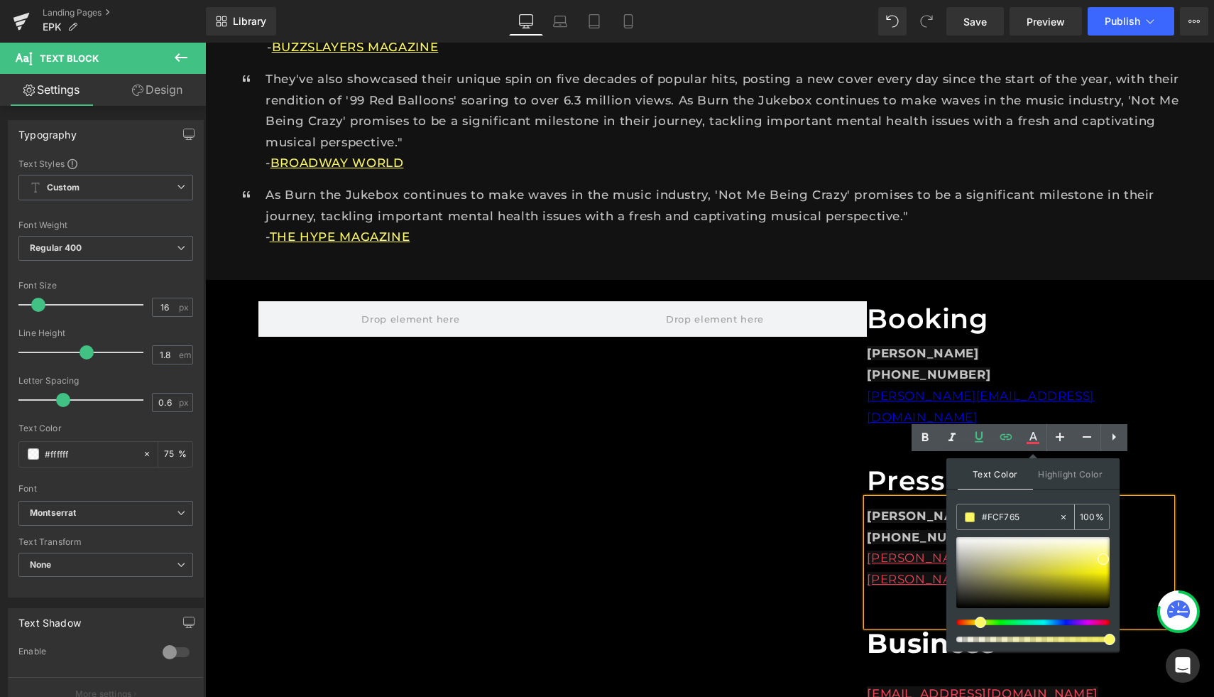
click at [1040, 512] on input "#FCF765" at bounding box center [1020, 517] width 77 height 16
click at [1069, 499] on div "Text Color Highlight Color rgba(252, 247, 101, 1) #fcf765 100 % #121212 #121212…" at bounding box center [1033, 554] width 173 height 193
click at [1191, 445] on div "Booking Heading [PERSON_NAME] [PHONE_NUMBER] [PERSON_NAME][EMAIL_ADDRESS][DOMAI…" at bounding box center [709, 559] width 1009 height 559
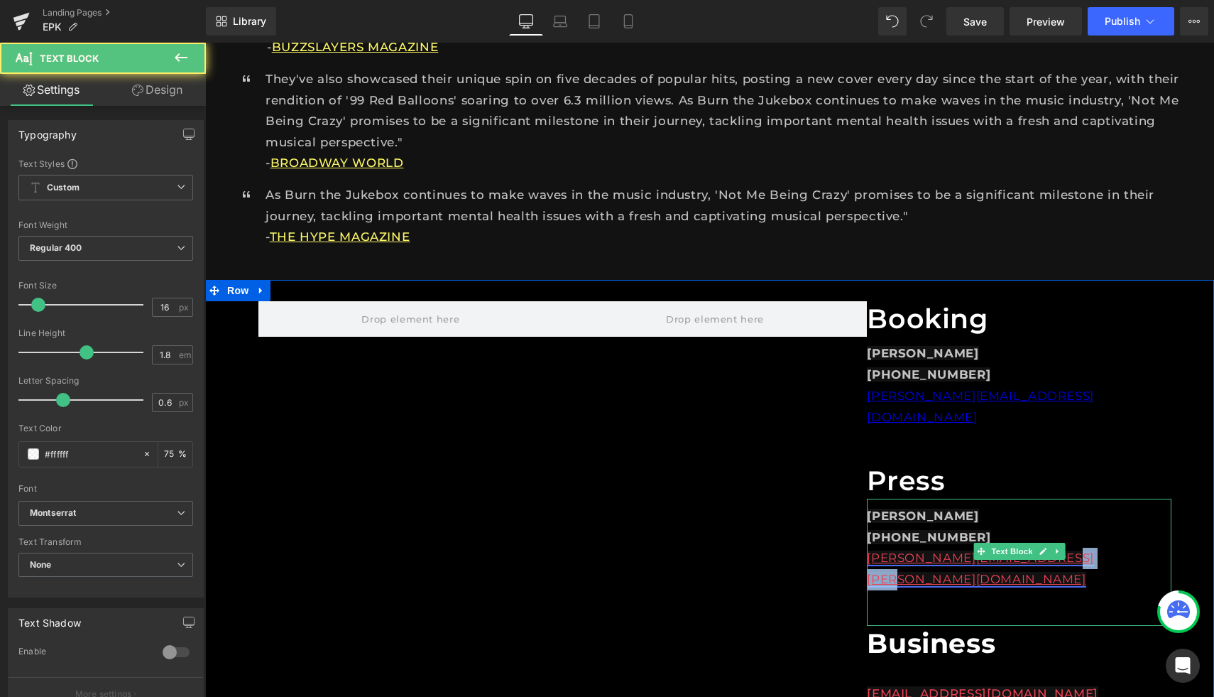
drag, startPoint x: 1096, startPoint y: 517, endPoint x: 1045, endPoint y: 521, distance: 50.5
click at [1045, 548] on div "[PERSON_NAME][EMAIL_ADDRESS][PERSON_NAME][DOMAIN_NAME]" at bounding box center [1019, 569] width 305 height 43
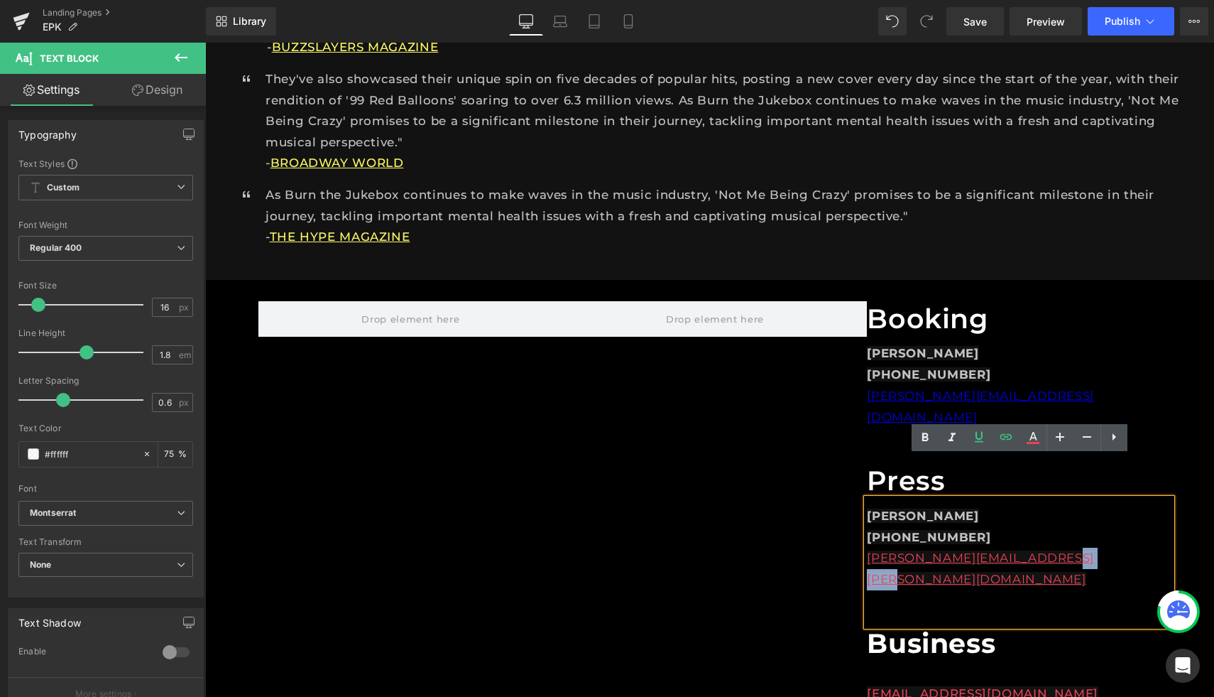
click at [1105, 548] on div "[PERSON_NAME][EMAIL_ADDRESS][PERSON_NAME][DOMAIN_NAME]" at bounding box center [1019, 569] width 305 height 43
drag, startPoint x: 1092, startPoint y: 516, endPoint x: 1065, endPoint y: 516, distance: 27.7
click at [1065, 548] on div "[PERSON_NAME][EMAIL_ADDRESS][PERSON_NAME][DOMAIN_NAME]" at bounding box center [1019, 569] width 305 height 43
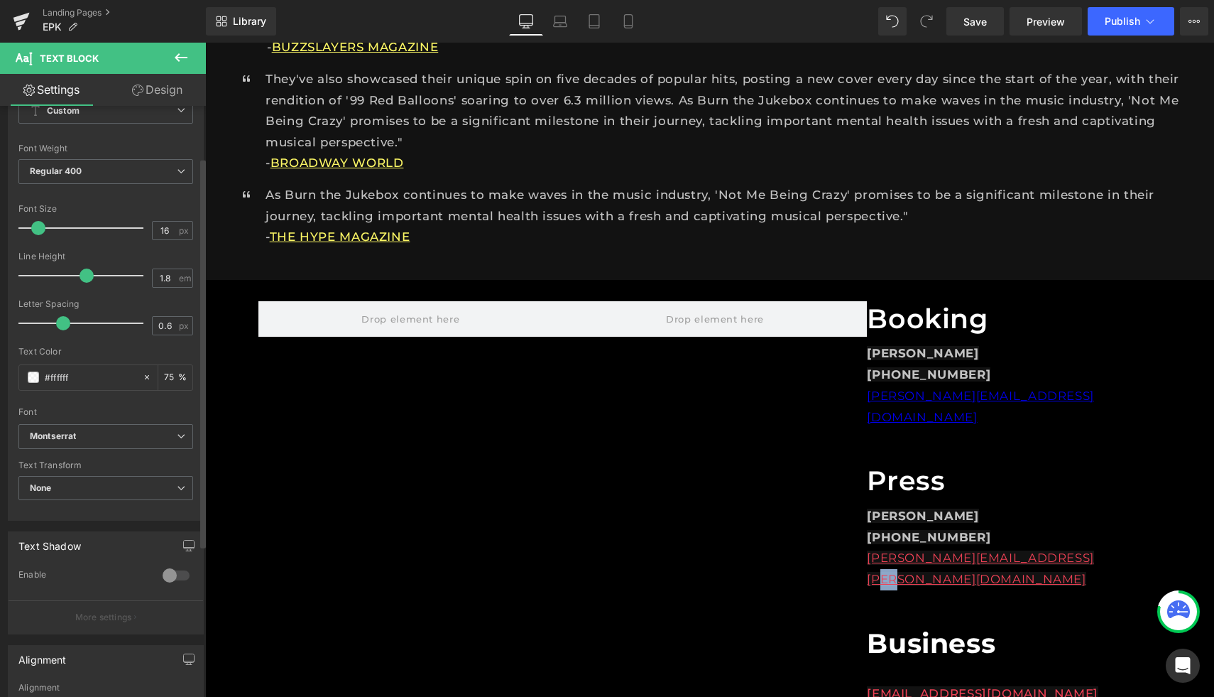
scroll to position [78, 0]
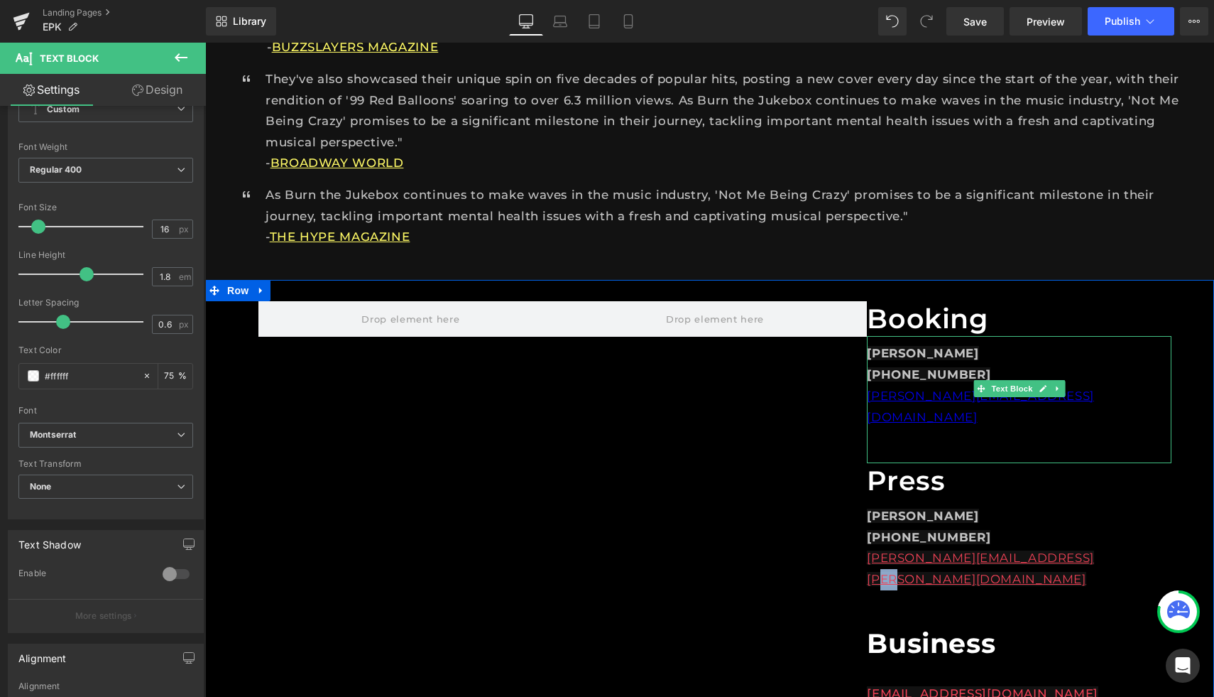
click at [1086, 386] on p "[PERSON_NAME][EMAIL_ADDRESS][DOMAIN_NAME]" at bounding box center [1019, 407] width 305 height 43
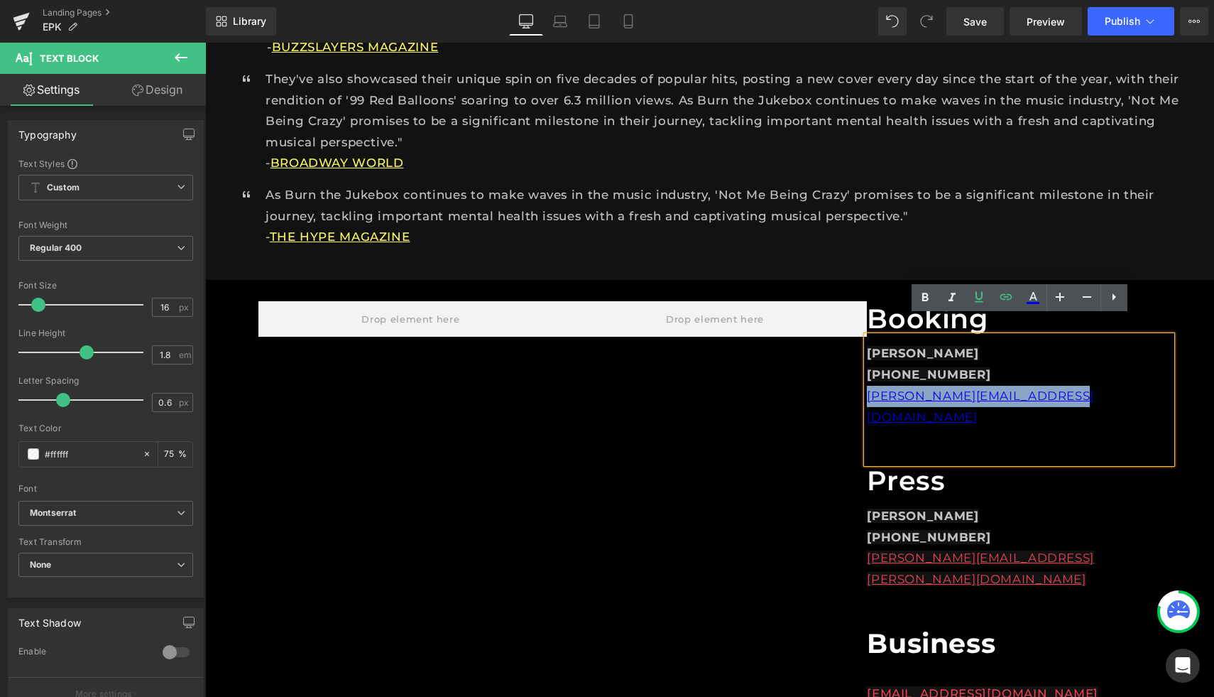
drag, startPoint x: 1072, startPoint y: 376, endPoint x: 859, endPoint y: 378, distance: 213.8
click at [859, 378] on div "Booking Heading [PERSON_NAME] [PHONE_NUMBER] [PERSON_NAME][EMAIL_ADDRESS][DOMAI…" at bounding box center [709, 559] width 1009 height 559
click at [1033, 294] on icon at bounding box center [1033, 297] width 17 height 17
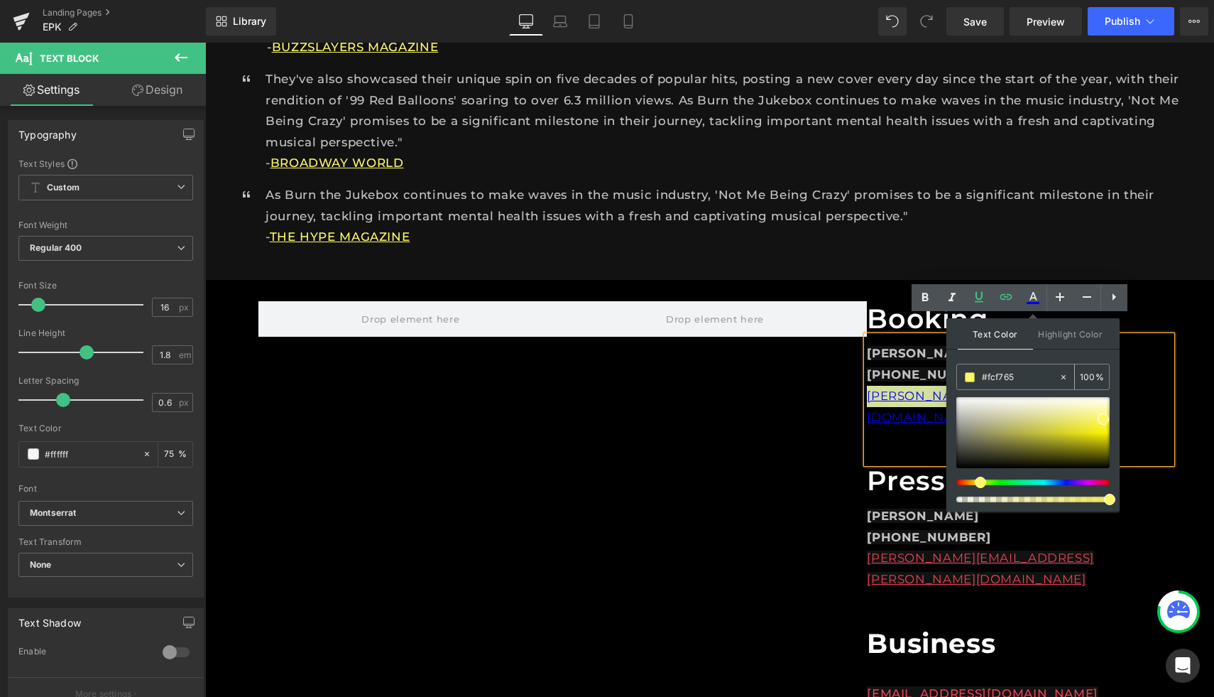
click at [971, 377] on span at bounding box center [970, 377] width 10 height 10
click at [1073, 337] on span "Highlight Color" at bounding box center [1070, 333] width 75 height 31
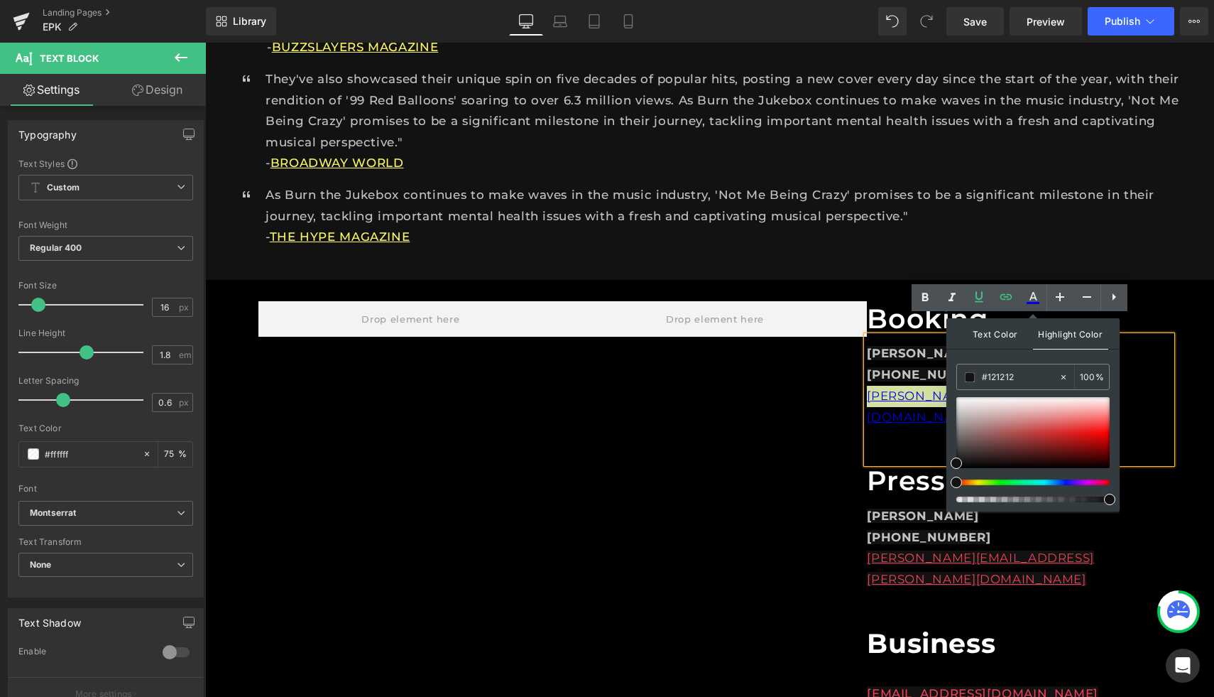
click at [996, 334] on span "Text Color" at bounding box center [995, 333] width 75 height 31
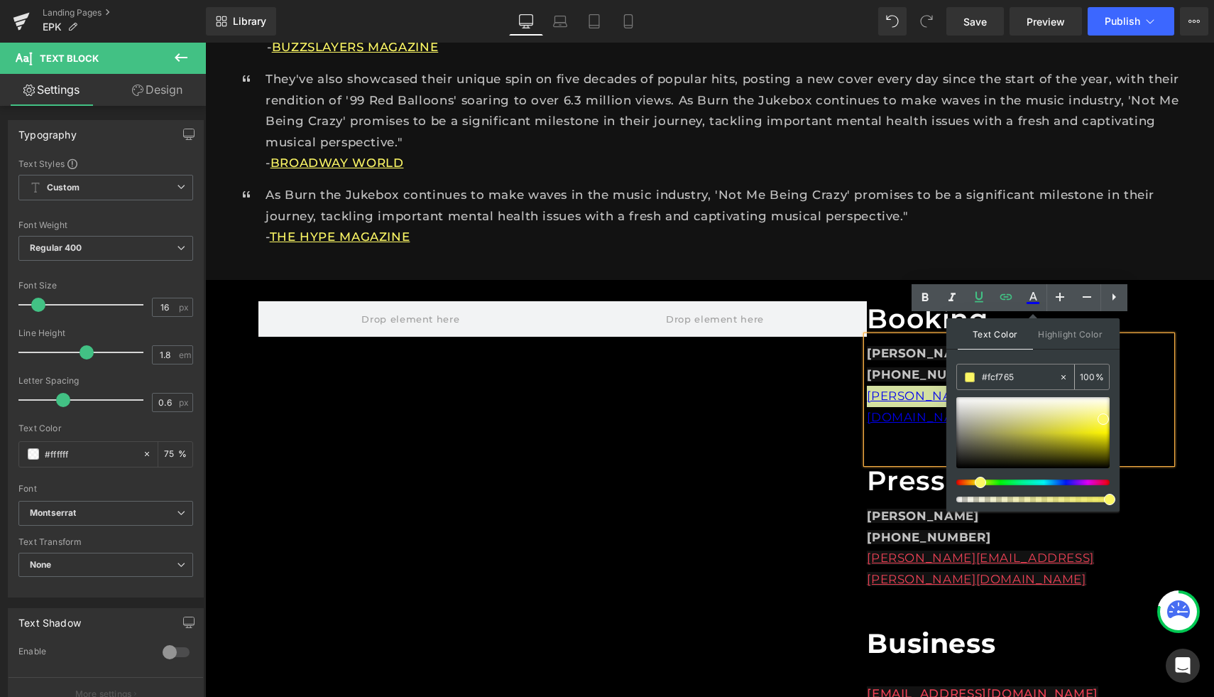
click at [969, 376] on span at bounding box center [970, 377] width 10 height 10
click at [1067, 349] on div "Text Color Highlight Color" at bounding box center [1033, 333] width 173 height 31
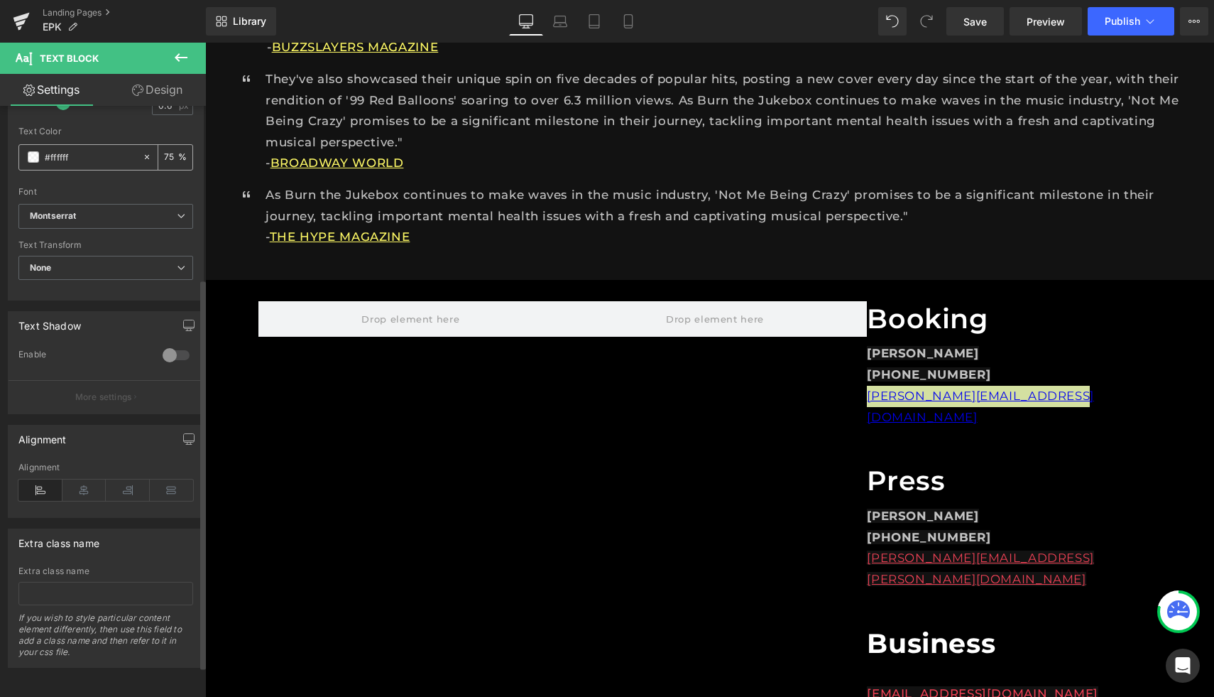
scroll to position [0, 0]
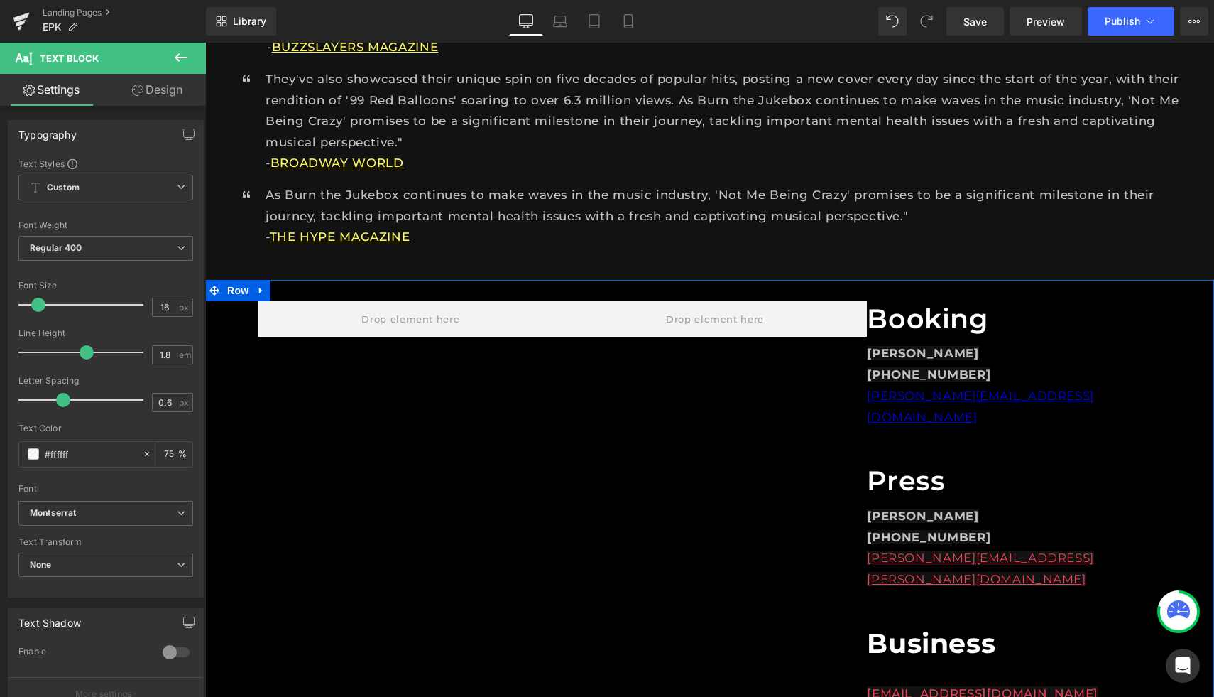
click at [495, 443] on div "Booking Heading [PERSON_NAME] [PHONE_NUMBER] [PERSON_NAME][EMAIL_ADDRESS][DOMAI…" at bounding box center [709, 559] width 1009 height 559
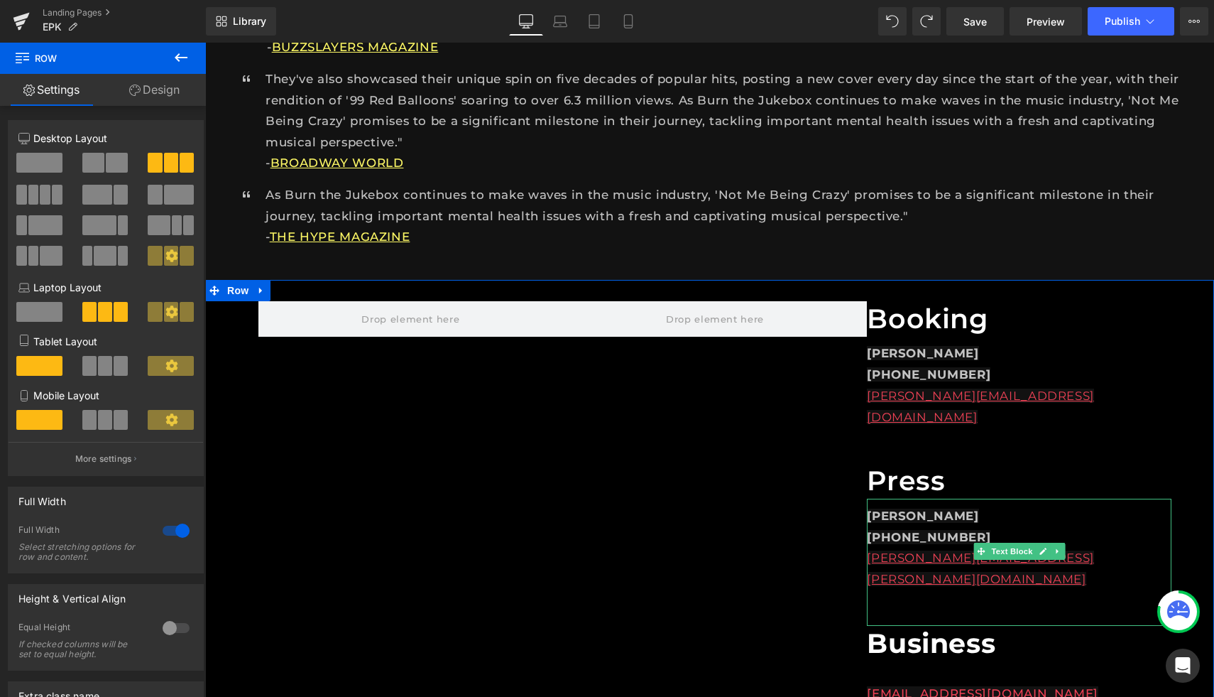
click at [1108, 548] on div "[PERSON_NAME][EMAIL_ADDRESS][PERSON_NAME][DOMAIN_NAME]" at bounding box center [1019, 569] width 305 height 43
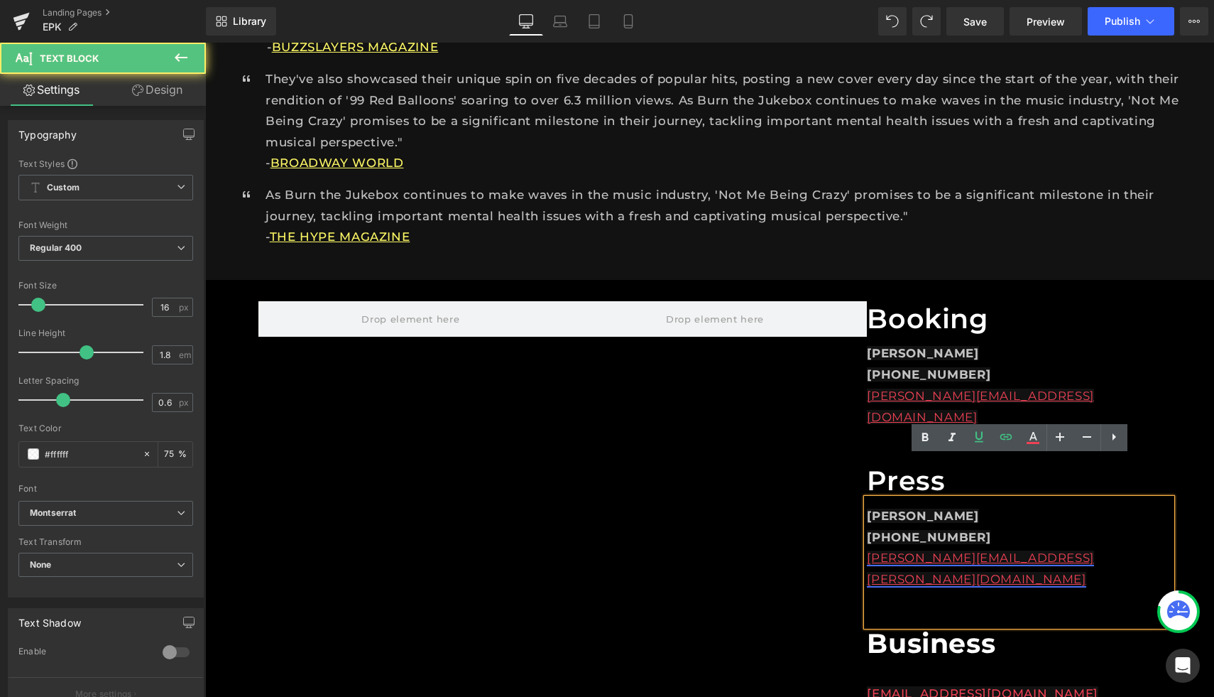
click at [870, 550] on link "[PERSON_NAME][EMAIL_ADDRESS][PERSON_NAME][DOMAIN_NAME]" at bounding box center [980, 568] width 227 height 36
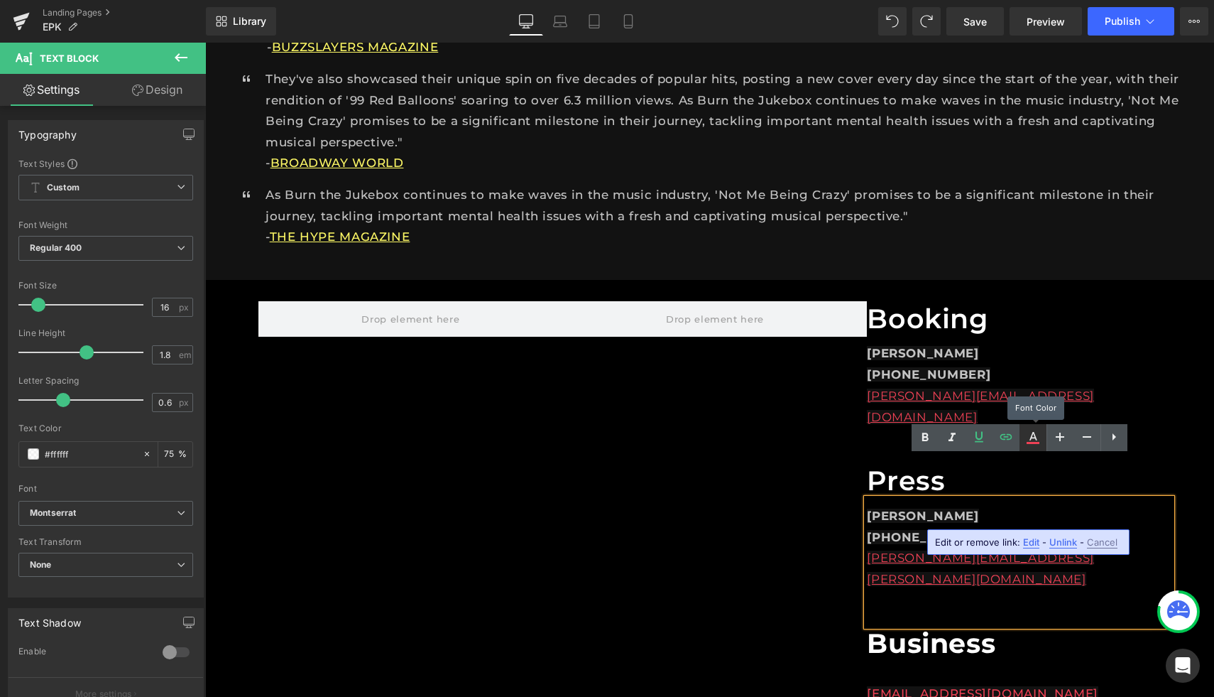
click at [1031, 437] on icon at bounding box center [1034, 436] width 8 height 9
type input "#ee4155"
type input "100"
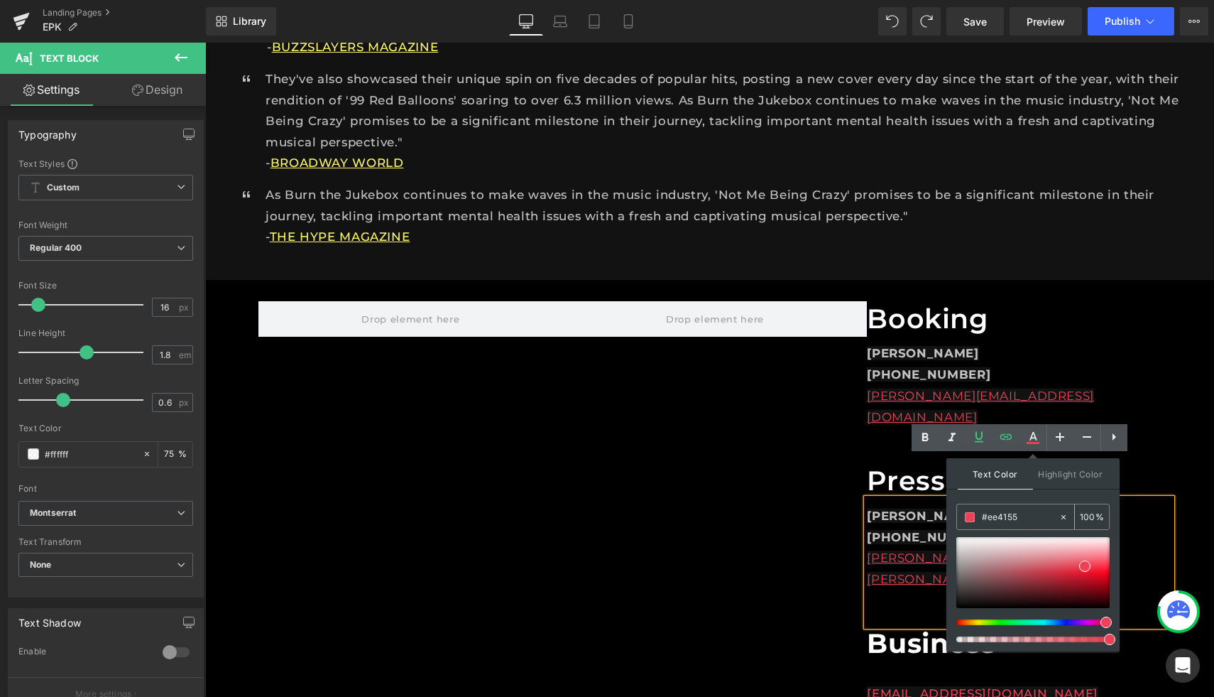
click at [1066, 518] on icon at bounding box center [1064, 517] width 10 height 10
type input "none"
type input "0"
click at [1004, 521] on input "none" at bounding box center [1020, 517] width 77 height 16
type input "n"
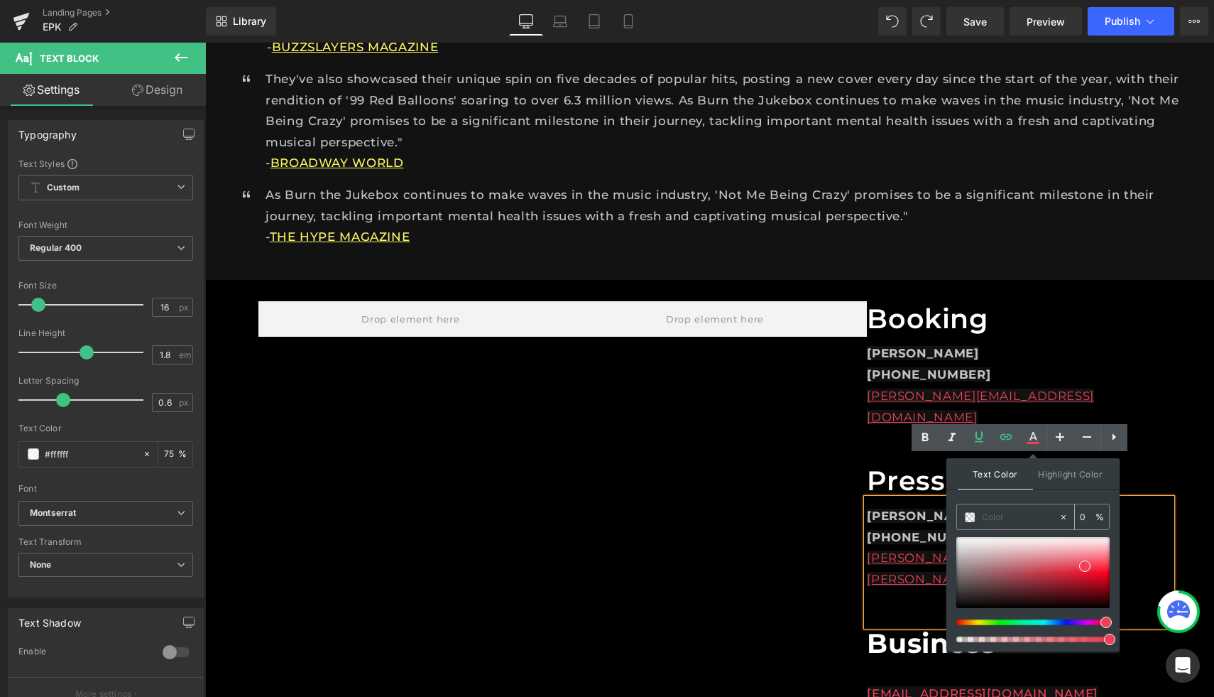
paste input "#FCF765"
type input "#FCF765"
type input "100"
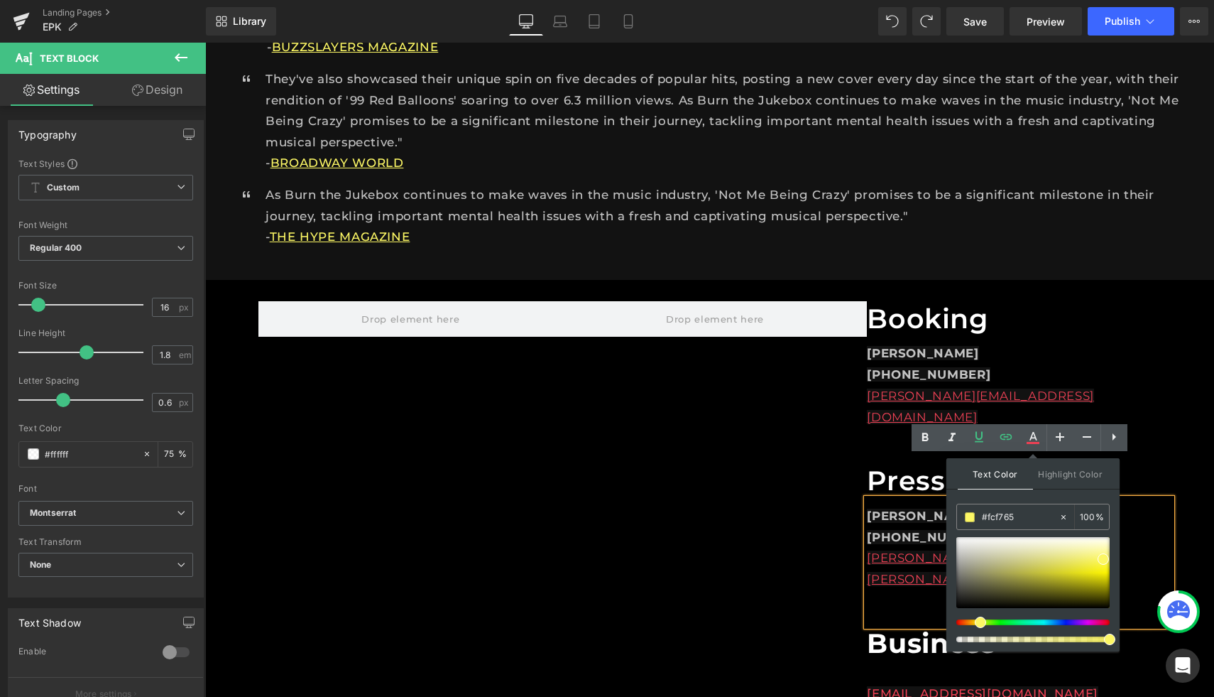
click at [1160, 527] on div "[PHONE_NUMBER]" at bounding box center [1019, 537] width 305 height 21
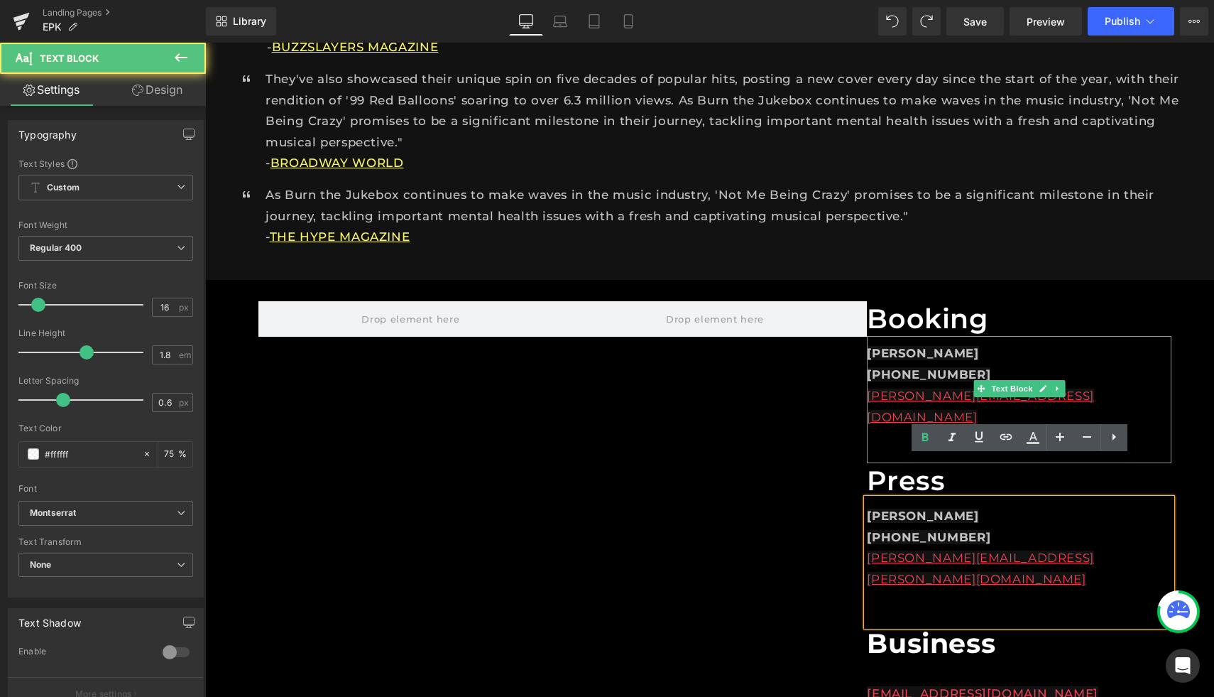
click at [1144, 392] on div "[PERSON_NAME] [PHONE_NUMBER] [PERSON_NAME][EMAIL_ADDRESS][DOMAIN_NAME]" at bounding box center [1019, 399] width 305 height 127
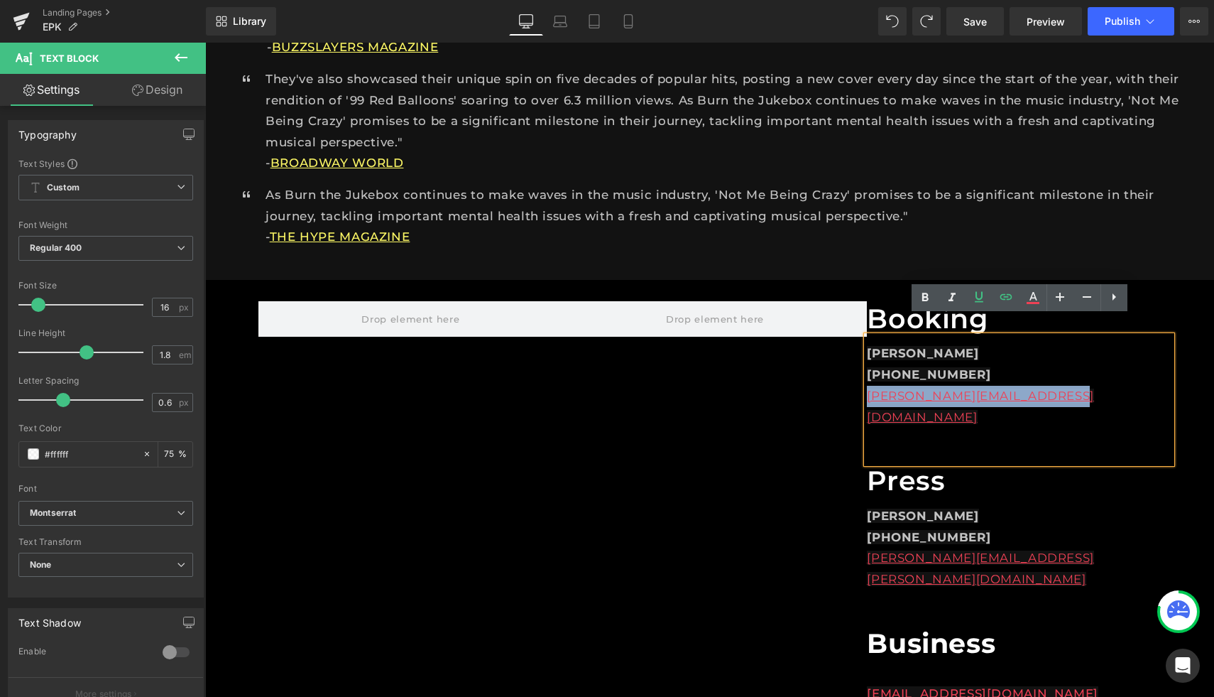
drag, startPoint x: 1072, startPoint y: 376, endPoint x: 860, endPoint y: 381, distance: 211.7
click at [860, 381] on div "Booking Heading [PERSON_NAME] [PHONE_NUMBER] [PERSON_NAME][EMAIL_ADDRESS][DOMAI…" at bounding box center [709, 559] width 1009 height 559
click at [1032, 291] on icon at bounding box center [1033, 297] width 17 height 17
type input "#ee4155"
type input "100"
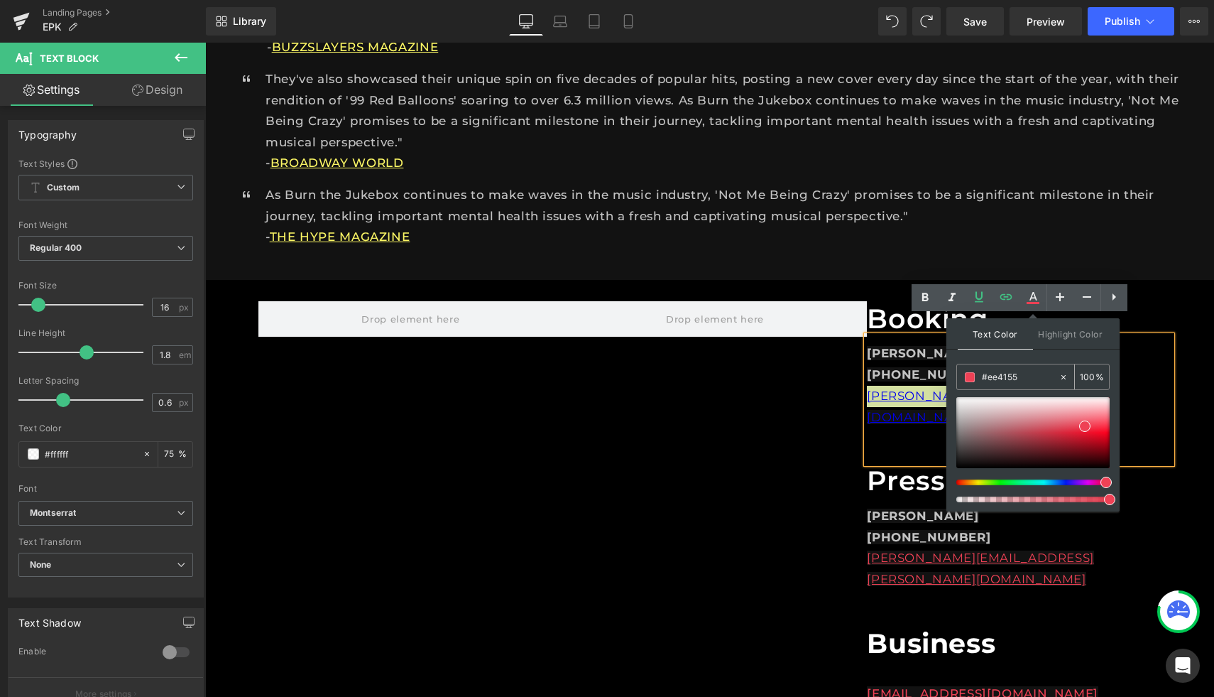
click at [1065, 376] on icon at bounding box center [1064, 377] width 10 height 10
type input "none"
type input "0"
click at [972, 374] on span at bounding box center [970, 377] width 10 height 10
click at [990, 375] on input "none" at bounding box center [1020, 377] width 77 height 16
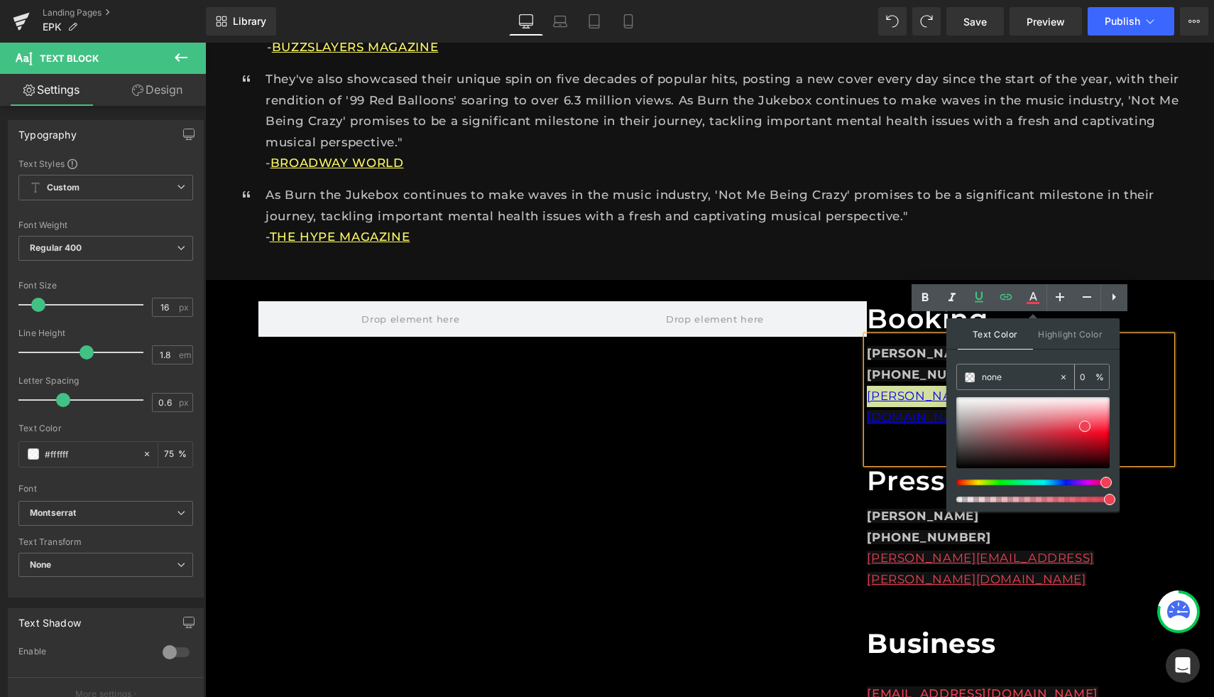
click at [1005, 377] on input "none" at bounding box center [1020, 377] width 77 height 16
type input "n"
paste input "#FCF765"
type input "#FCF765"
type input "100"
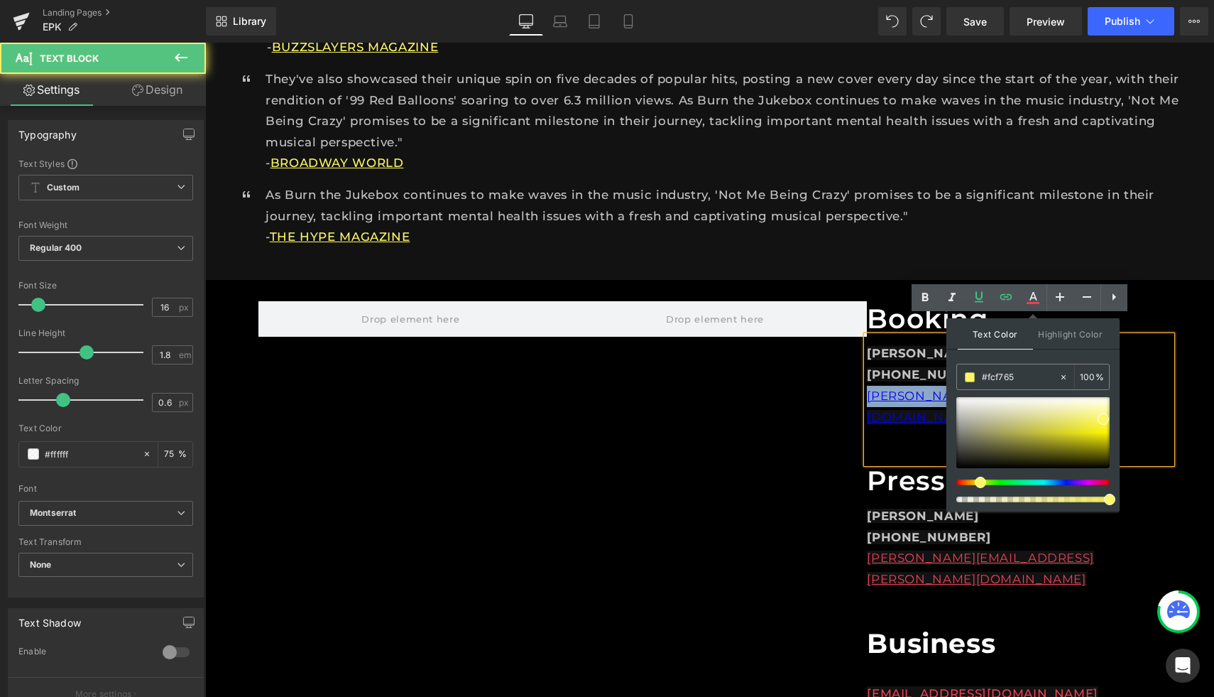
click at [1151, 386] on p "[PERSON_NAME][EMAIL_ADDRESS][DOMAIN_NAME]" at bounding box center [1019, 407] width 305 height 43
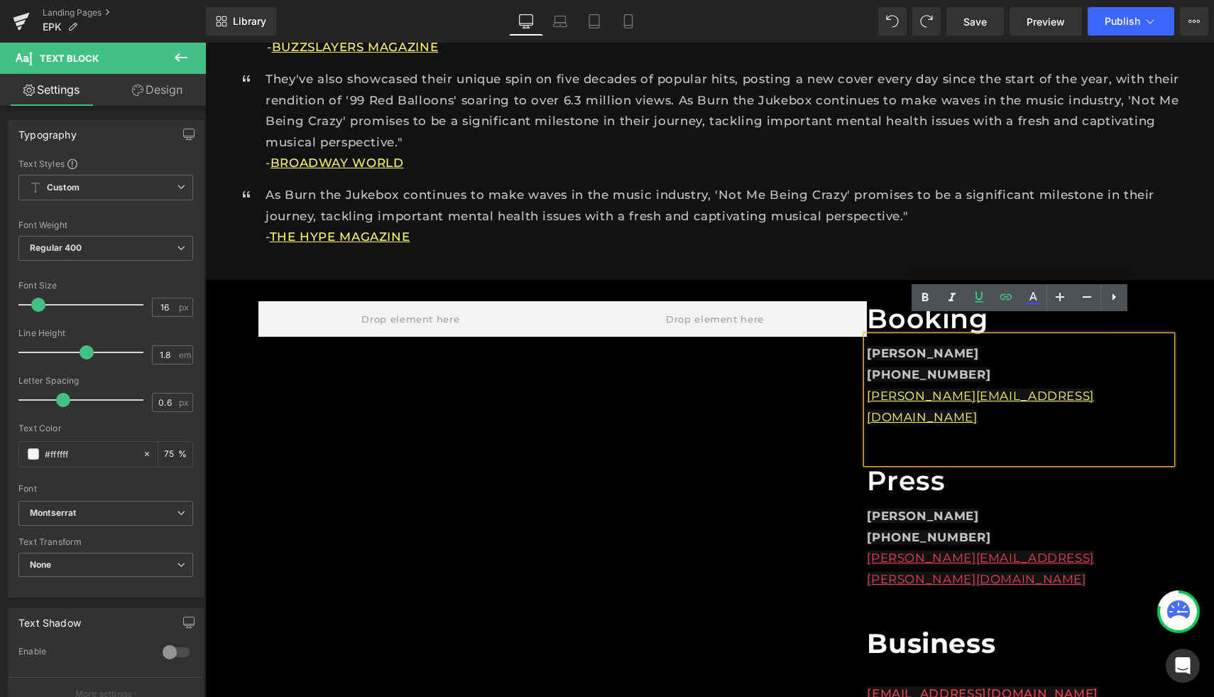
click at [1193, 451] on div "Booking Heading [PERSON_NAME] [PHONE_NUMBER] [PERSON_NAME][EMAIL_ADDRESS][DOMAI…" at bounding box center [709, 559] width 1009 height 559
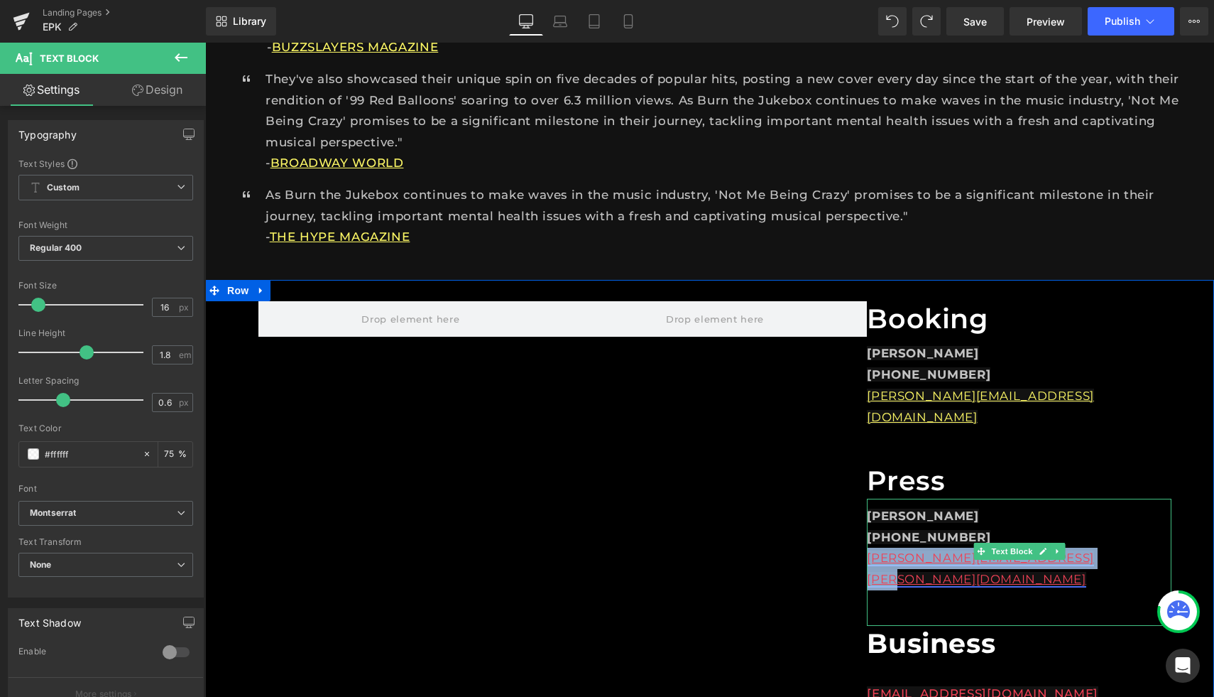
drag, startPoint x: 1094, startPoint y: 518, endPoint x: 871, endPoint y: 516, distance: 223.7
click at [871, 548] on div "[PERSON_NAME][EMAIL_ADDRESS][PERSON_NAME][DOMAIN_NAME]" at bounding box center [1019, 569] width 305 height 43
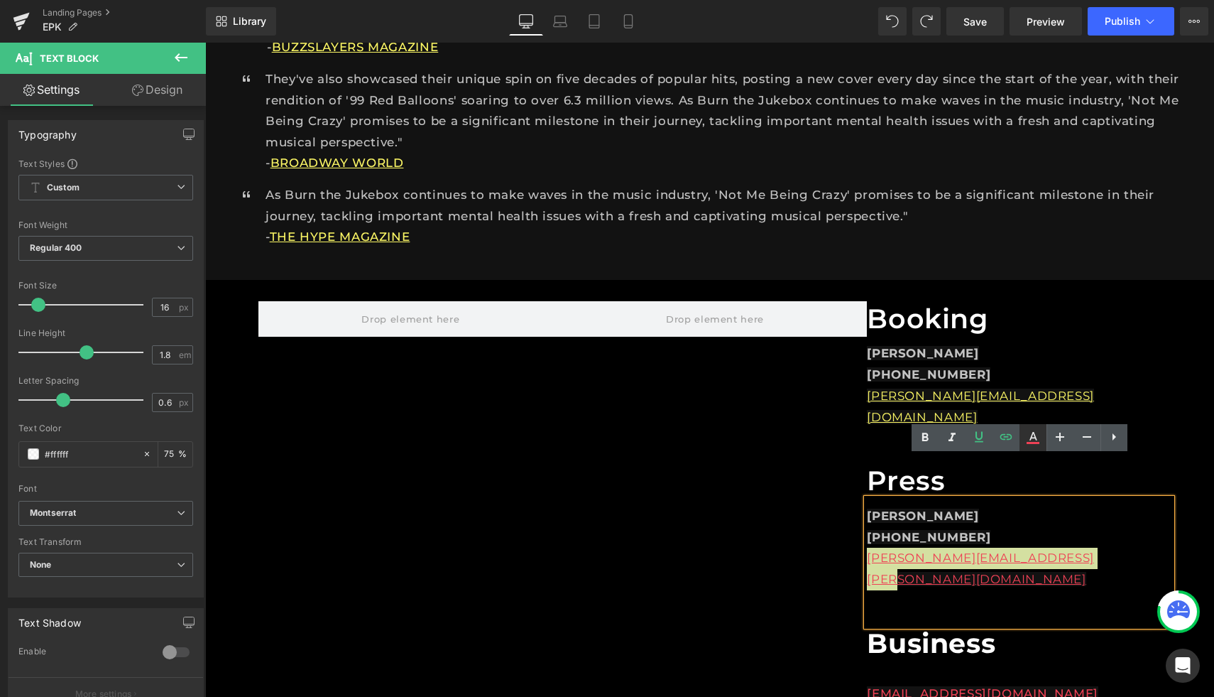
click at [1033, 436] on icon at bounding box center [1033, 437] width 17 height 17
type input "#ee4155"
type input "100"
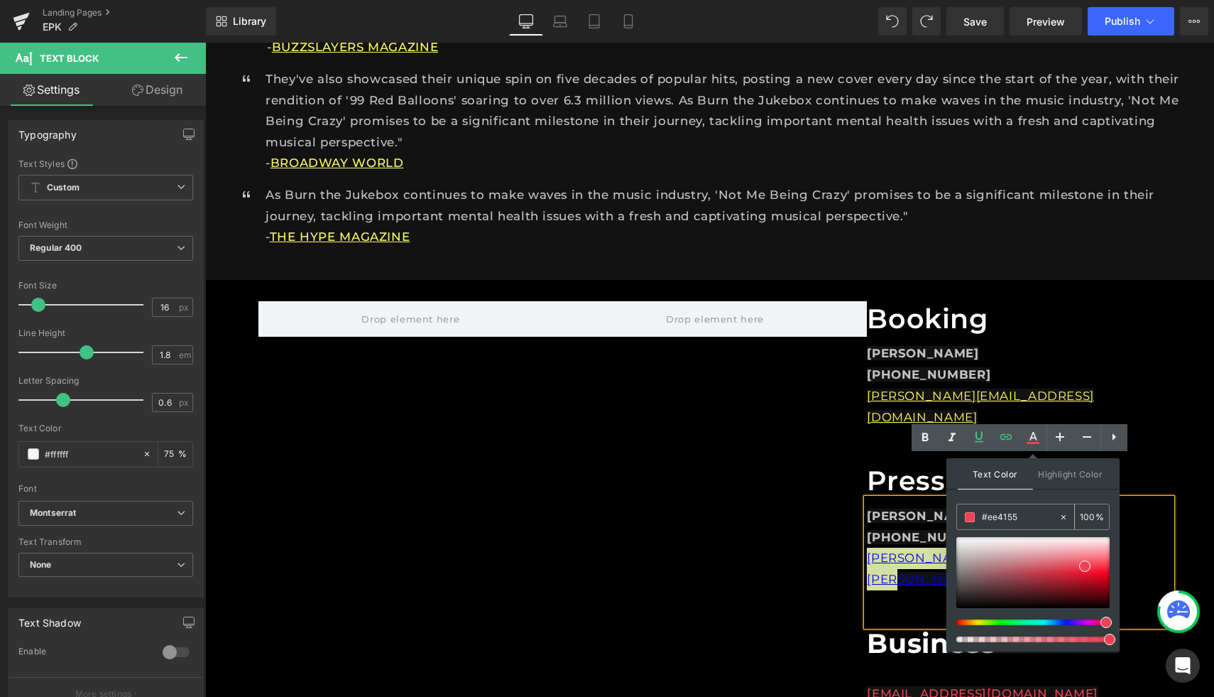
click at [1060, 513] on icon at bounding box center [1064, 517] width 10 height 10
type input "none"
type input "0"
drag, startPoint x: 1008, startPoint y: 514, endPoint x: 984, endPoint y: 514, distance: 24.1
click at [984, 514] on input "none" at bounding box center [1020, 517] width 77 height 16
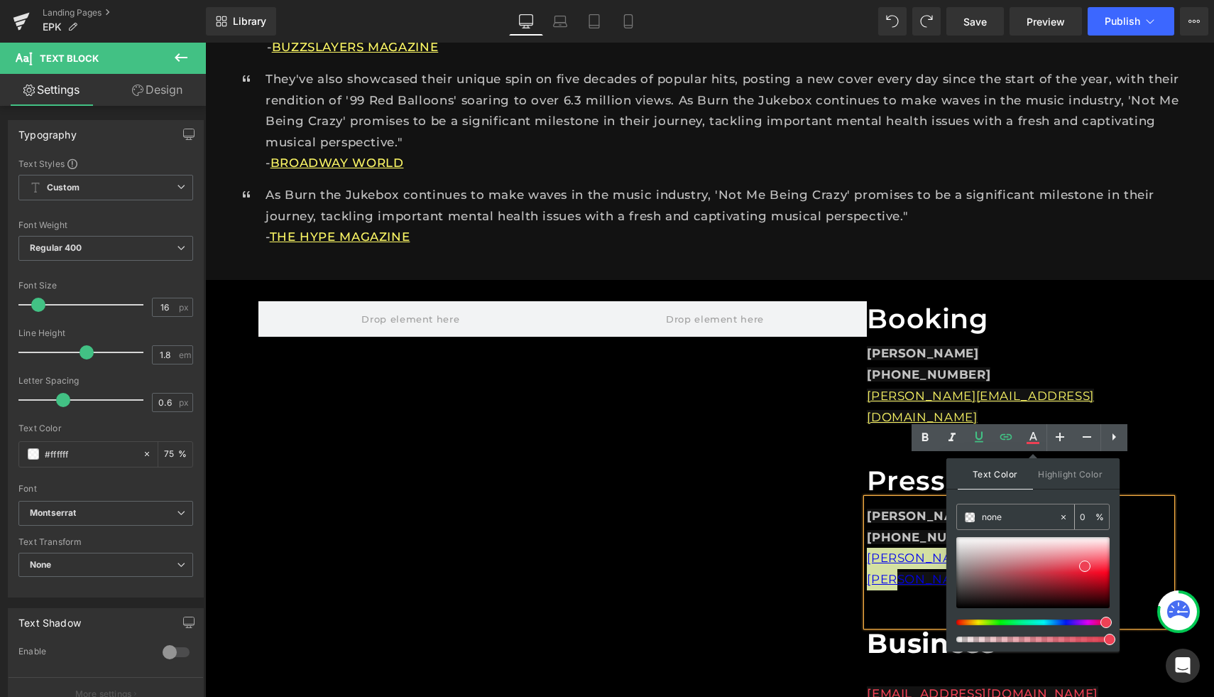
type input "n"
paste input "#FCF765"
type input "#FCF765"
type input "100"
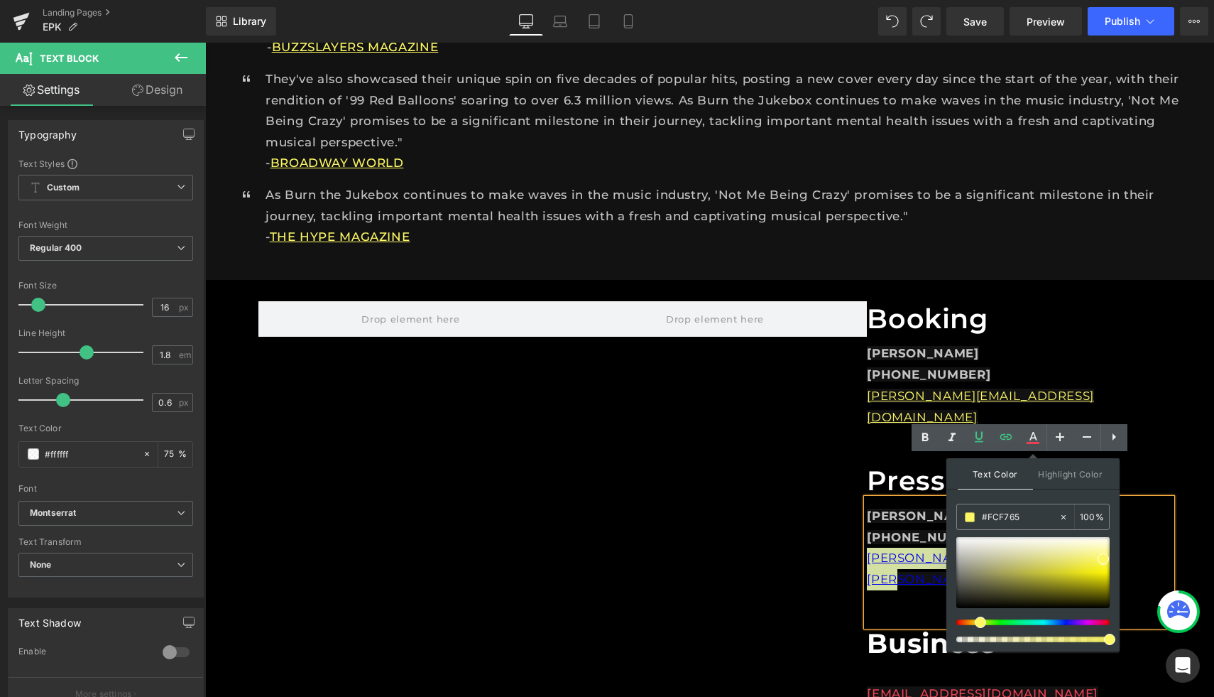
type input "#fcf765"
click at [1060, 495] on div "Text Color Highlight Color rgba(252, 247, 101, 1) #fcf765 100 % #121212 #121212…" at bounding box center [1033, 554] width 173 height 193
click at [1213, 472] on div "Booking Heading [PERSON_NAME] [PHONE_NUMBER] [PERSON_NAME][EMAIL_ADDRESS][DOMAI…" at bounding box center [709, 559] width 1009 height 559
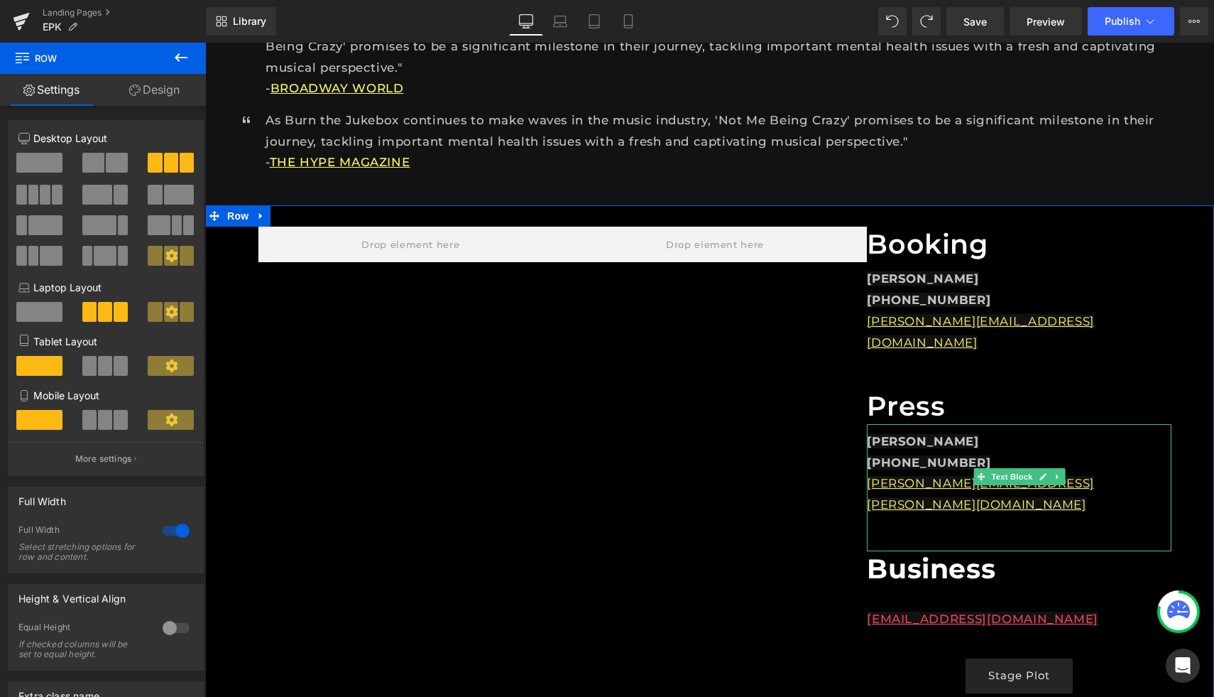
scroll to position [1223, 0]
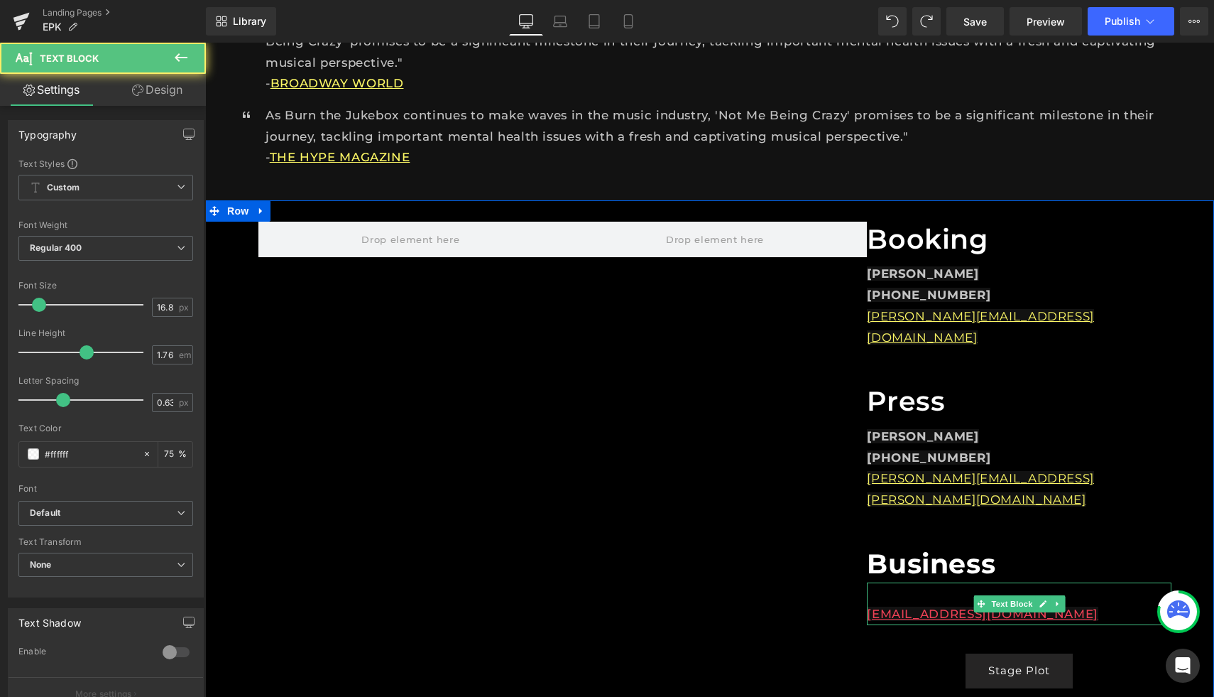
click at [1068, 604] on p "[EMAIL_ADDRESS][DOMAIN_NAME]" at bounding box center [1019, 614] width 305 height 21
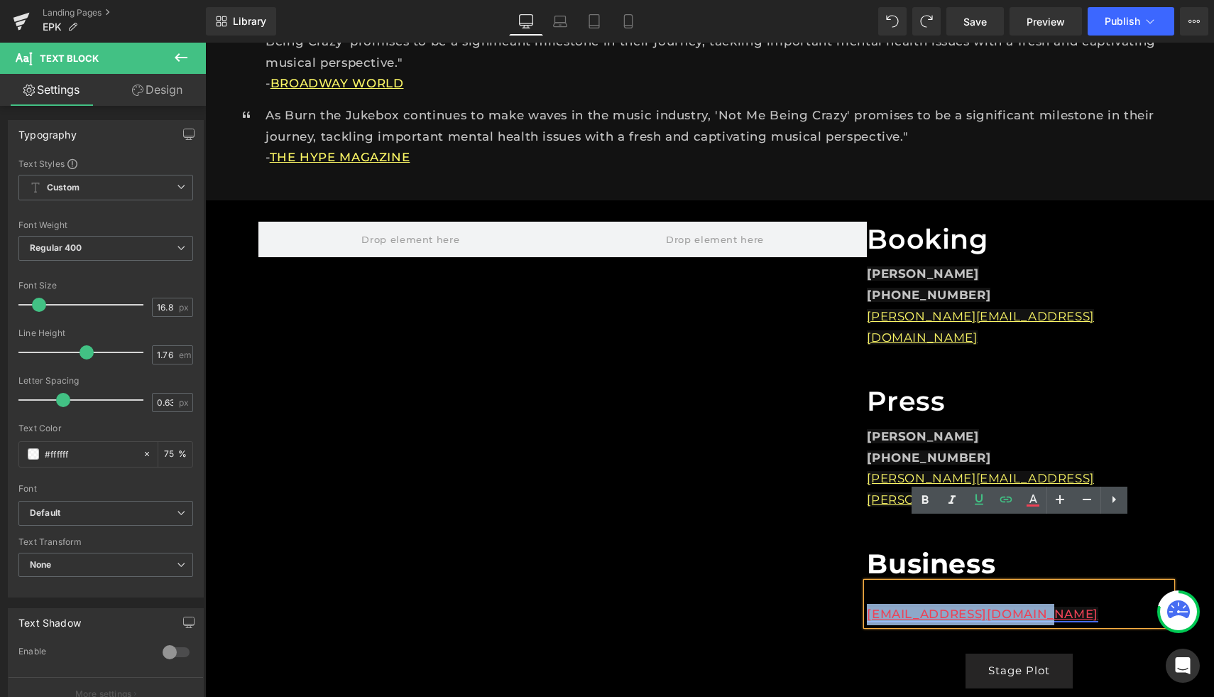
drag, startPoint x: 1047, startPoint y: 553, endPoint x: 868, endPoint y: 545, distance: 179.9
click at [868, 604] on p "[EMAIL_ADDRESS][DOMAIN_NAME]" at bounding box center [1019, 614] width 305 height 21
click at [1029, 495] on icon at bounding box center [1033, 499] width 17 height 17
type input "#ee4155"
type input "100"
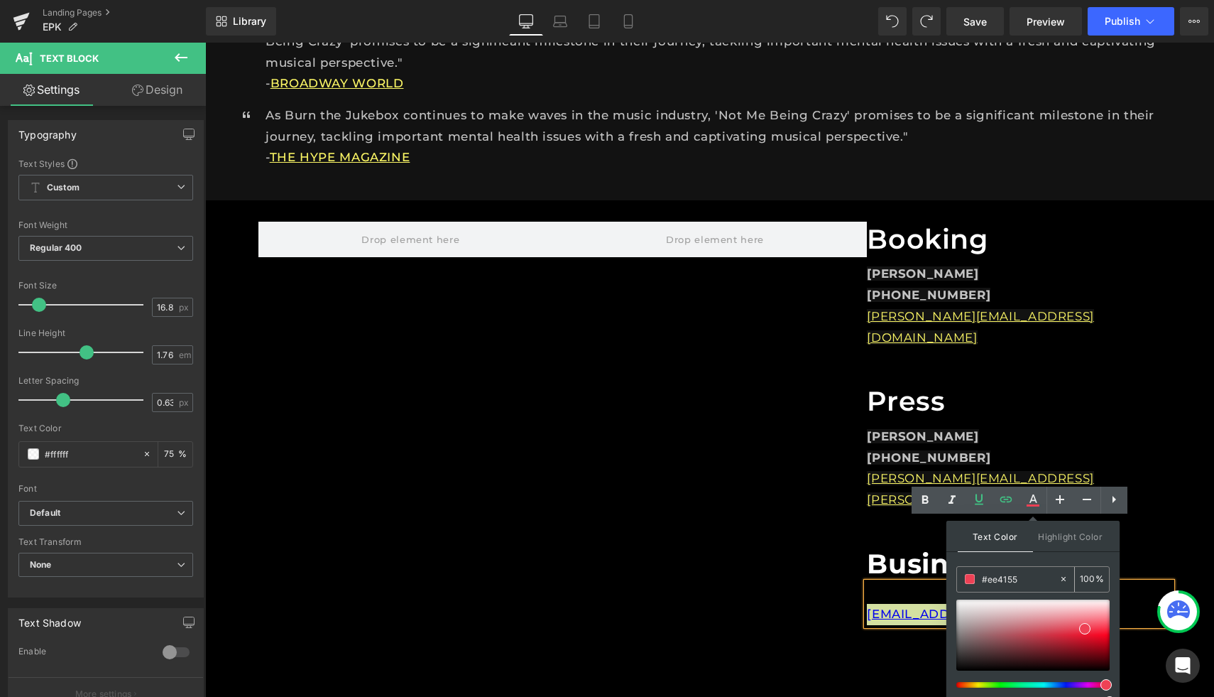
click at [1066, 575] on icon at bounding box center [1064, 579] width 10 height 10
type input "none"
type input "0"
click at [1039, 575] on input "none" at bounding box center [1020, 579] width 77 height 16
type input "n"
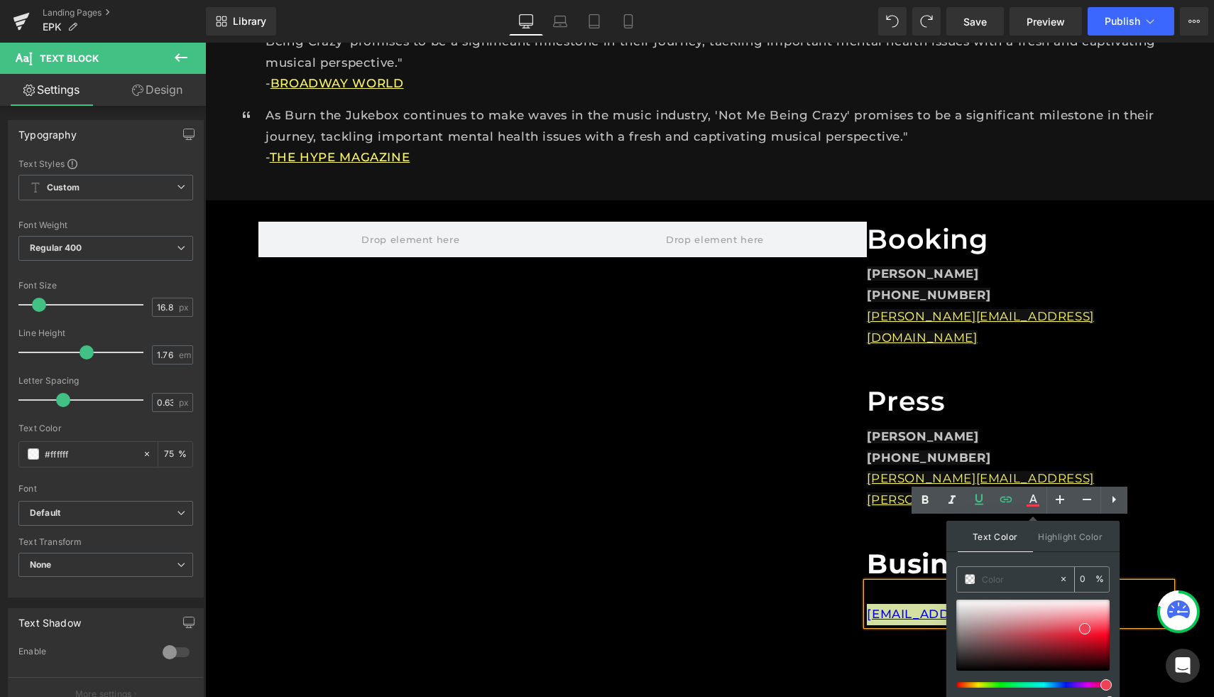
paste input "#FCF765"
type input "#FCF765"
type input "100"
type input "#fcf765"
click at [1050, 555] on div "Text Color Highlight Color rgba(252, 247, 101, 1) #fcf765 100 % #121212 #121212…" at bounding box center [1033, 617] width 173 height 193
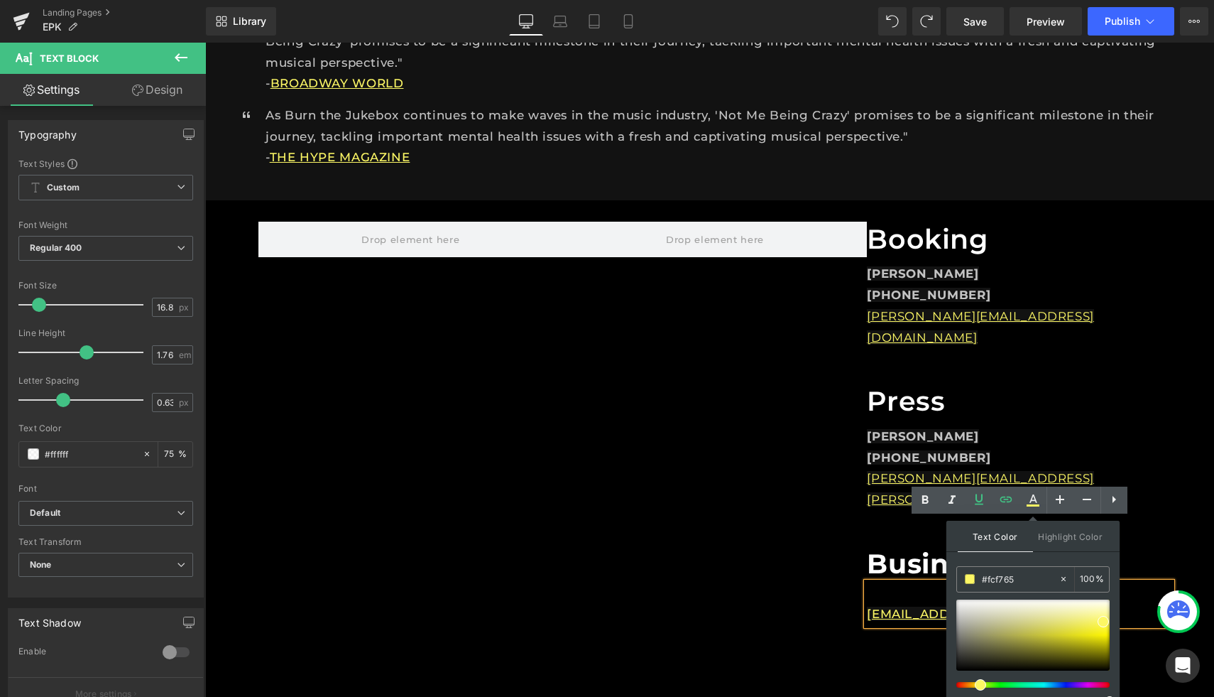
click at [1167, 476] on div "[PERSON_NAME] [PHONE_NUMBER] [PERSON_NAME][EMAIL_ADDRESS][PERSON_NAME][DOMAIN_N…" at bounding box center [1019, 482] width 305 height 127
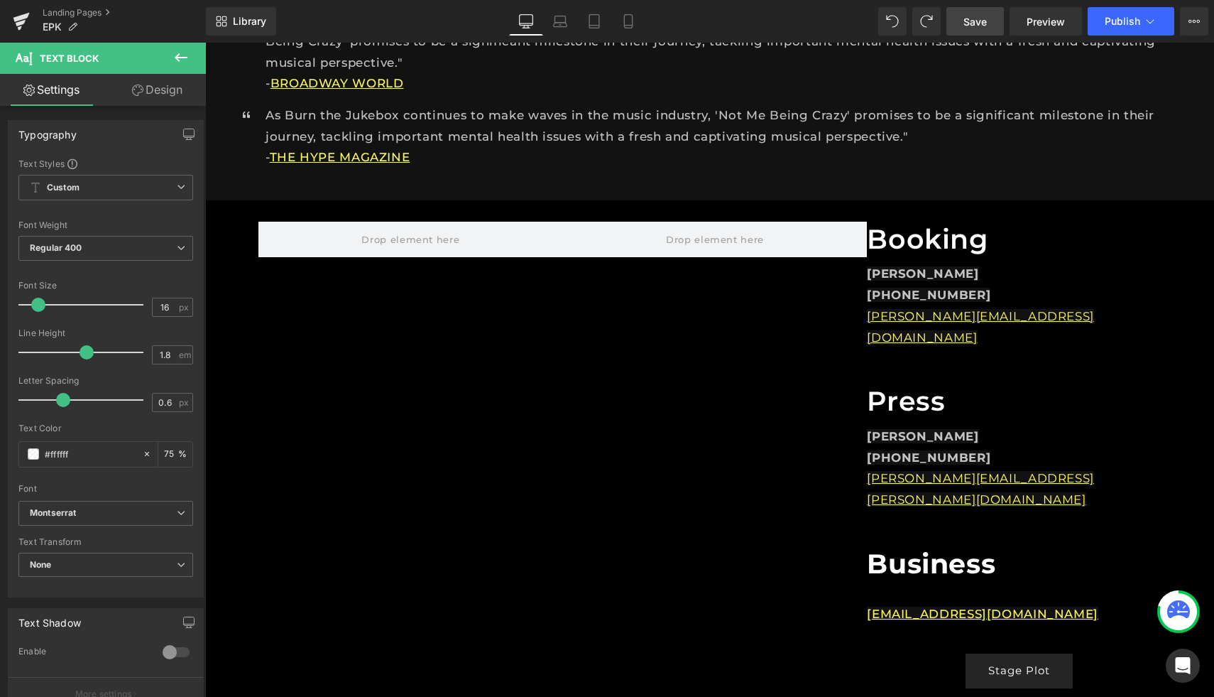
click at [980, 16] on span "Save" at bounding box center [975, 21] width 23 height 15
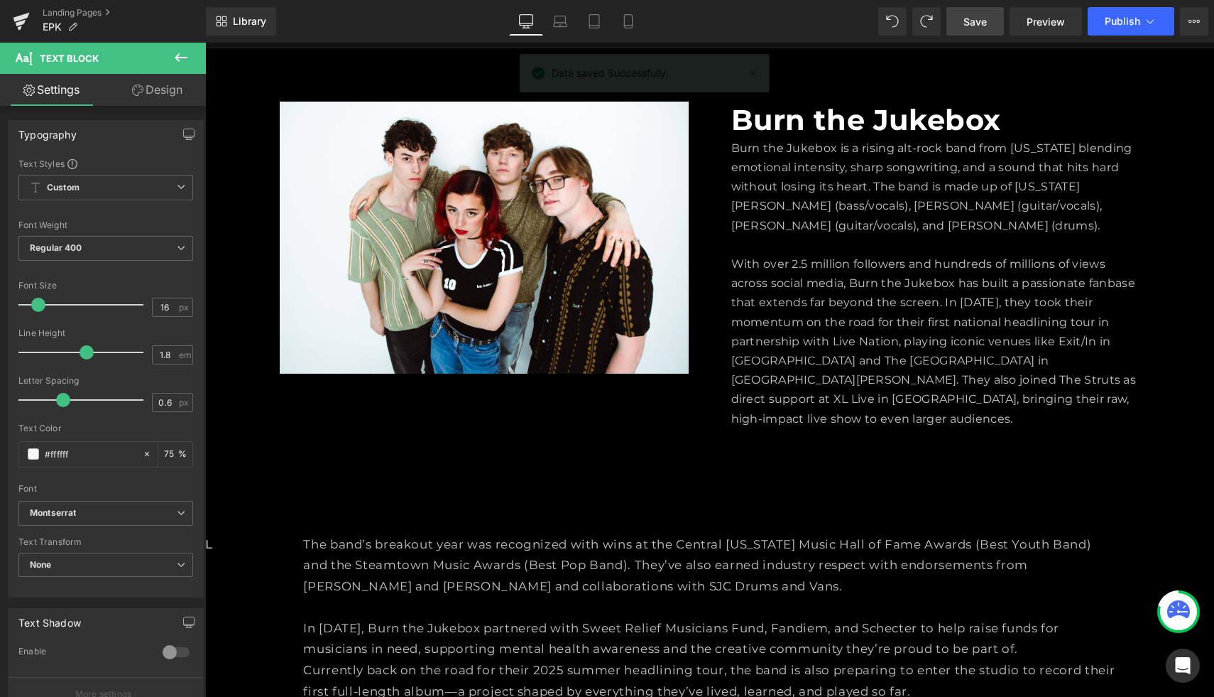
scroll to position [0, 0]
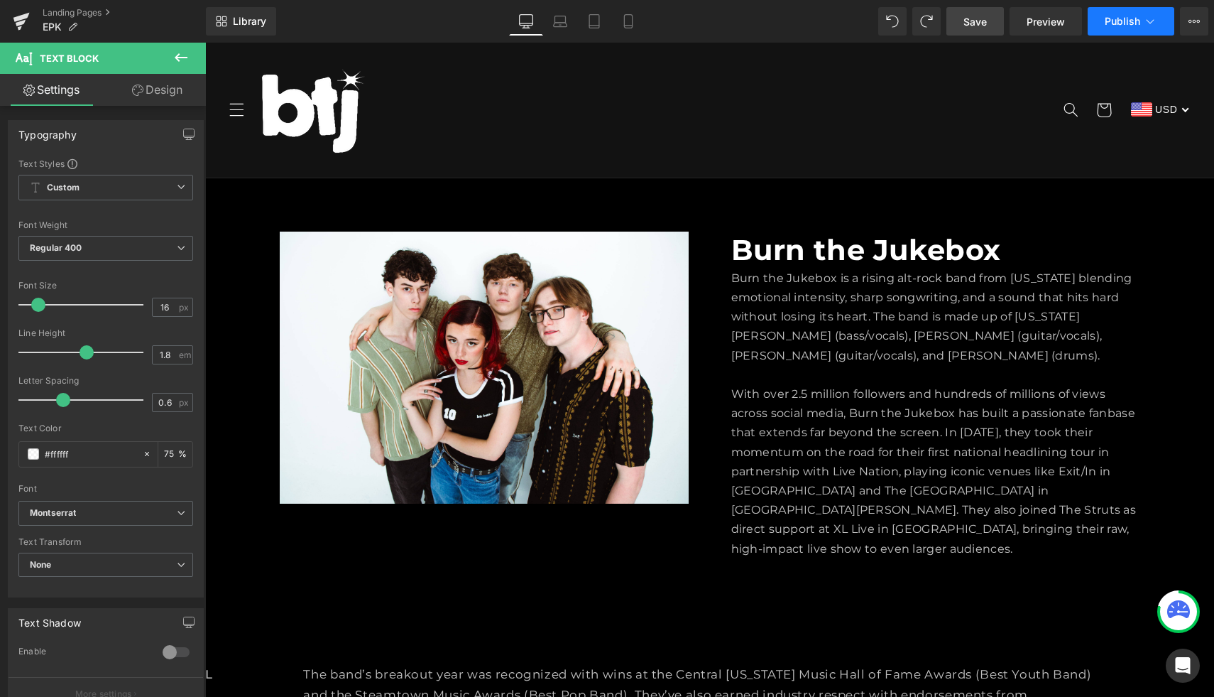
click at [1118, 12] on button "Publish" at bounding box center [1131, 21] width 87 height 28
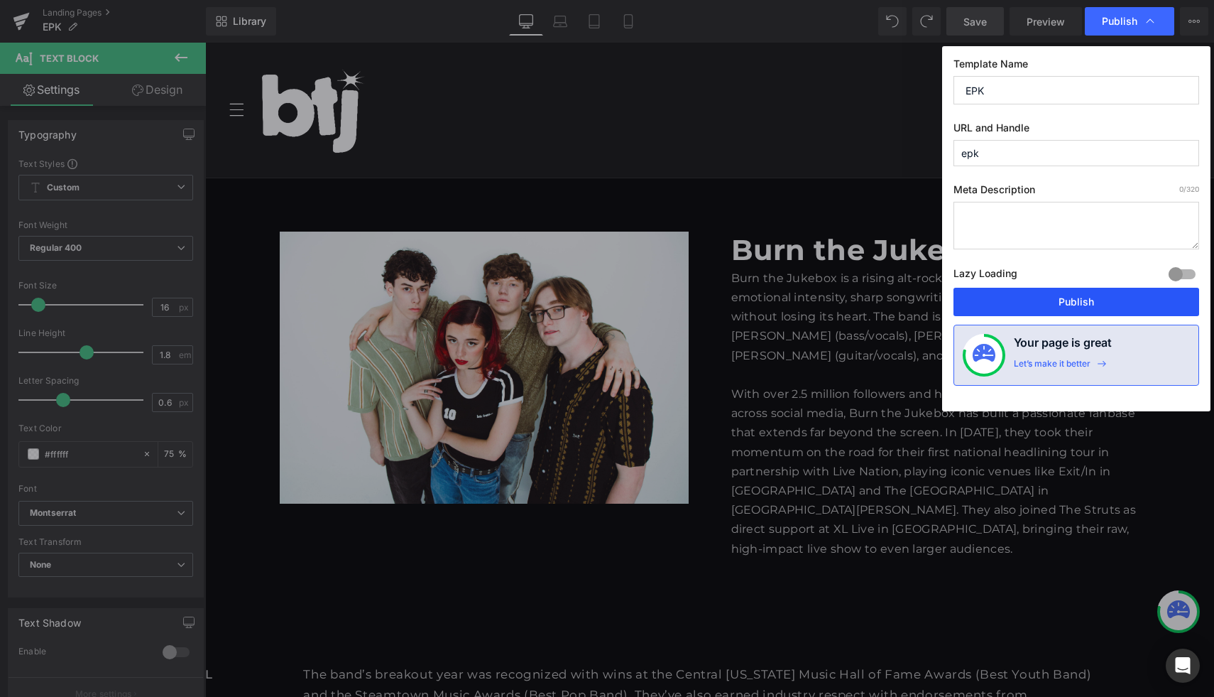
click at [1062, 300] on button "Publish" at bounding box center [1077, 302] width 246 height 28
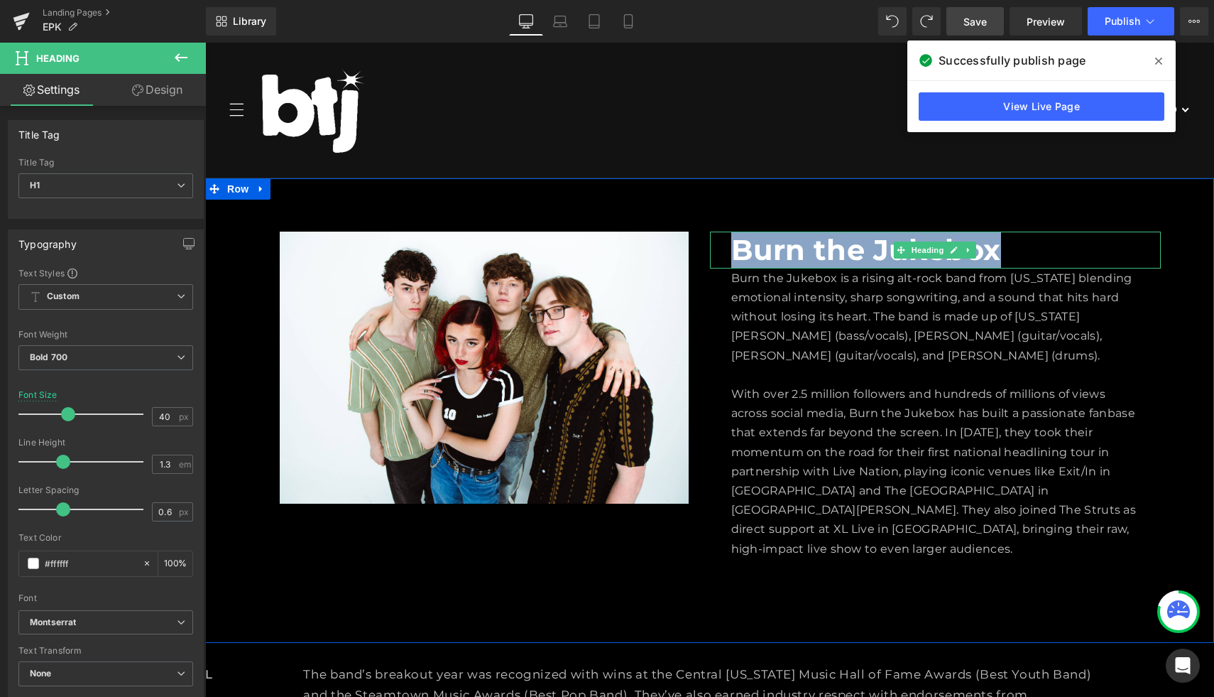
drag, startPoint x: 1001, startPoint y: 254, endPoint x: 729, endPoint y: 251, distance: 272.7
click at [729, 251] on div "Burn the Jukebox" at bounding box center [936, 250] width 452 height 37
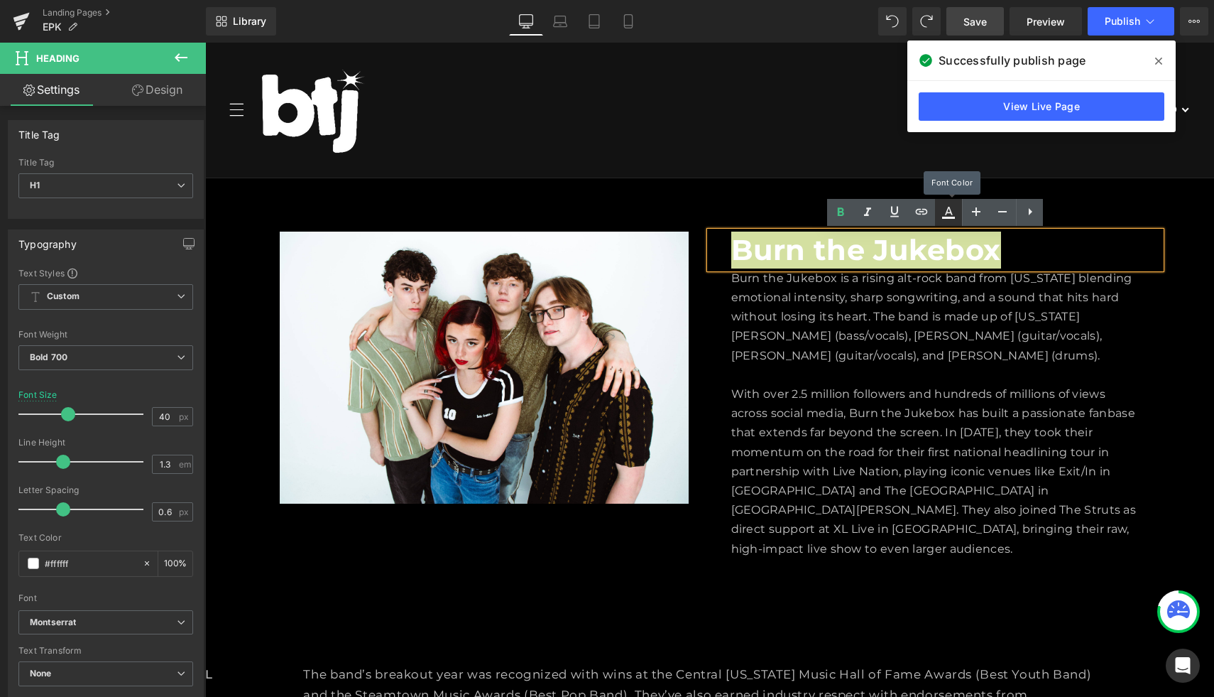
click at [950, 219] on icon at bounding box center [948, 212] width 17 height 17
type input "#ffffff"
type input "100"
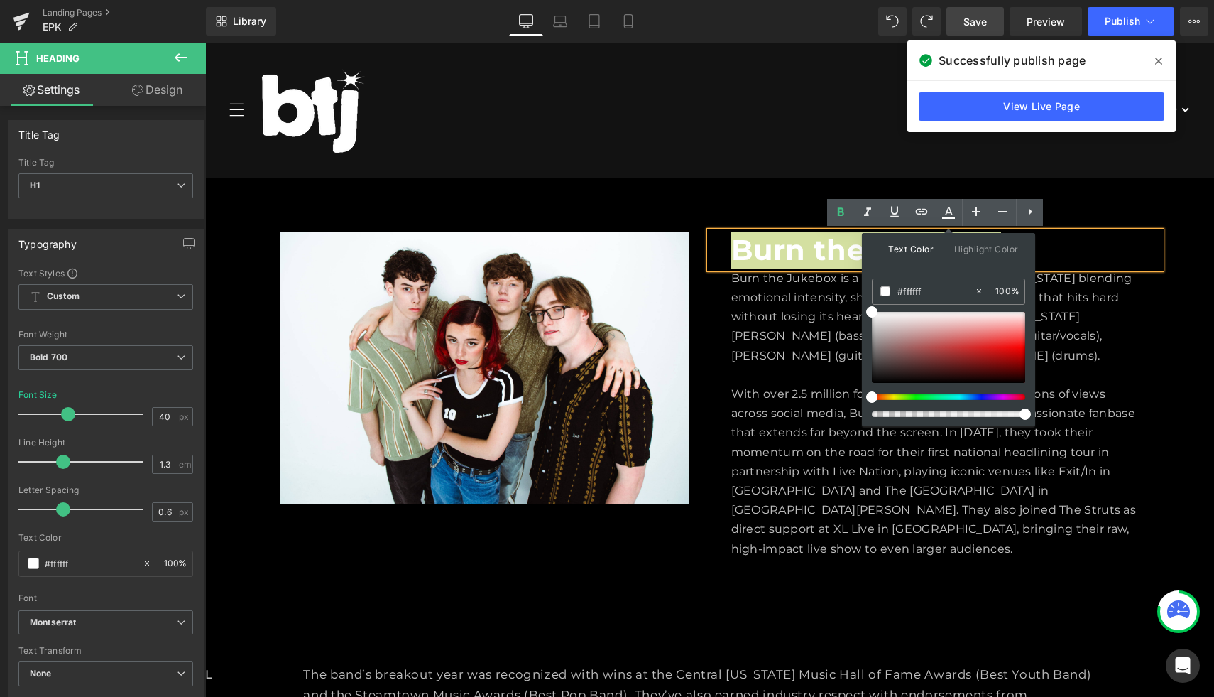
click at [977, 289] on icon at bounding box center [979, 291] width 10 height 10
type input "none"
type input "0"
click at [936, 290] on input "none" at bounding box center [936, 291] width 77 height 16
type input "n"
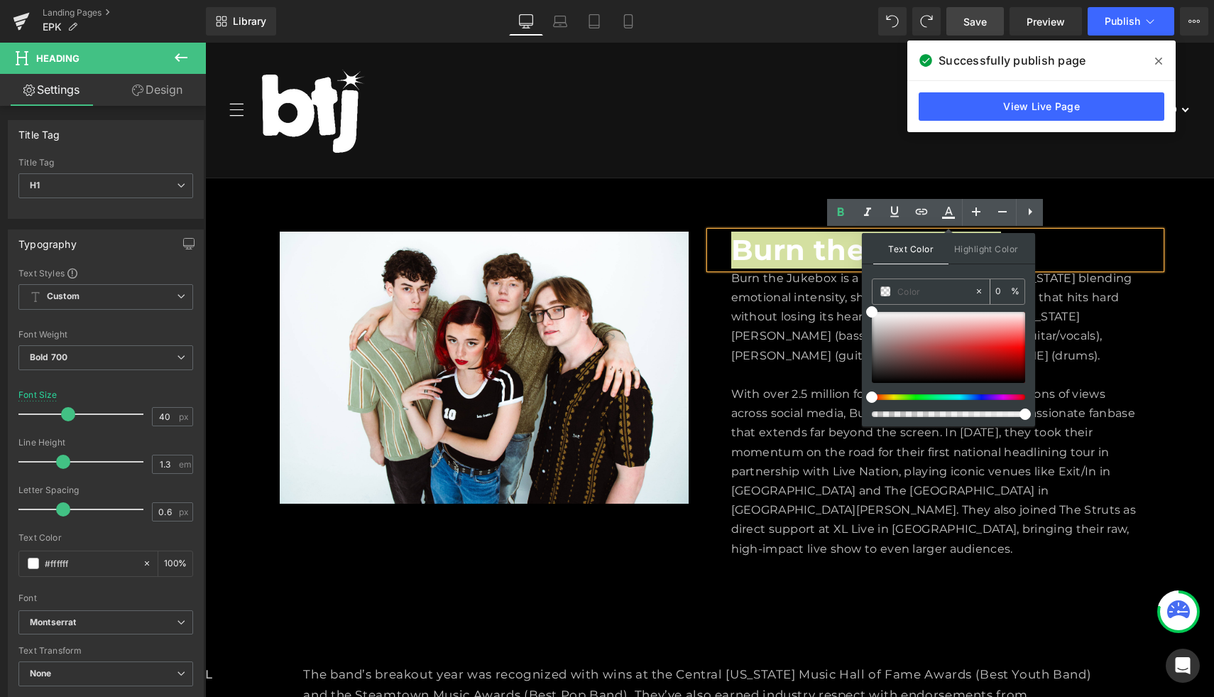
paste input "#FCF765"
type input "#FCF765"
type input "100"
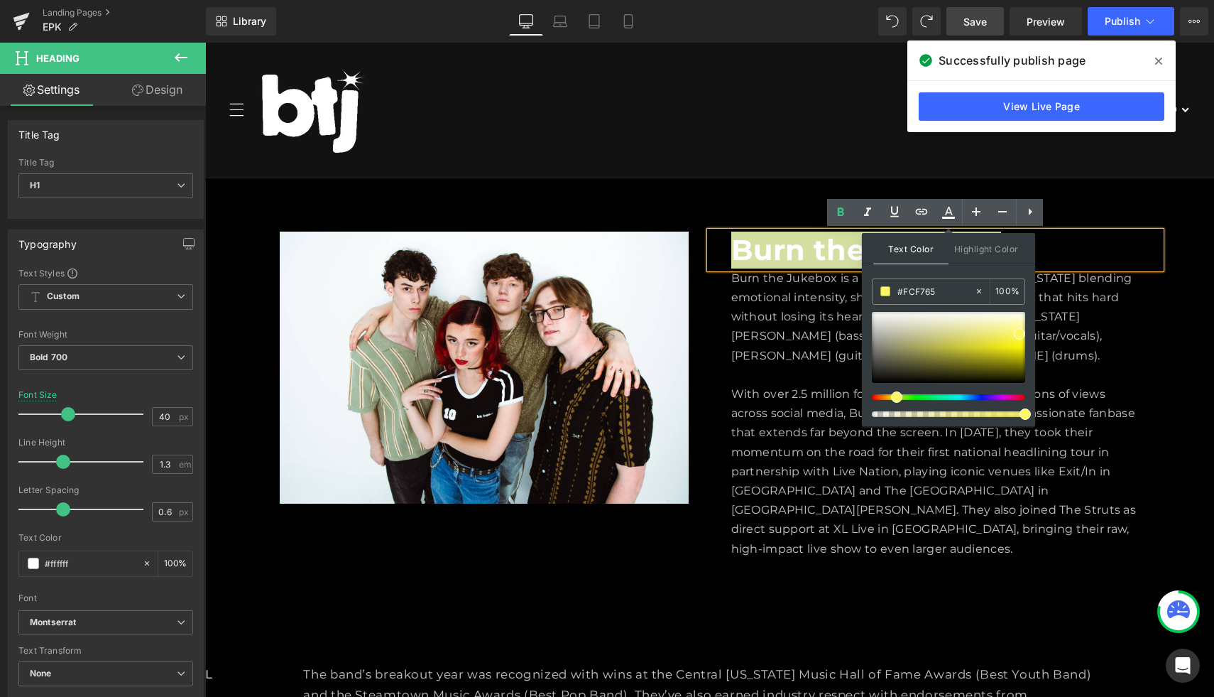
type input "#fcf765"
click at [967, 271] on div "Text Color Highlight Color rgba(252, 247, 101, 1) #fcf765 100 % transparent tra…" at bounding box center [948, 329] width 173 height 193
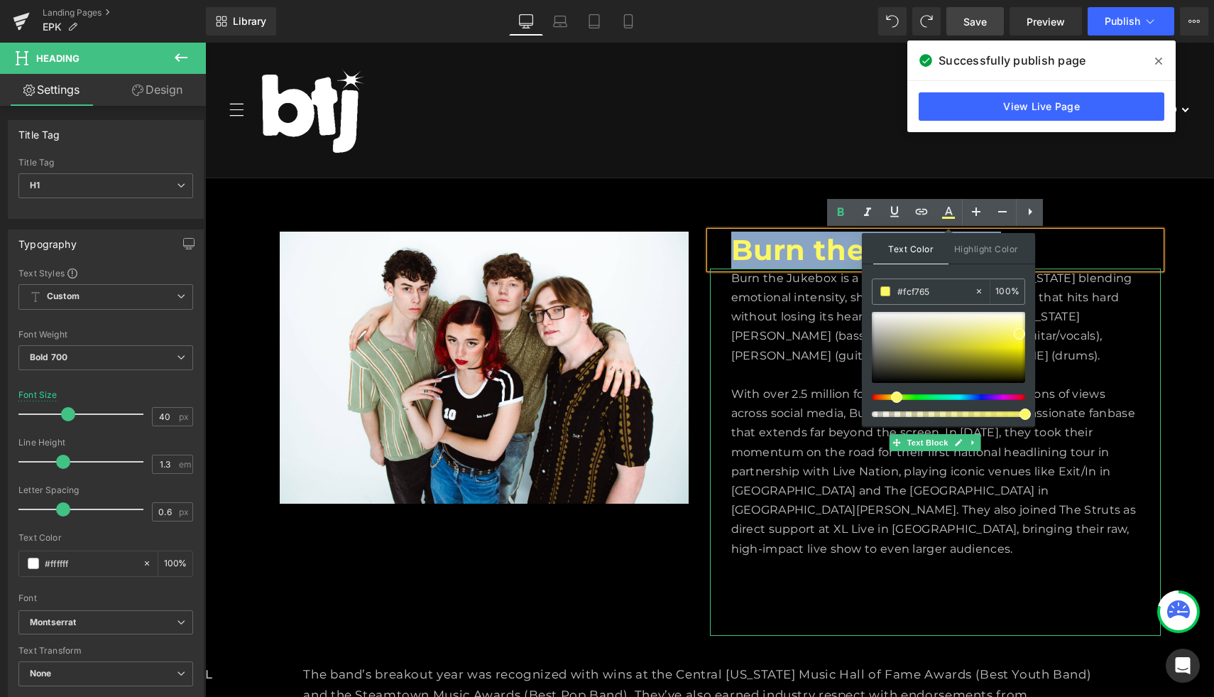
click at [1146, 317] on div "Burn the Jukebox is a rising alt-rock band from [US_STATE] blending emotional i…" at bounding box center [936, 451] width 452 height 367
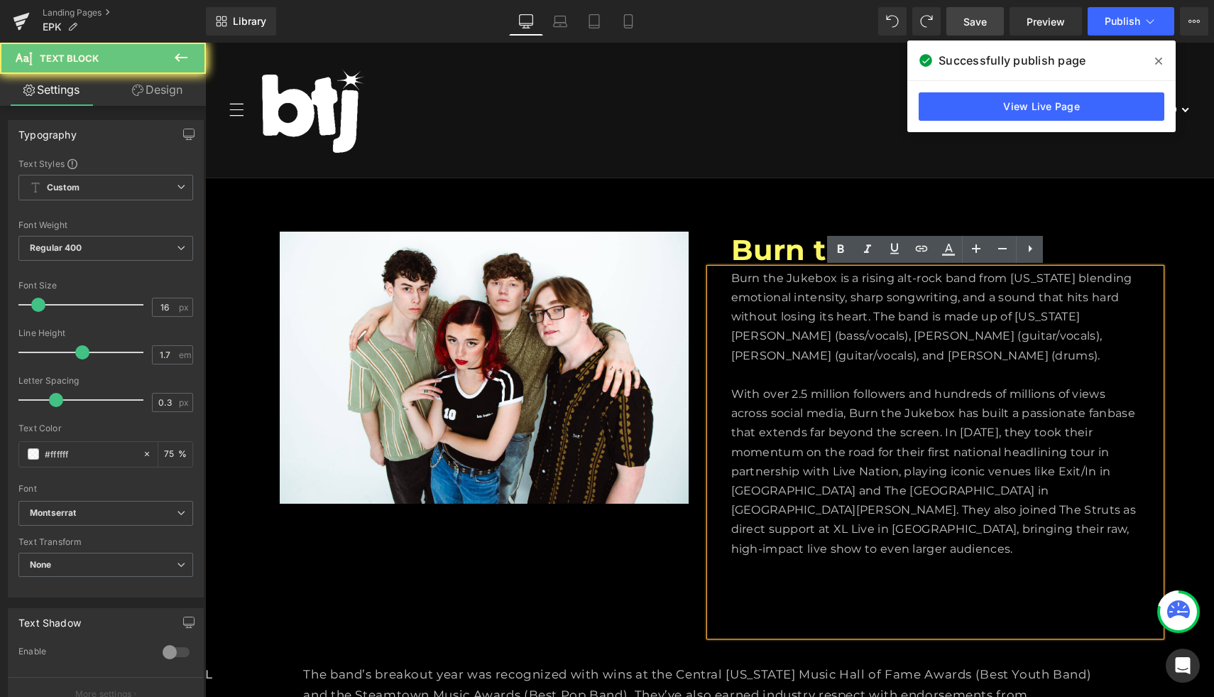
click at [1146, 317] on div "Burn the Jukebox is a rising alt-rock band from [US_STATE] blending emotional i…" at bounding box center [936, 451] width 452 height 367
click at [1159, 60] on icon at bounding box center [1158, 61] width 7 height 7
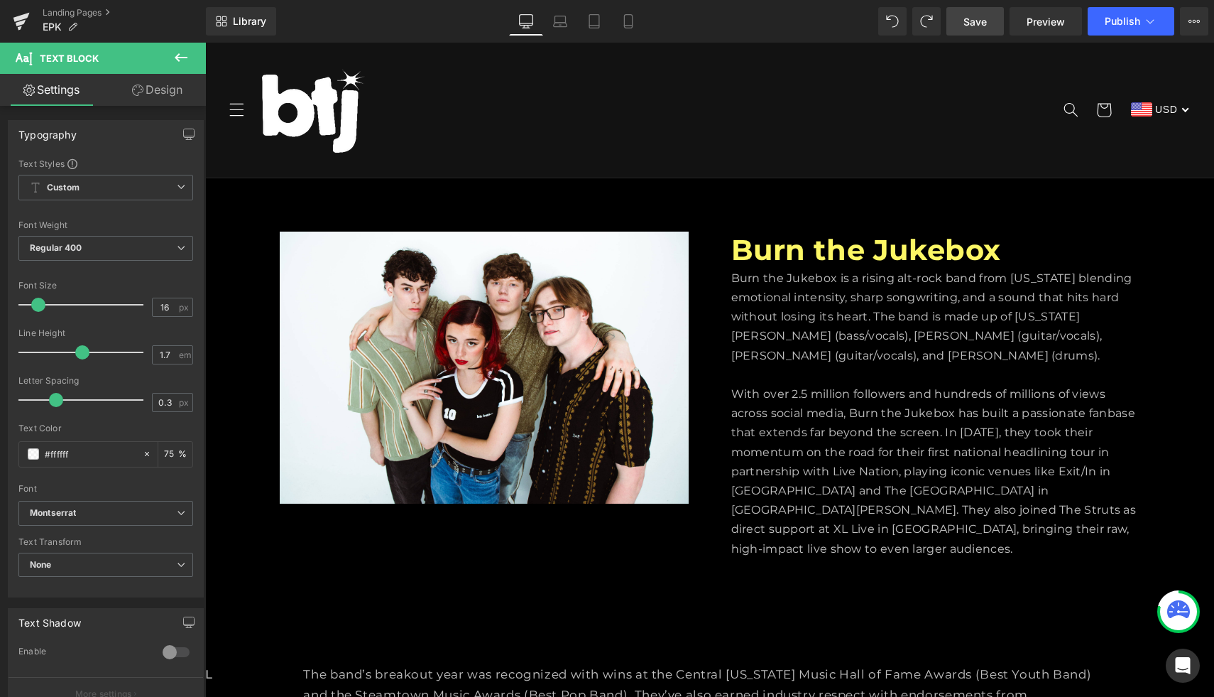
click at [973, 26] on span "Save" at bounding box center [975, 21] width 23 height 15
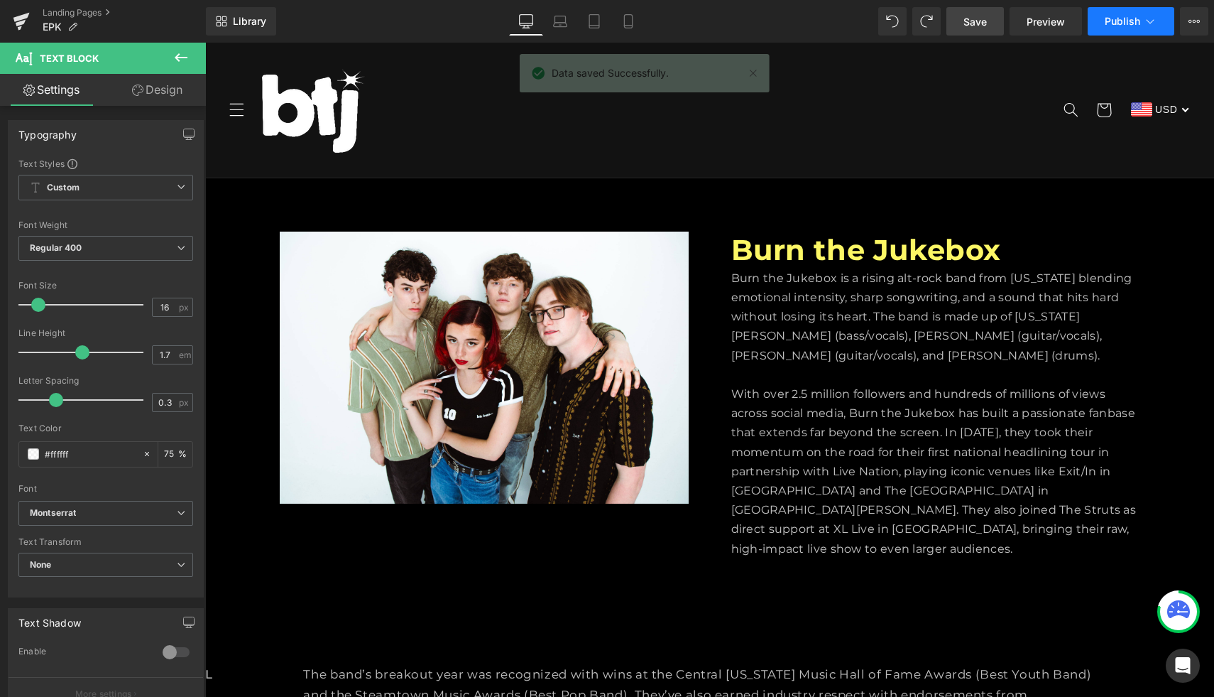
click at [1128, 21] on span "Publish" at bounding box center [1123, 21] width 36 height 11
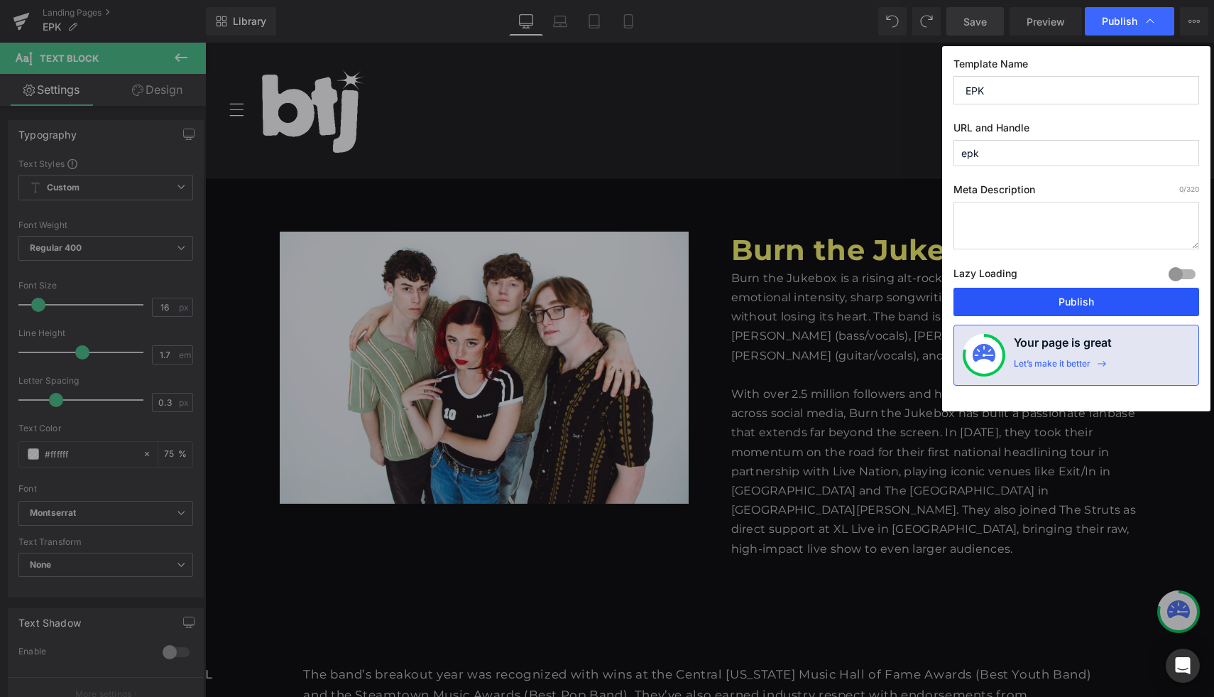
click at [1101, 303] on button "Publish" at bounding box center [1077, 302] width 246 height 28
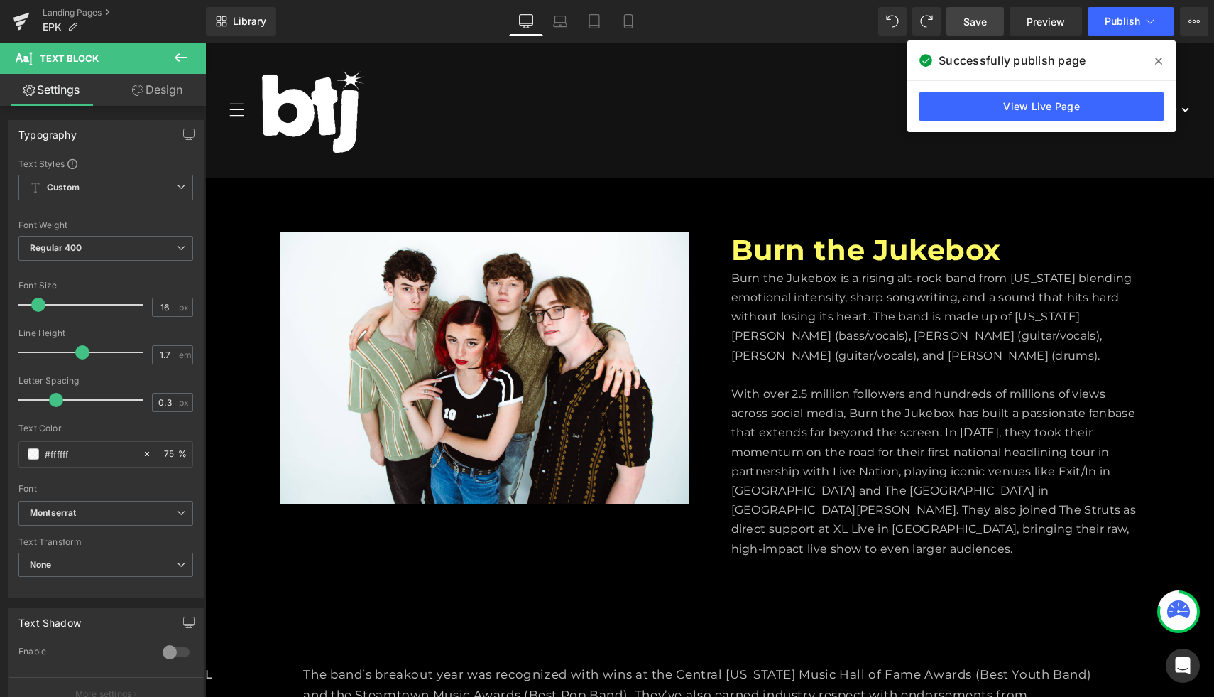
click at [1161, 57] on icon at bounding box center [1158, 60] width 7 height 11
